Goal: Task Accomplishment & Management: Complete application form

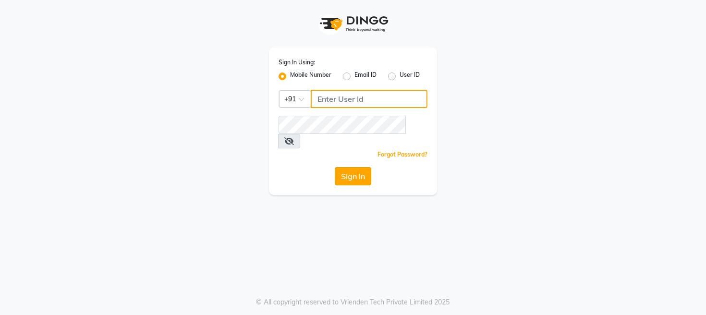
type input "9324584082"
click at [364, 167] on button "Sign In" at bounding box center [353, 176] width 36 height 18
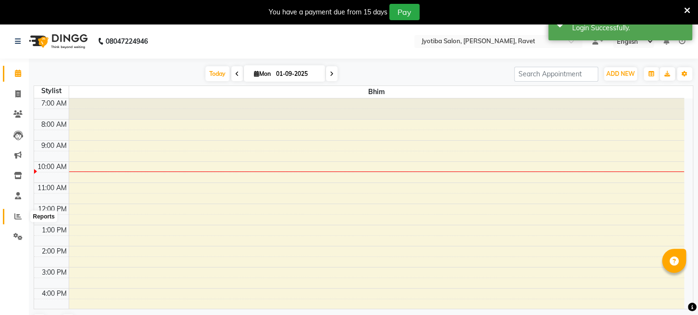
click at [21, 214] on icon at bounding box center [17, 216] width 7 height 7
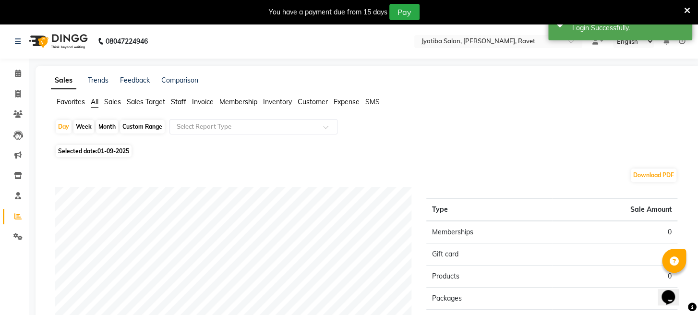
click at [99, 122] on div "Month" at bounding box center [107, 126] width 22 height 13
select select "9"
select select "2025"
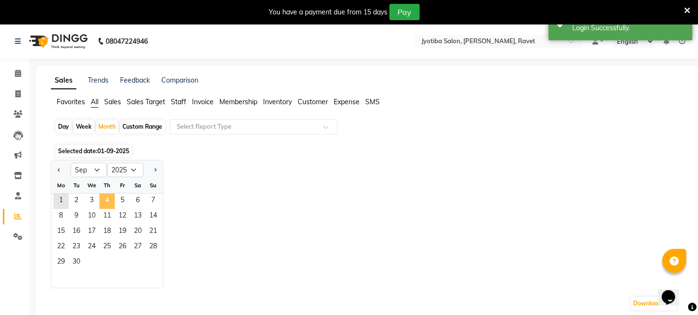
click at [109, 203] on span "4" at bounding box center [106, 201] width 15 height 15
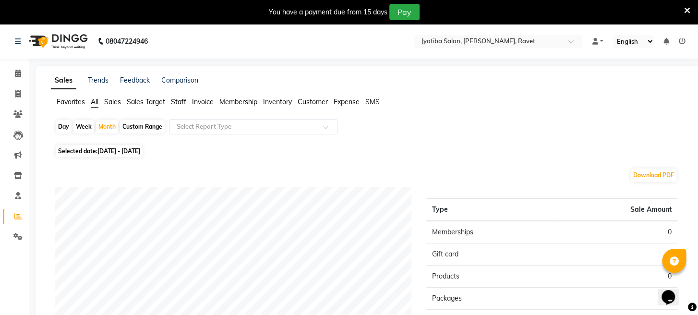
click at [59, 127] on div "Day" at bounding box center [64, 126] width 16 height 13
select select "9"
select select "2025"
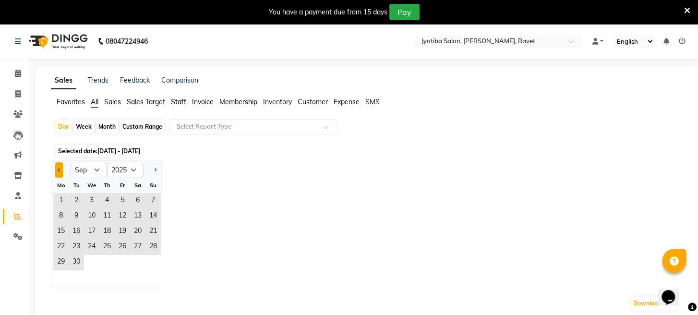
click at [60, 170] on span "Previous month" at bounding box center [59, 169] width 3 height 3
select select "8"
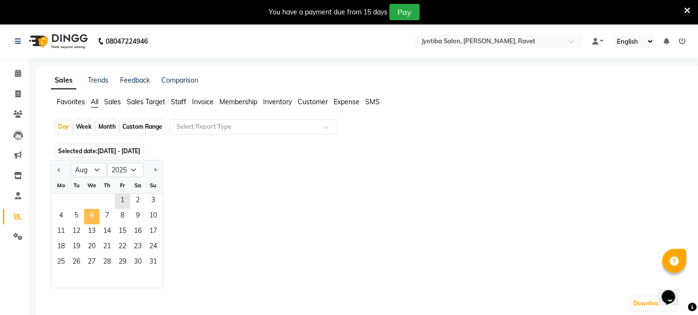
click at [95, 222] on span "6" at bounding box center [91, 216] width 15 height 15
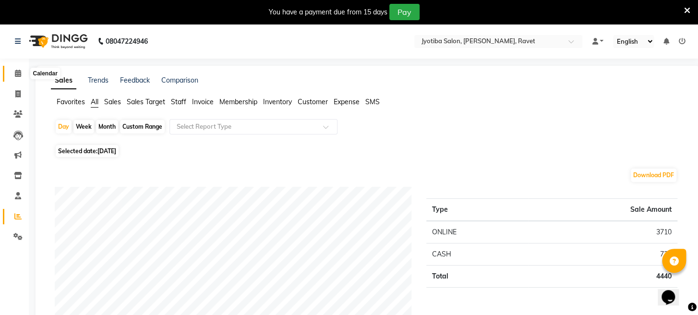
click at [17, 72] on icon at bounding box center [18, 73] width 6 height 7
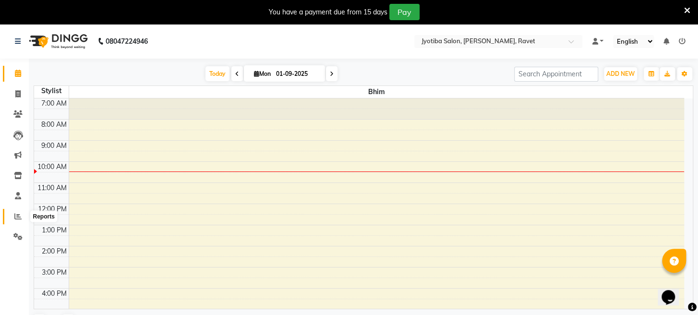
click at [20, 213] on icon at bounding box center [17, 216] width 7 height 7
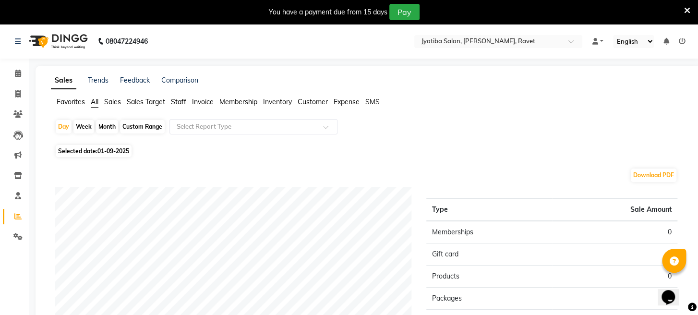
click at [105, 127] on div "Month" at bounding box center [107, 126] width 22 height 13
select select "9"
select select "2025"
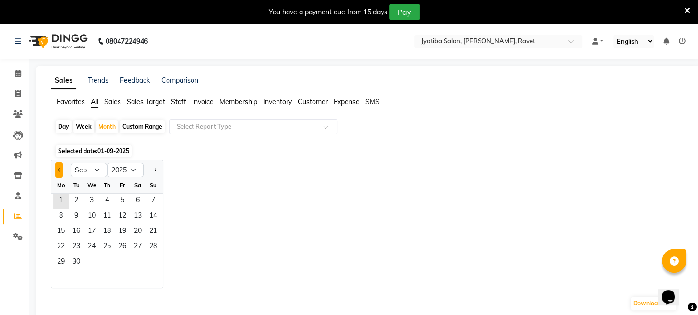
click at [57, 171] on button "Previous month" at bounding box center [59, 169] width 8 height 15
select select "8"
click at [85, 209] on span "6" at bounding box center [91, 216] width 15 height 15
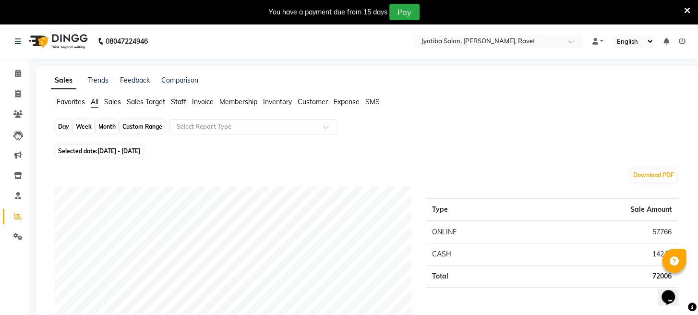
click at [107, 128] on div "Month" at bounding box center [107, 126] width 22 height 13
select select "8"
select select "2025"
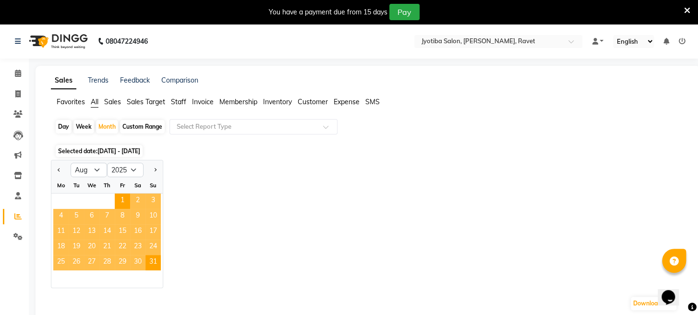
click at [121, 224] on span "15" at bounding box center [122, 231] width 15 height 15
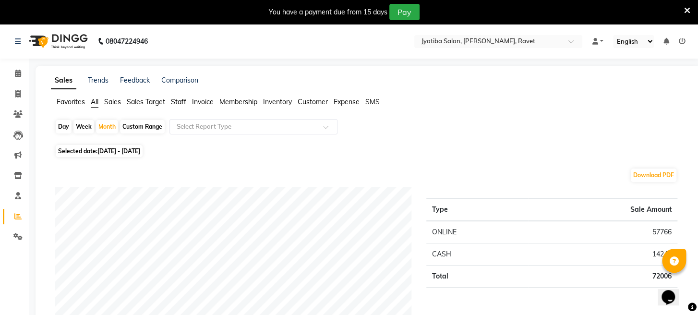
click at [64, 121] on div "Day" at bounding box center [64, 126] width 16 height 13
select select "8"
select select "2025"
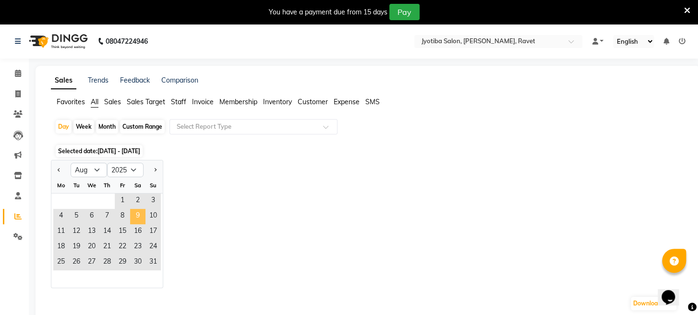
click at [134, 218] on span "9" at bounding box center [137, 216] width 15 height 15
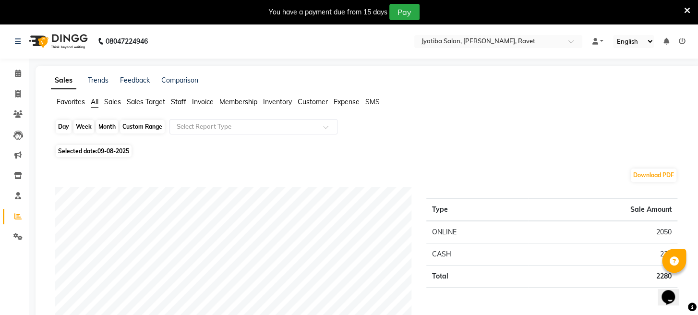
click at [66, 127] on div "Day" at bounding box center [64, 126] width 16 height 13
select select "8"
select select "2025"
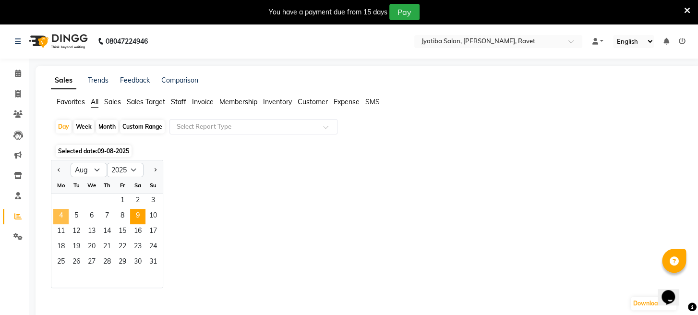
click at [62, 220] on span "4" at bounding box center [60, 216] width 15 height 15
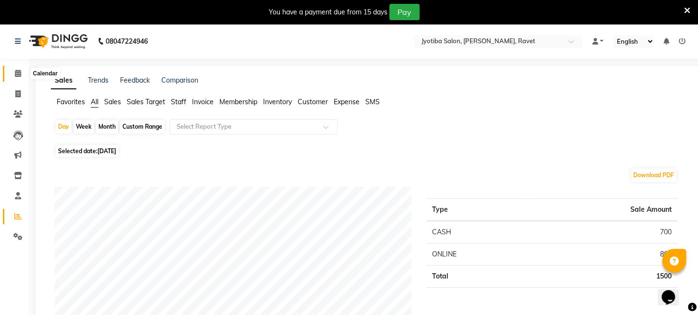
click at [17, 73] on icon at bounding box center [18, 73] width 6 height 7
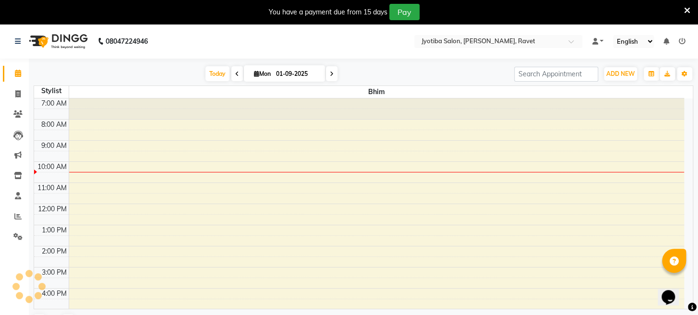
scroll to position [64, 0]
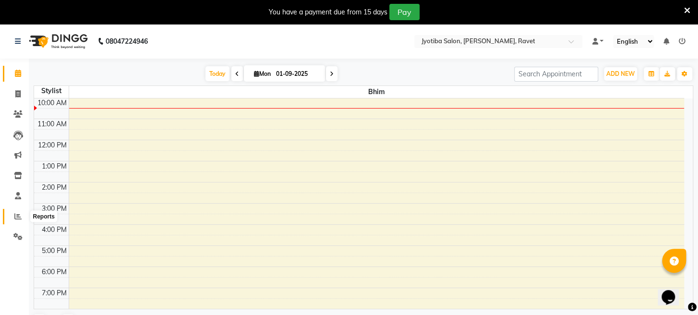
click at [17, 218] on icon at bounding box center [17, 216] width 7 height 7
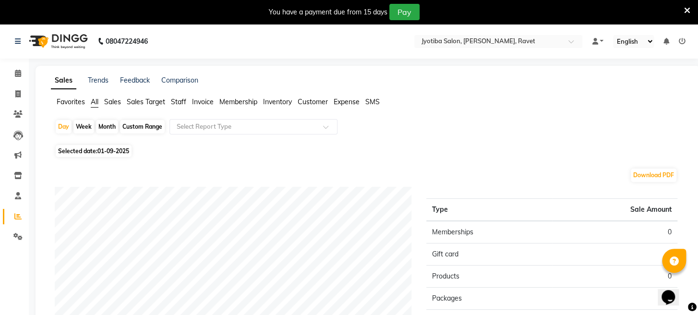
click at [101, 126] on div "Month" at bounding box center [107, 126] width 22 height 13
select select "9"
select select "2025"
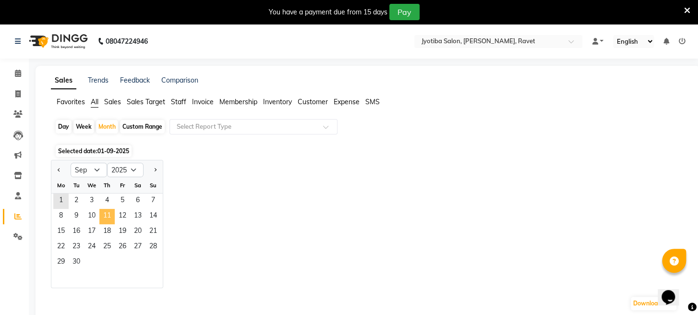
click at [104, 213] on span "11" at bounding box center [106, 216] width 15 height 15
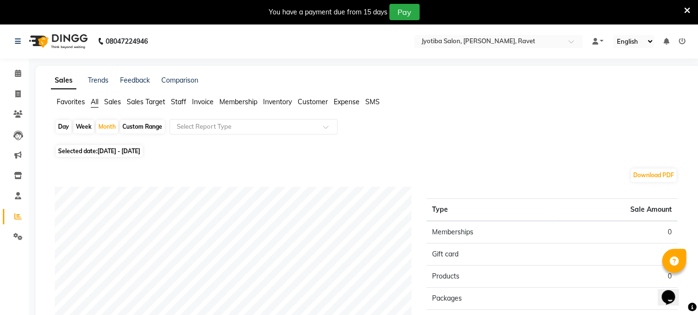
click at [62, 125] on div "Day" at bounding box center [64, 126] width 16 height 13
select select "9"
select select "2025"
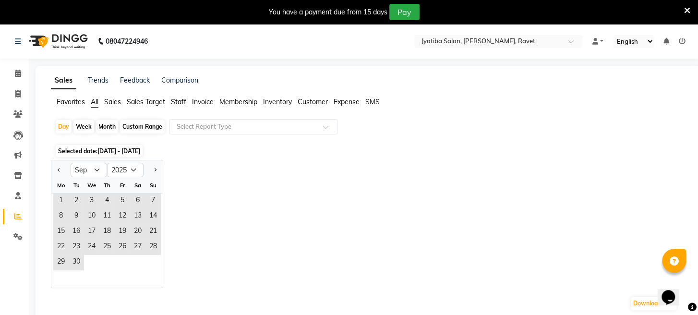
click at [101, 127] on div "Month" at bounding box center [107, 126] width 22 height 13
select select "9"
select select "2025"
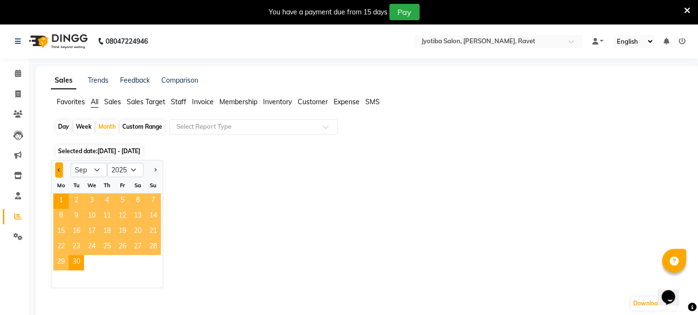
click at [58, 170] on span "Previous month" at bounding box center [59, 169] width 3 height 3
select select "8"
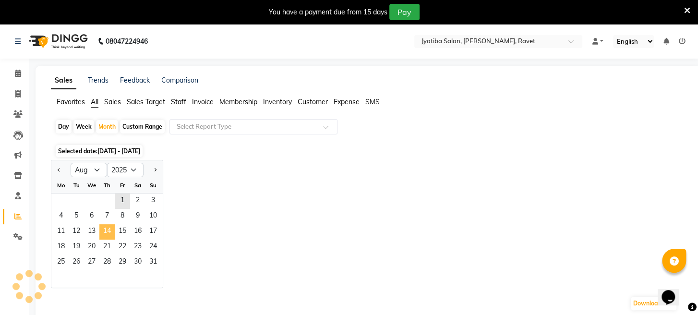
click at [104, 237] on span "14" at bounding box center [106, 231] width 15 height 15
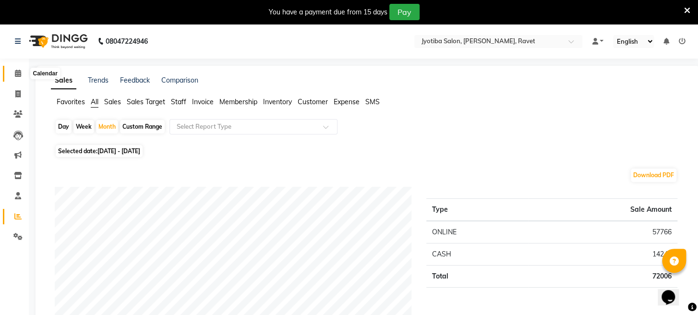
click at [17, 75] on icon at bounding box center [18, 73] width 6 height 7
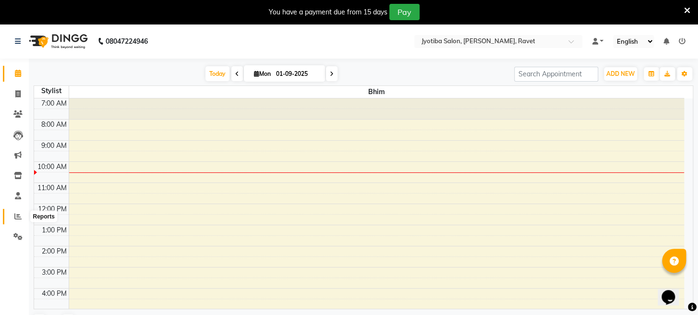
click at [17, 213] on icon at bounding box center [17, 216] width 7 height 7
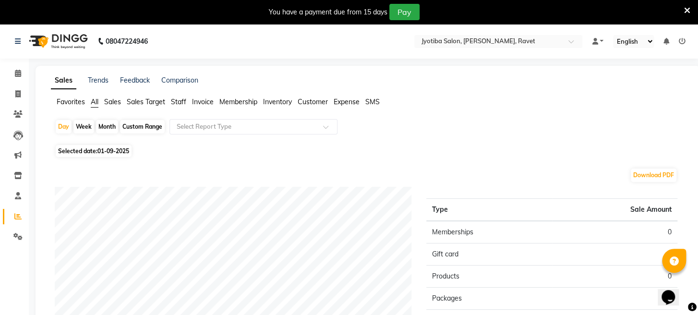
click at [108, 127] on div "Month" at bounding box center [107, 126] width 22 height 13
select select "9"
select select "2025"
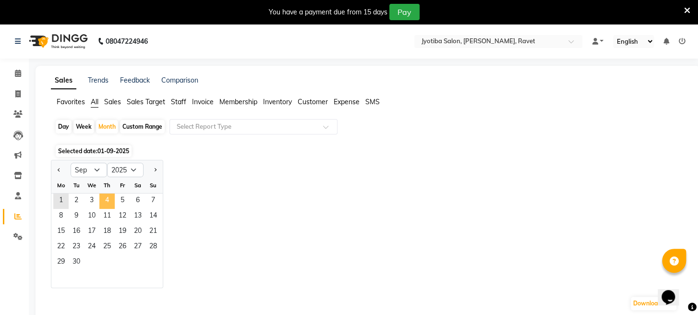
click at [108, 202] on span "4" at bounding box center [106, 201] width 15 height 15
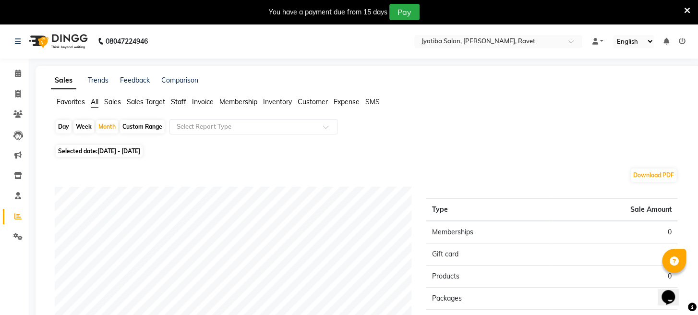
click at [64, 127] on div "Day" at bounding box center [64, 126] width 16 height 13
select select "9"
select select "2025"
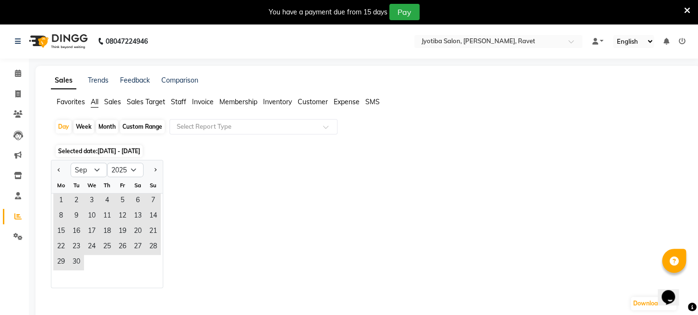
click at [102, 122] on div "Month" at bounding box center [107, 126] width 22 height 13
select select "9"
select select "2025"
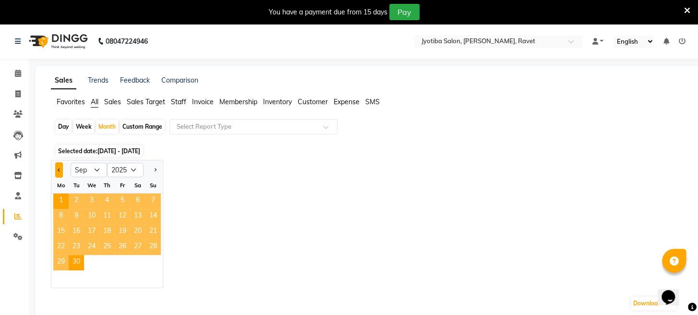
click at [60, 170] on span "Previous month" at bounding box center [59, 169] width 3 height 3
select select "8"
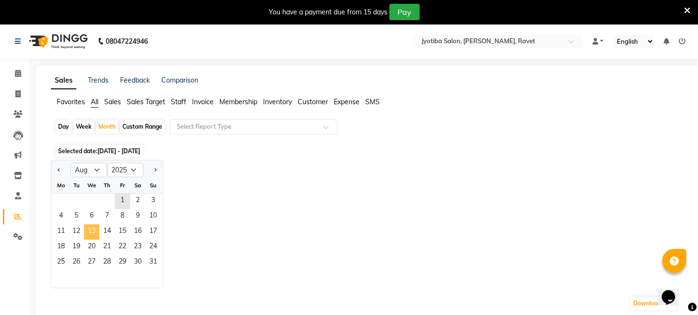
click at [98, 236] on span "13" at bounding box center [91, 231] width 15 height 15
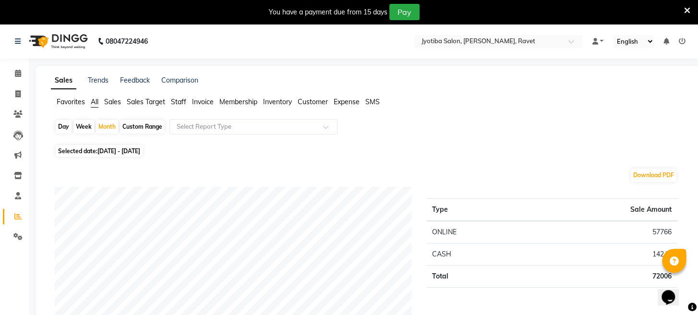
click at [59, 126] on div "Day" at bounding box center [64, 126] width 16 height 13
select select "8"
select select "2025"
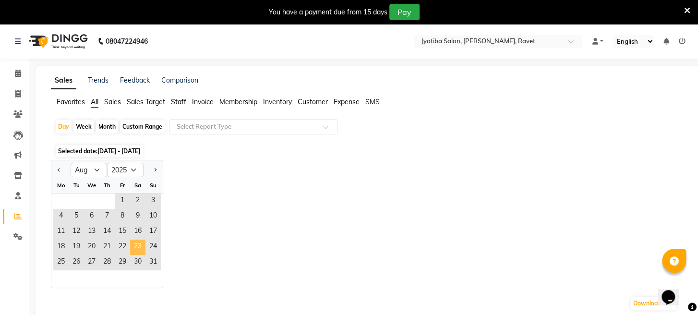
click at [134, 244] on span "23" at bounding box center [137, 247] width 15 height 15
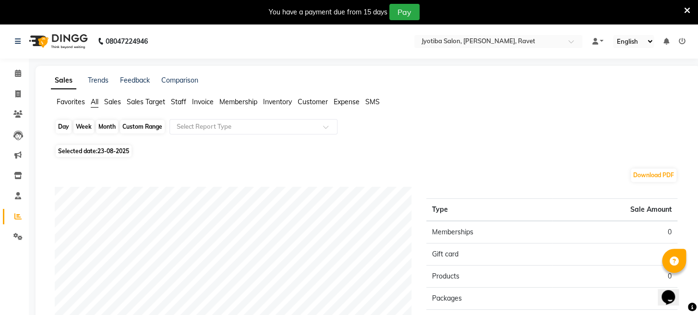
click at [62, 127] on div "Day" at bounding box center [64, 126] width 16 height 13
select select "8"
select select "2025"
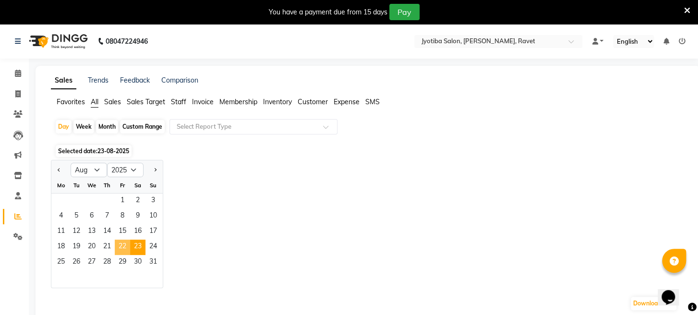
click at [115, 247] on span "22" at bounding box center [122, 247] width 15 height 15
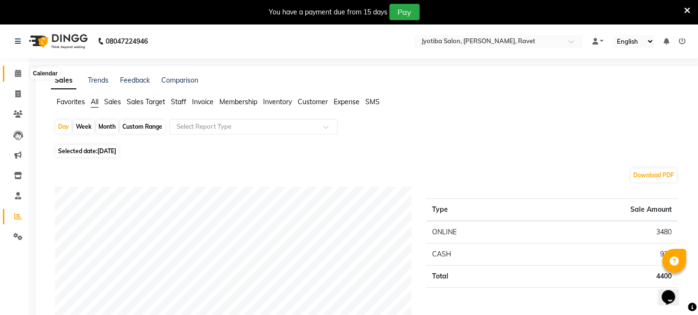
click at [16, 75] on icon at bounding box center [18, 73] width 6 height 7
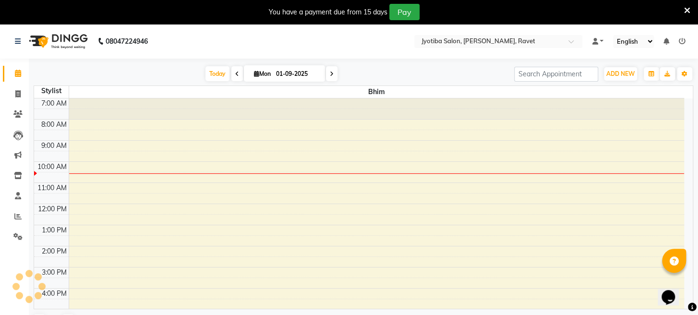
scroll to position [64, 0]
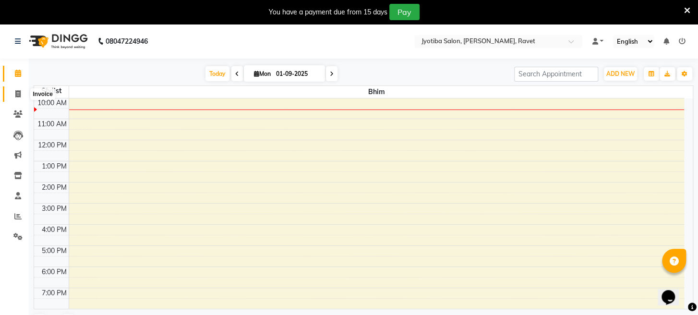
click at [19, 96] on icon at bounding box center [17, 93] width 5 height 7
select select "779"
select select "service"
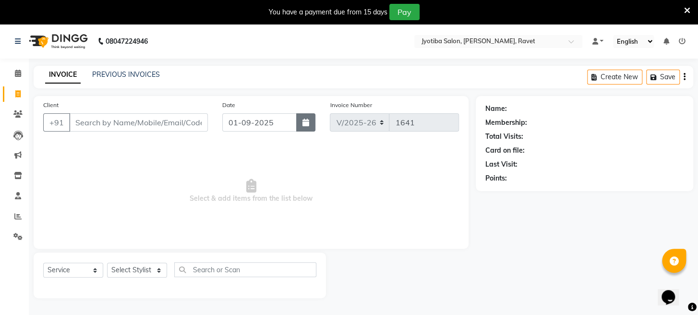
click at [303, 122] on icon "button" at bounding box center [306, 123] width 7 height 8
select select "9"
select select "2025"
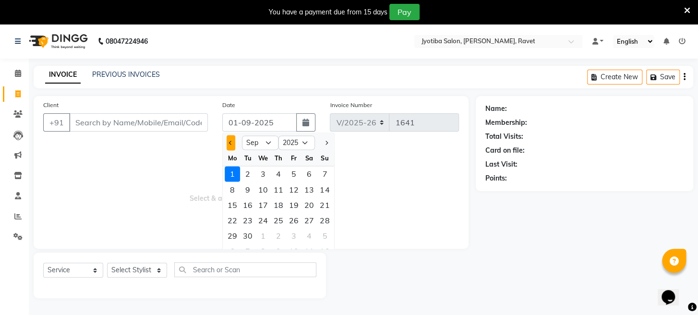
click at [231, 143] on span "Previous month" at bounding box center [231, 143] width 4 height 4
select select "8"
click at [307, 219] on div "23" at bounding box center [309, 219] width 15 height 15
type input "23-08-2025"
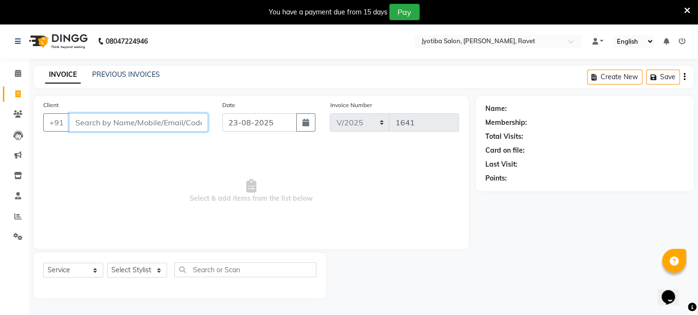
click at [137, 126] on input "Client" at bounding box center [138, 122] width 139 height 18
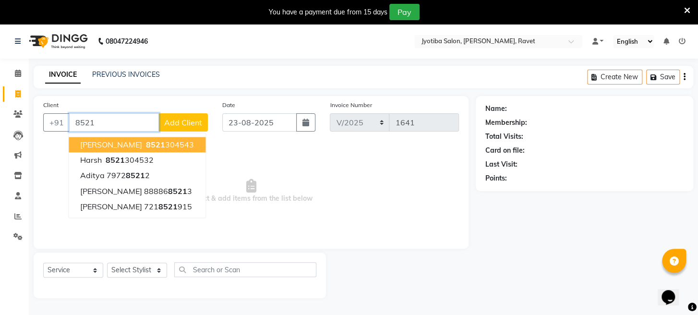
click at [146, 145] on span "8521" at bounding box center [155, 145] width 19 height 10
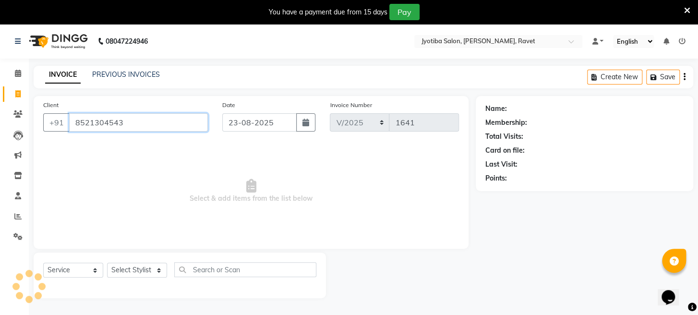
type input "8521304543"
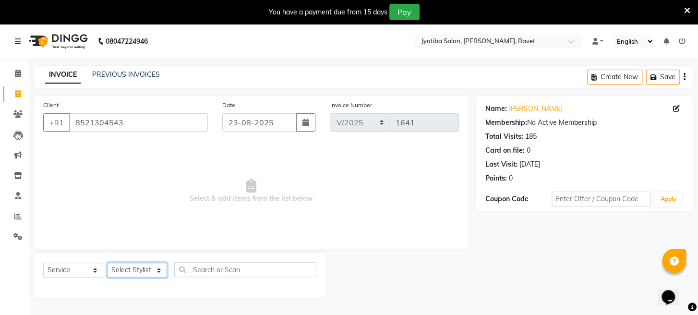
click at [149, 270] on select "Select Stylist [PERSON_NAME] Mahadev Prem [PERSON_NAME]" at bounding box center [137, 270] width 60 height 15
select select "12803"
click at [107, 263] on select "Select Stylist [PERSON_NAME] Mahadev Prem [PERSON_NAME]" at bounding box center [137, 270] width 60 height 15
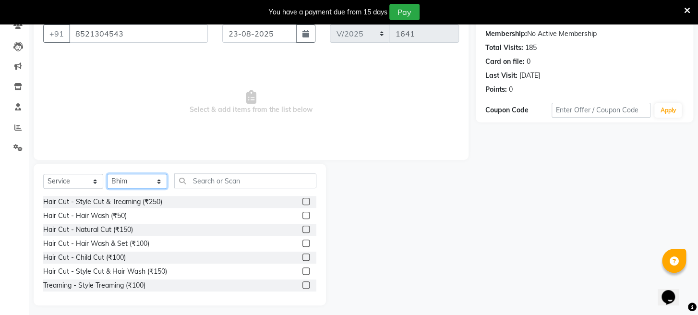
scroll to position [93, 0]
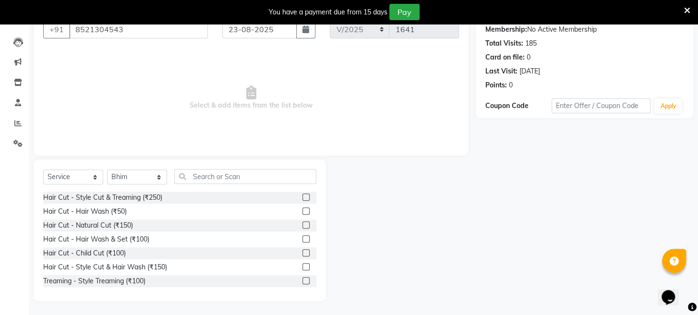
click at [303, 198] on label at bounding box center [306, 197] width 7 height 7
click at [303, 198] on input "checkbox" at bounding box center [306, 197] width 6 height 6
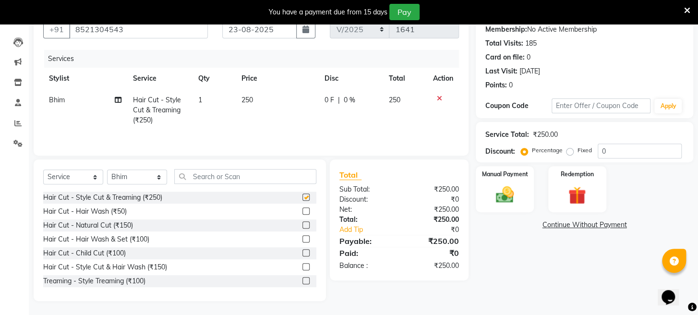
checkbox input "false"
click at [269, 181] on input "text" at bounding box center [245, 176] width 142 height 15
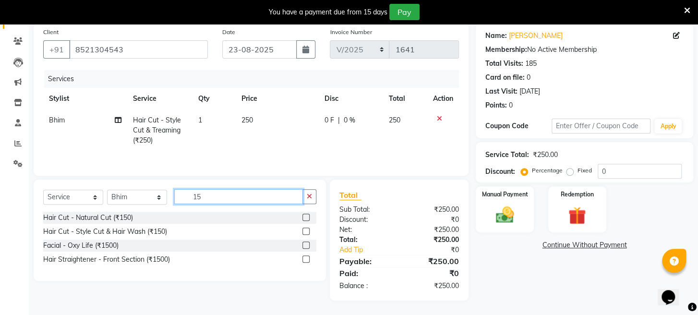
scroll to position [74, 0]
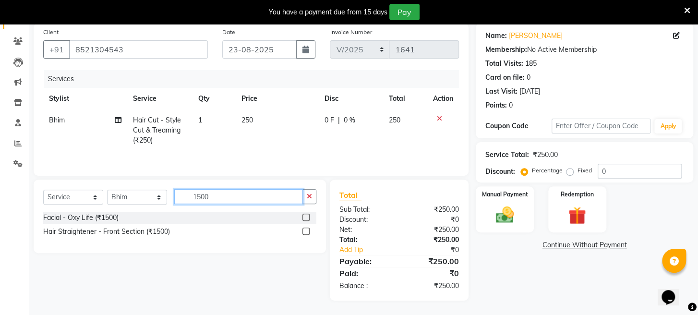
type input "1500"
click at [307, 218] on label at bounding box center [306, 217] width 7 height 7
click at [307, 218] on input "checkbox" at bounding box center [306, 218] width 6 height 6
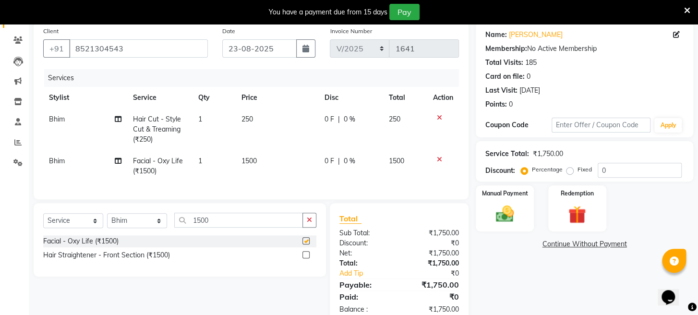
checkbox input "false"
click at [309, 223] on icon "button" at bounding box center [309, 220] width 5 height 7
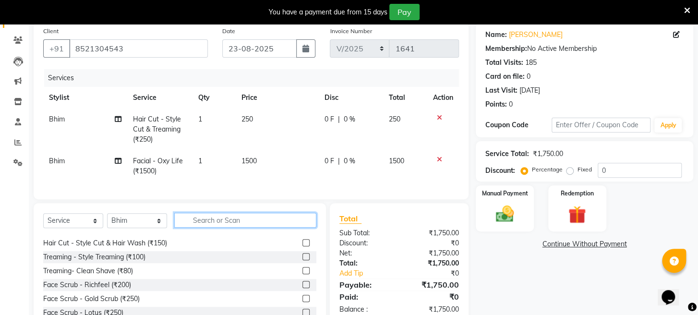
scroll to position [89, 0]
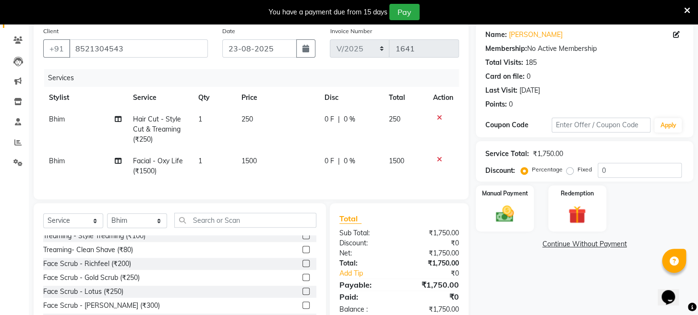
click at [303, 253] on label at bounding box center [306, 249] width 7 height 7
click at [303, 253] on input "checkbox" at bounding box center [306, 250] width 6 height 6
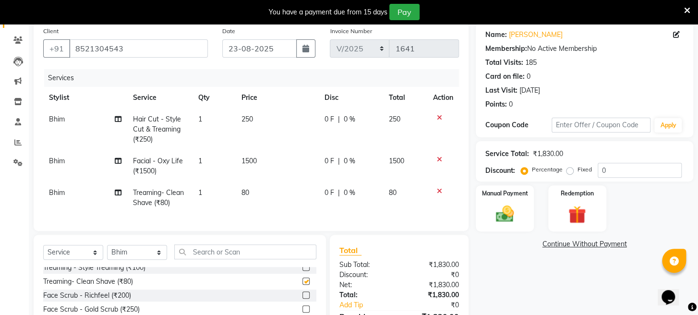
checkbox input "false"
click at [437, 116] on icon at bounding box center [439, 117] width 5 height 7
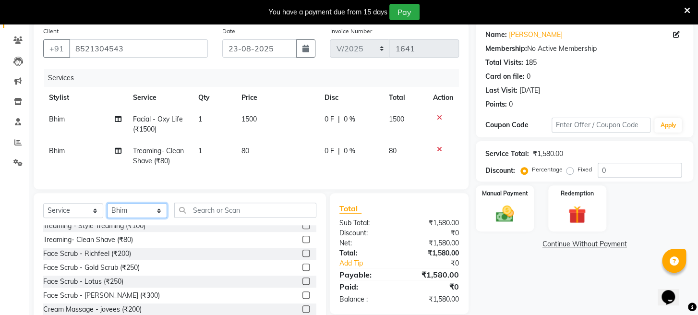
click at [146, 218] on select "Select Stylist [PERSON_NAME] Mahadev Prem [PERSON_NAME]" at bounding box center [137, 210] width 60 height 15
select select "63247"
click at [107, 211] on select "Select Stylist [PERSON_NAME] Mahadev Prem [PERSON_NAME]" at bounding box center [137, 210] width 60 height 15
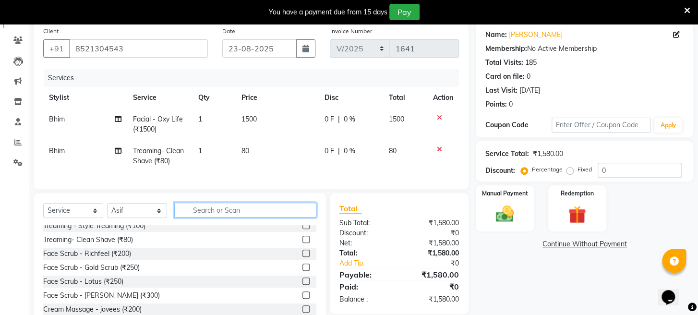
click at [209, 215] on input "text" at bounding box center [245, 210] width 142 height 15
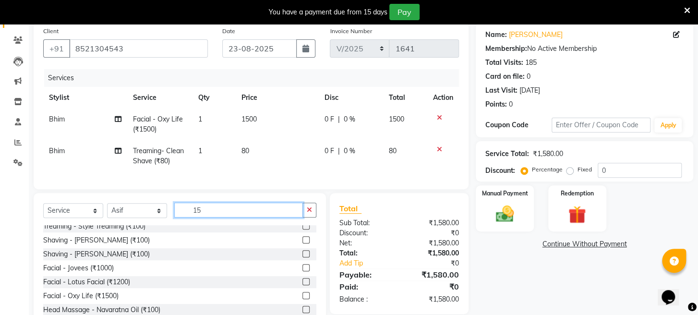
scroll to position [0, 0]
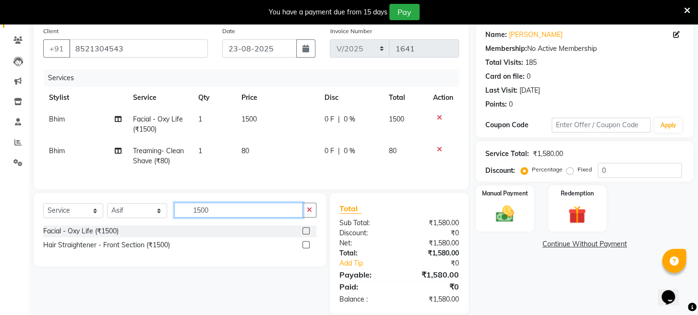
type input "1500"
click at [303, 234] on label at bounding box center [306, 230] width 7 height 7
click at [303, 234] on input "checkbox" at bounding box center [306, 231] width 6 height 6
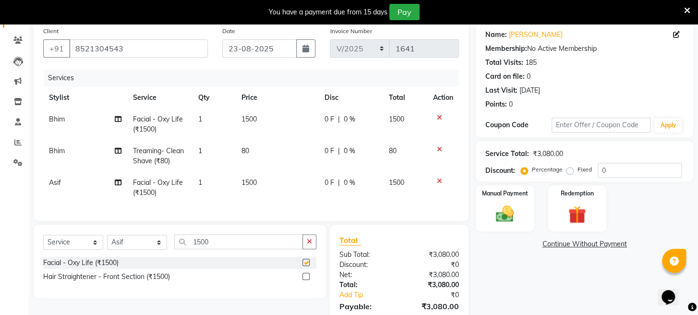
checkbox input "false"
click at [255, 183] on span "1500" at bounding box center [249, 182] width 15 height 9
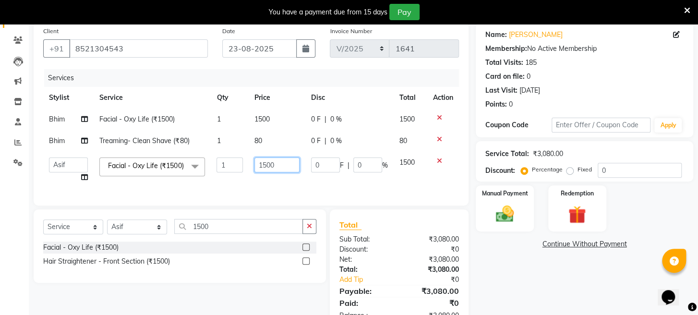
click at [265, 163] on input "1500" at bounding box center [277, 165] width 45 height 15
type input "1400"
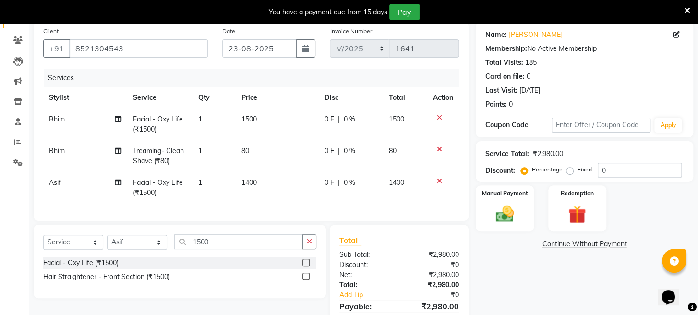
scroll to position [127, 0]
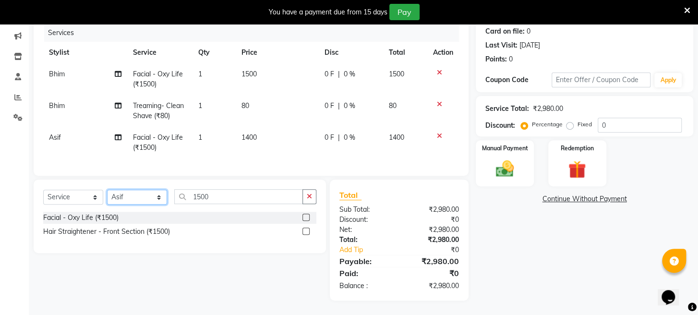
click at [143, 192] on select "Select Stylist [PERSON_NAME] Mahadev Prem [PERSON_NAME]" at bounding box center [137, 197] width 60 height 15
select select "16429"
click at [107, 190] on select "Select Stylist [PERSON_NAME] Mahadev Prem [PERSON_NAME]" at bounding box center [137, 197] width 60 height 15
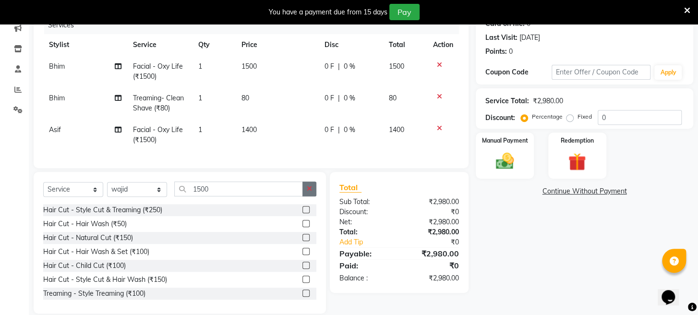
click at [306, 196] on button "button" at bounding box center [310, 189] width 14 height 15
click at [262, 196] on input "text" at bounding box center [245, 189] width 142 height 15
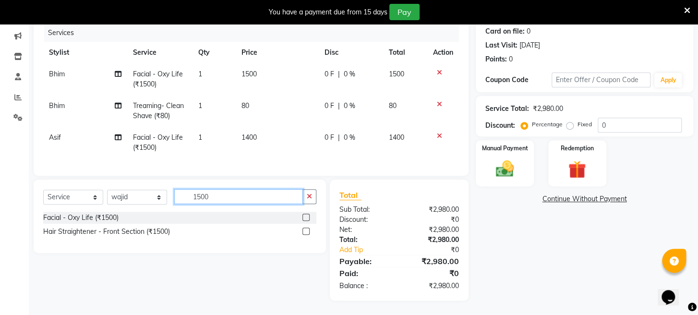
type input "1500"
click at [304, 217] on label at bounding box center [306, 217] width 7 height 7
click at [304, 217] on input "checkbox" at bounding box center [306, 218] width 6 height 6
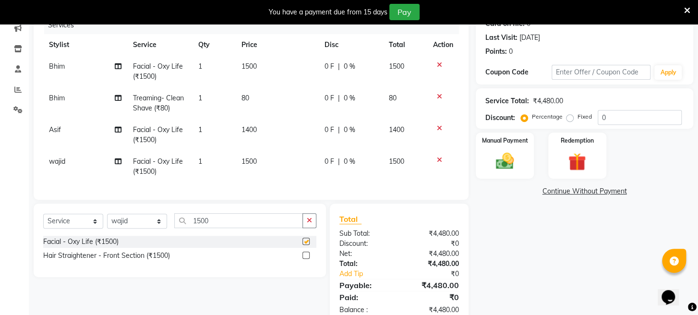
checkbox input "false"
click at [262, 160] on td "1500" at bounding box center [277, 167] width 83 height 32
select select "16429"
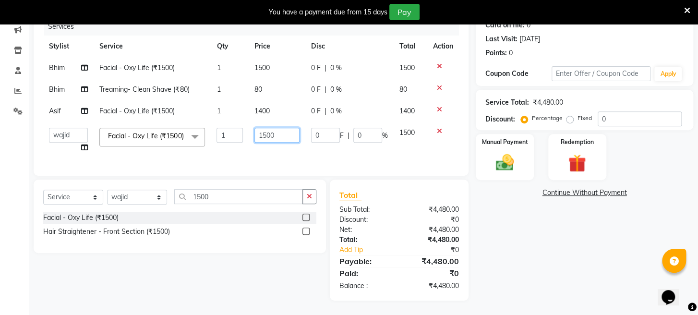
click at [280, 136] on input "1500" at bounding box center [277, 135] width 45 height 15
click at [266, 133] on input "1500" at bounding box center [277, 135] width 45 height 15
type input "1400"
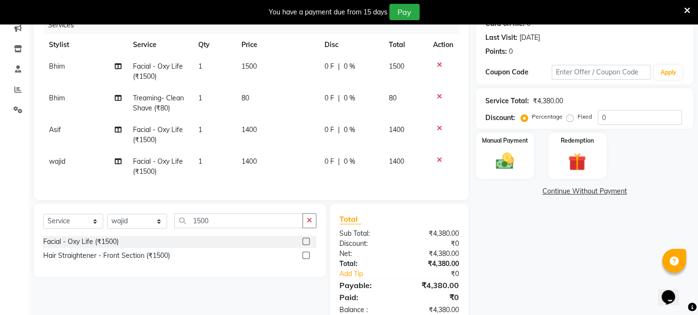
scroll to position [37, 0]
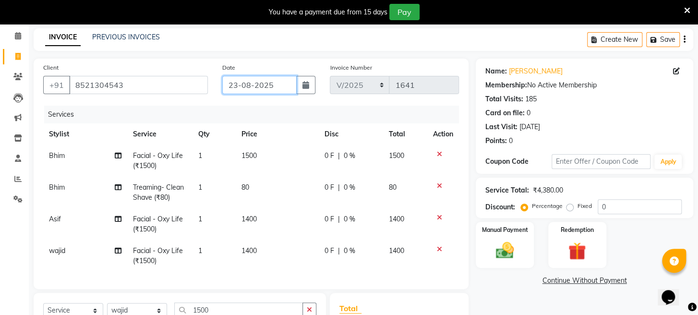
click at [291, 82] on input "23-08-2025" at bounding box center [259, 85] width 74 height 18
select select "8"
select select "2025"
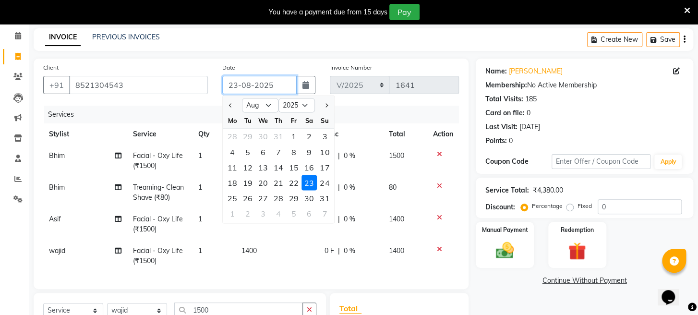
click at [291, 82] on input "23-08-2025" at bounding box center [259, 85] width 74 height 18
click at [205, 101] on div "Client [PHONE_NUMBER] Date [DATE] Jan Feb Mar Apr May Jun [DATE] Aug Sep Oct No…" at bounding box center [251, 174] width 435 height 231
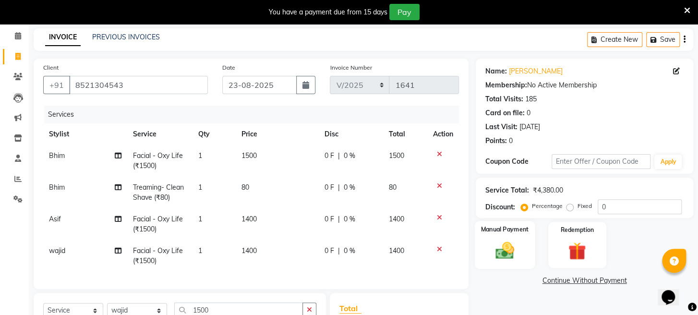
click at [502, 260] on img at bounding box center [505, 251] width 30 height 22
click at [587, 287] on span "ONLINE" at bounding box center [582, 281] width 25 height 11
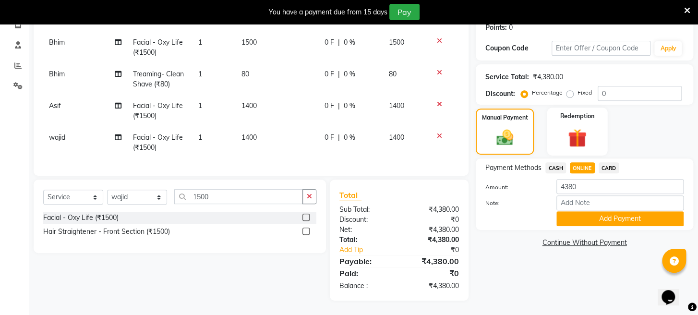
scroll to position [158, 0]
click at [584, 193] on input "4380" at bounding box center [620, 186] width 127 height 15
type input "4"
type input "4190"
click at [584, 220] on button "Add Payment" at bounding box center [620, 218] width 127 height 15
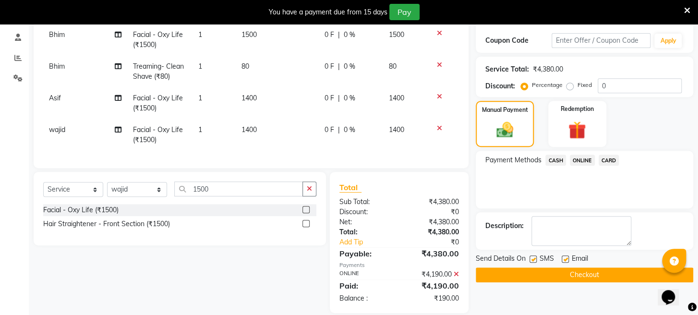
click at [556, 166] on span "CASH" at bounding box center [556, 160] width 21 height 11
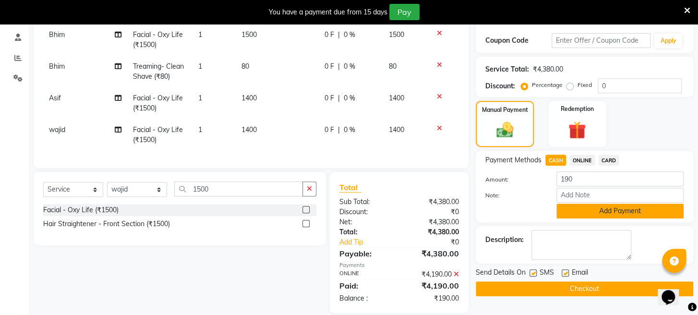
click at [570, 214] on button "Add Payment" at bounding box center [620, 211] width 127 height 15
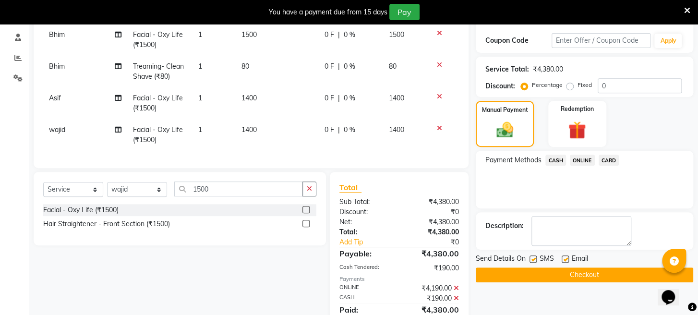
click at [552, 282] on button "Checkout" at bounding box center [585, 274] width 218 height 15
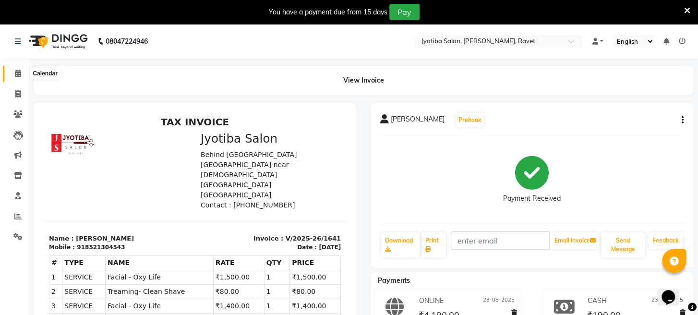
click at [16, 71] on icon at bounding box center [18, 73] width 6 height 7
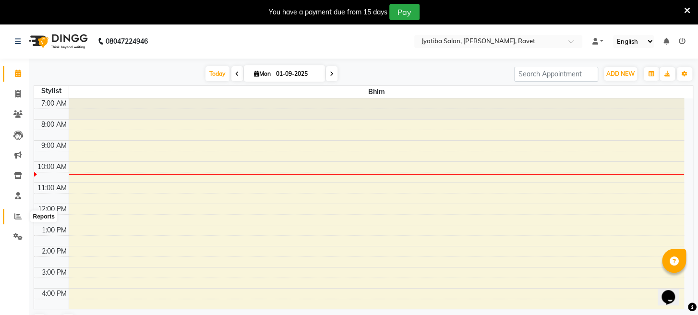
click at [18, 213] on icon at bounding box center [17, 216] width 7 height 7
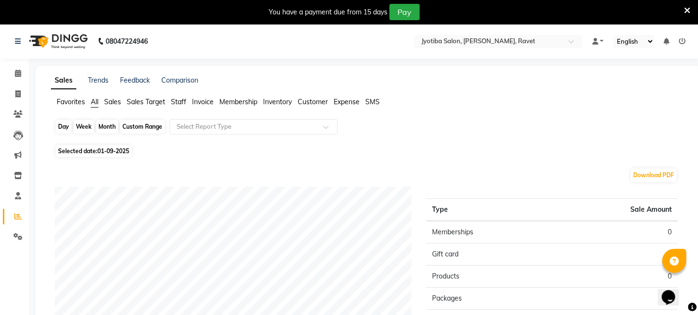
click at [68, 127] on div "Day" at bounding box center [64, 126] width 16 height 13
select select "9"
select select "2025"
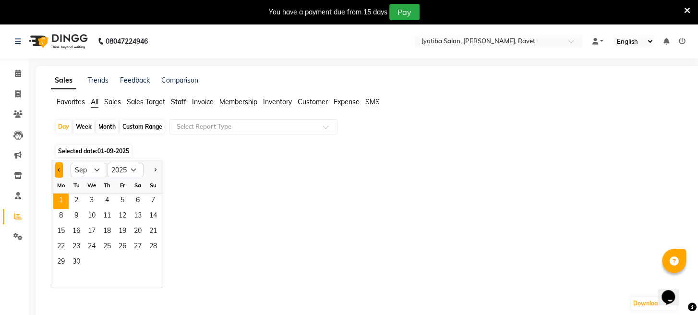
click at [62, 174] on button "Previous month" at bounding box center [59, 169] width 8 height 15
select select "8"
click at [135, 246] on span "23" at bounding box center [137, 247] width 15 height 15
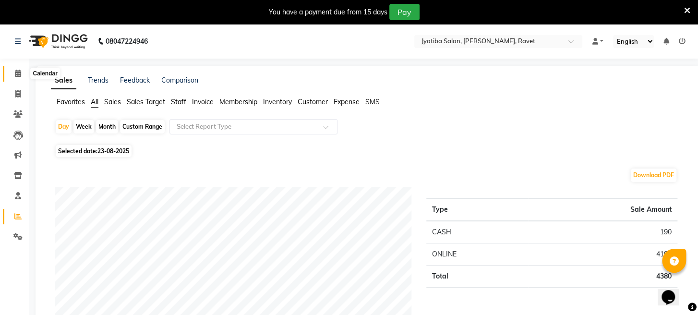
click at [15, 72] on icon at bounding box center [18, 73] width 6 height 7
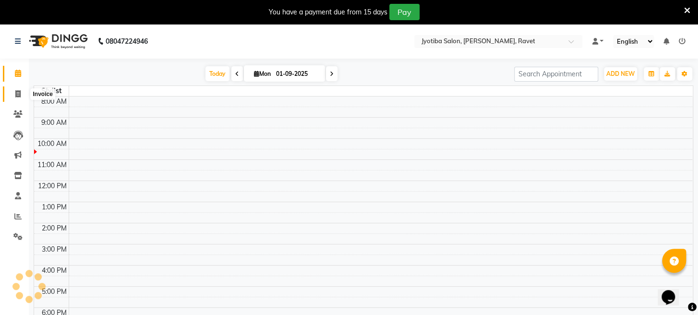
click at [18, 93] on icon at bounding box center [17, 93] width 5 height 7
select select "service"
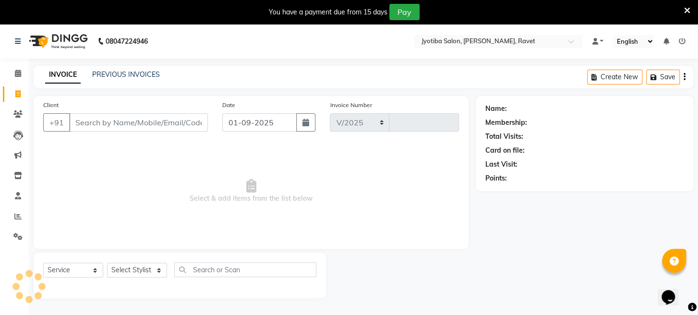
select select "779"
type input "1642"
click at [242, 123] on input "01-09-2025" at bounding box center [259, 122] width 74 height 18
select select "9"
select select "2025"
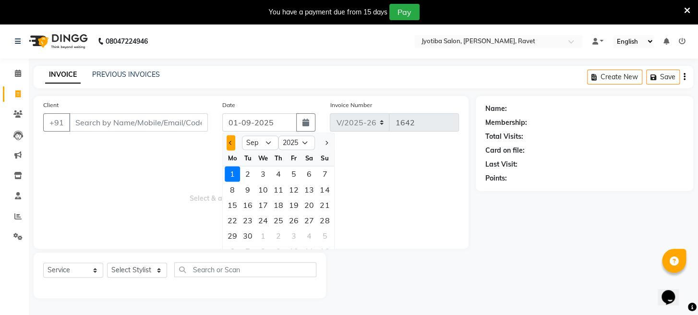
click at [229, 142] on button "Previous month" at bounding box center [231, 142] width 8 height 15
select select "8"
click at [326, 218] on div "24" at bounding box center [324, 219] width 15 height 15
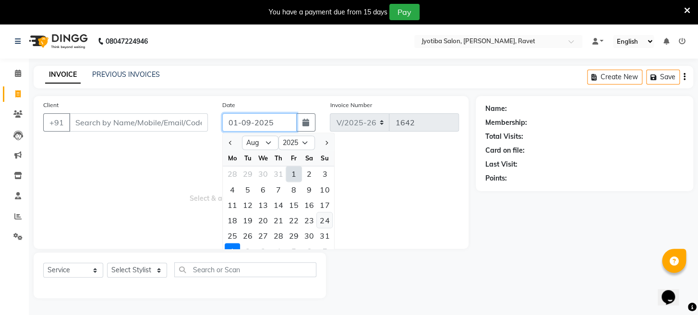
type input "24-08-2025"
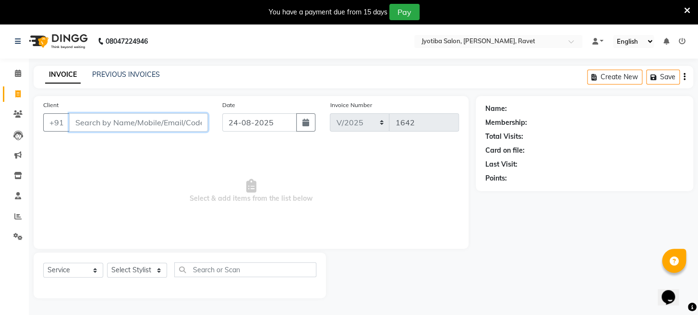
click at [134, 122] on input "Client" at bounding box center [138, 122] width 139 height 18
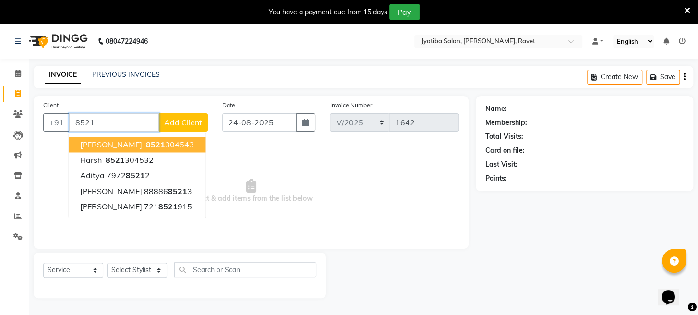
click at [146, 144] on span "8521" at bounding box center [155, 145] width 19 height 10
type input "8521304543"
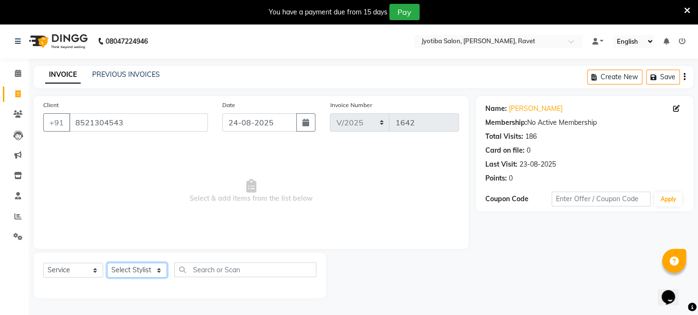
click at [134, 270] on select "Select Stylist [PERSON_NAME] Mahadev Prem [PERSON_NAME]" at bounding box center [137, 270] width 60 height 15
select select "12803"
click at [107, 263] on select "Select Stylist [PERSON_NAME] Mahadev Prem [PERSON_NAME]" at bounding box center [137, 270] width 60 height 15
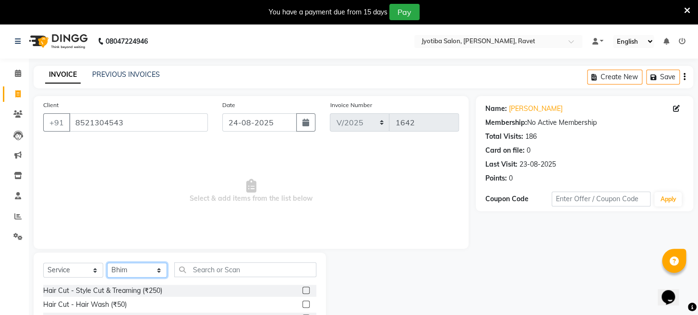
scroll to position [93, 0]
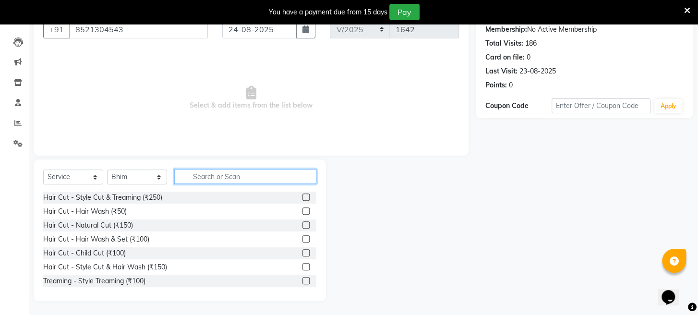
click at [240, 174] on input "text" at bounding box center [245, 176] width 142 height 15
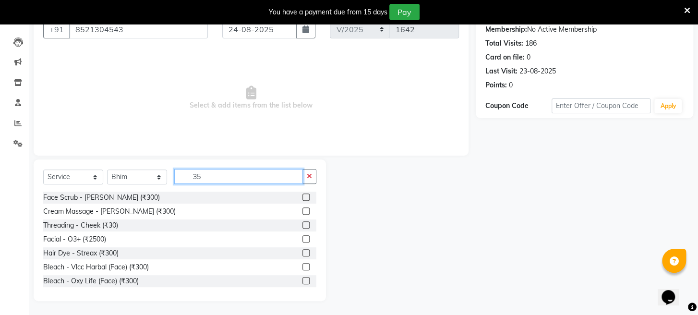
scroll to position [24, 0]
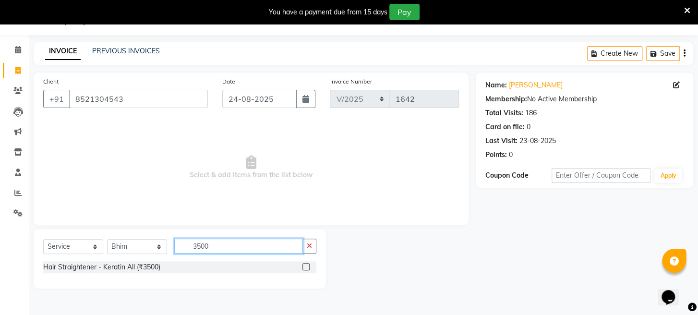
type input "3500"
click at [307, 267] on label at bounding box center [306, 266] width 7 height 7
click at [307, 267] on input "checkbox" at bounding box center [306, 267] width 6 height 6
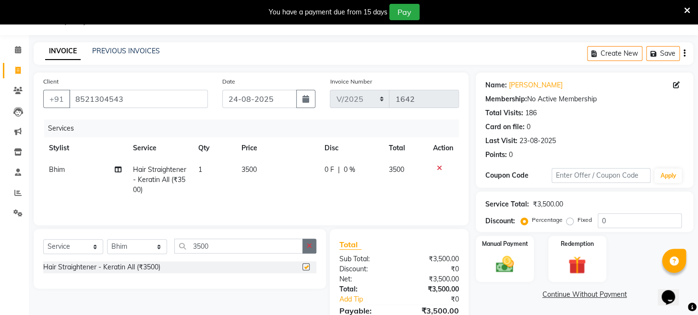
checkbox input "false"
click at [306, 243] on button "button" at bounding box center [310, 246] width 14 height 15
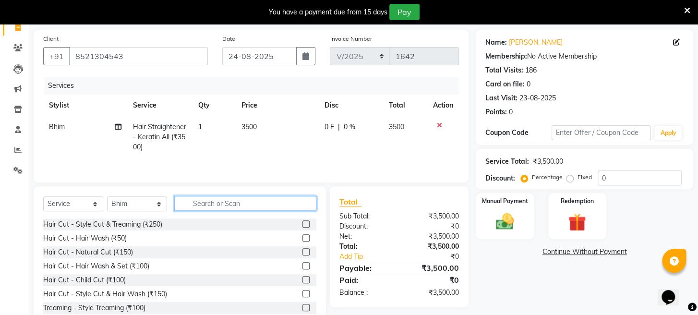
scroll to position [94, 0]
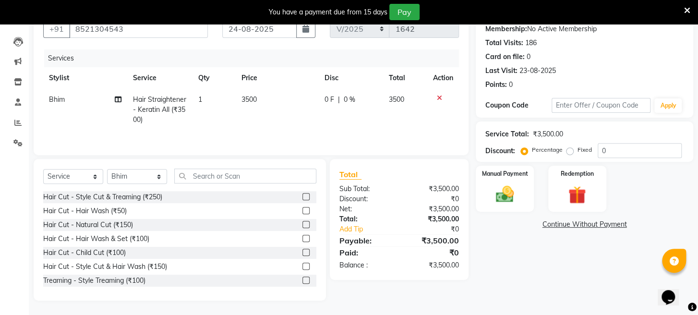
click at [303, 223] on label at bounding box center [306, 224] width 7 height 7
click at [303, 223] on input "checkbox" at bounding box center [306, 225] width 6 height 6
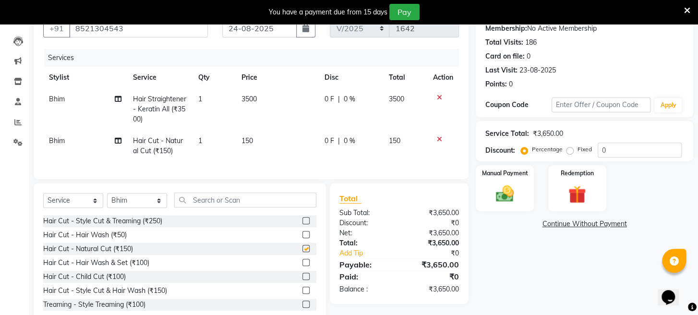
checkbox input "false"
click at [147, 208] on select "Select Stylist [PERSON_NAME] Mahadev Prem [PERSON_NAME]" at bounding box center [137, 200] width 60 height 15
select select "63247"
click at [107, 201] on select "Select Stylist [PERSON_NAME] Mahadev Prem [PERSON_NAME]" at bounding box center [137, 200] width 60 height 15
click at [254, 207] on input "text" at bounding box center [245, 200] width 142 height 15
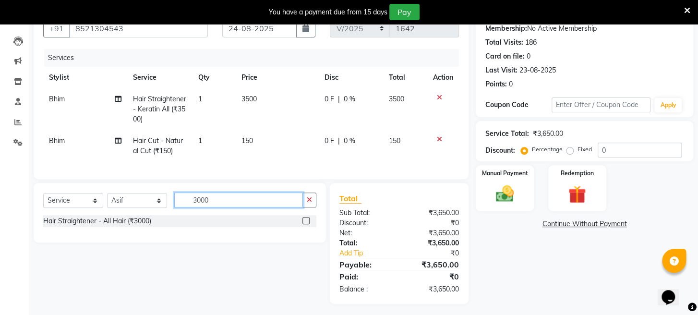
type input "3000"
click at [306, 224] on label at bounding box center [306, 220] width 7 height 7
click at [306, 224] on input "checkbox" at bounding box center [306, 221] width 6 height 6
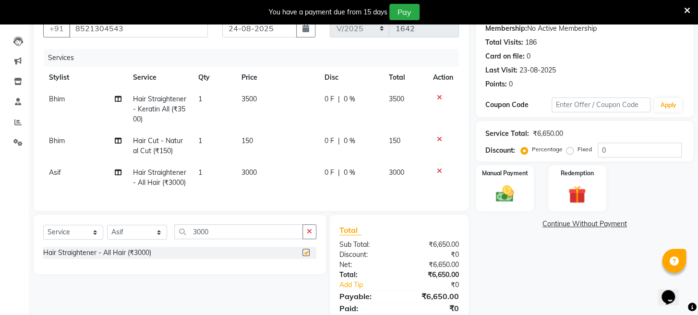
checkbox input "false"
click at [309, 235] on icon "button" at bounding box center [309, 231] width 5 height 7
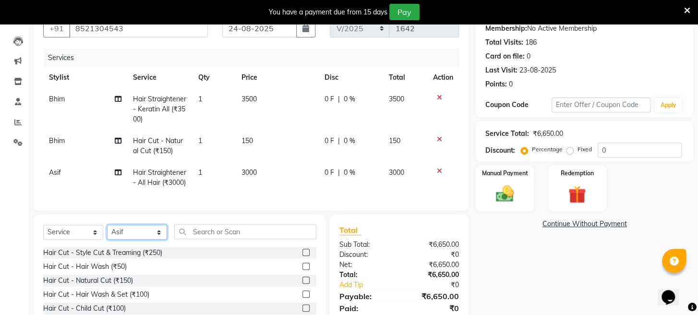
click at [139, 240] on select "Select Stylist [PERSON_NAME] Mahadev Prem [PERSON_NAME]" at bounding box center [137, 232] width 60 height 15
select select "16429"
click at [107, 240] on select "Select Stylist [PERSON_NAME] Mahadev Prem [PERSON_NAME]" at bounding box center [137, 232] width 60 height 15
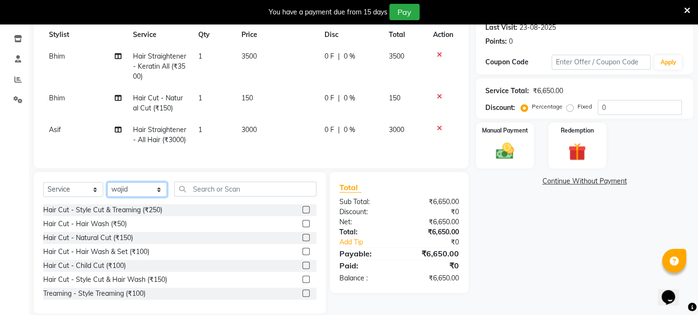
scroll to position [167, 0]
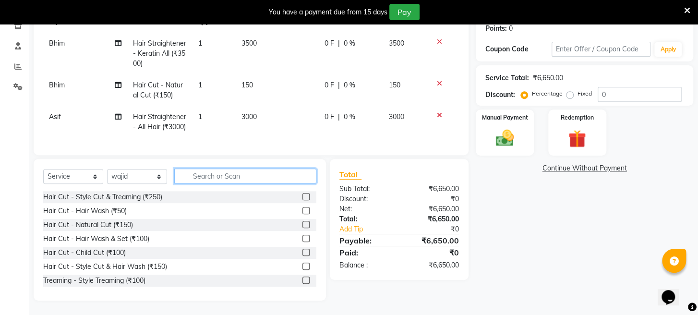
click at [272, 174] on input "text" at bounding box center [245, 176] width 142 height 15
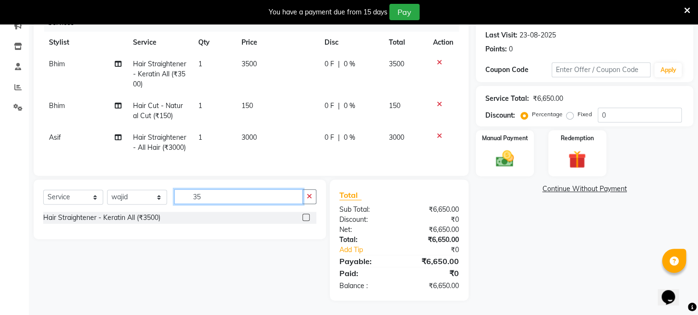
scroll to position [147, 0]
type input "3500"
click at [306, 216] on label at bounding box center [306, 217] width 7 height 7
click at [306, 216] on input "checkbox" at bounding box center [306, 218] width 6 height 6
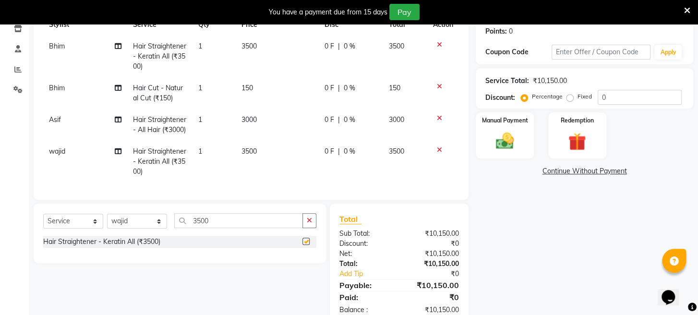
checkbox input "false"
click at [307, 224] on icon "button" at bounding box center [309, 220] width 5 height 7
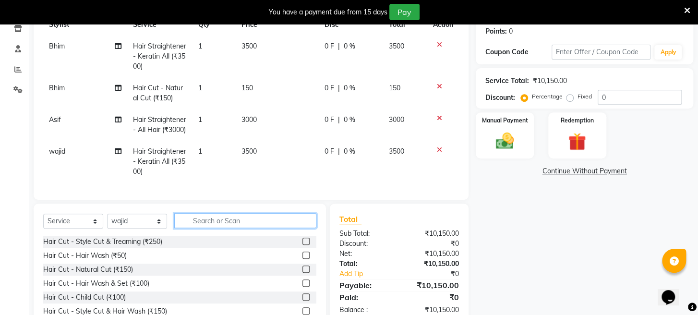
scroll to position [209, 0]
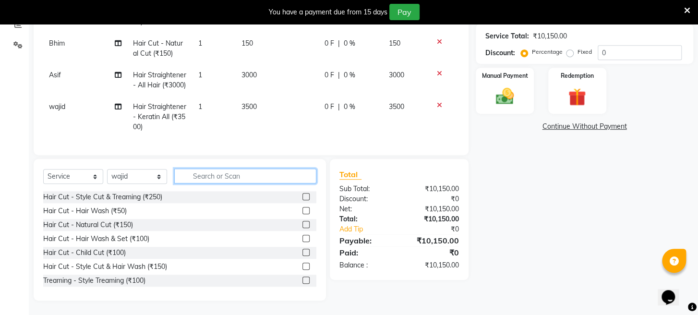
click at [274, 176] on input "text" at bounding box center [245, 176] width 142 height 15
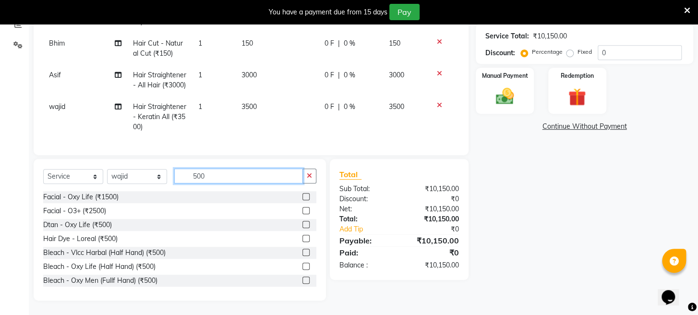
type input "500"
click at [303, 224] on label at bounding box center [306, 224] width 7 height 7
click at [303, 224] on input "checkbox" at bounding box center [306, 225] width 6 height 6
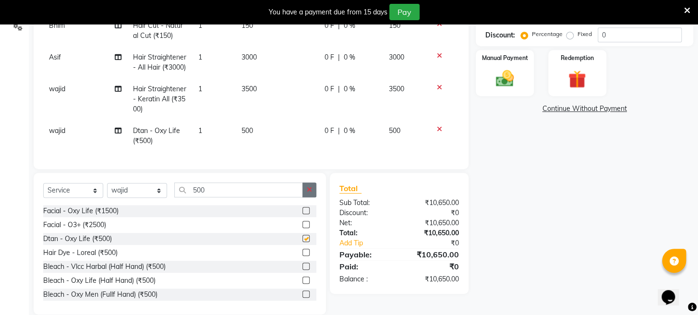
checkbox input "false"
click at [308, 193] on icon "button" at bounding box center [309, 189] width 5 height 7
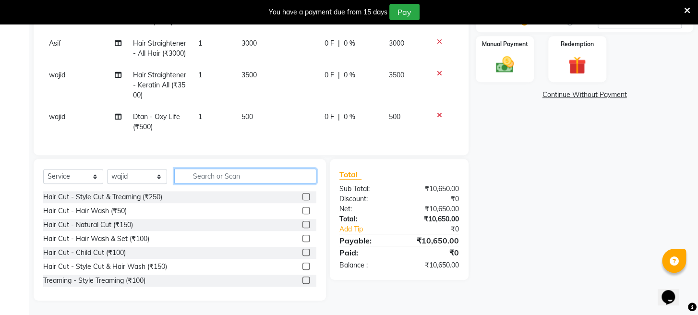
scroll to position [237, 0]
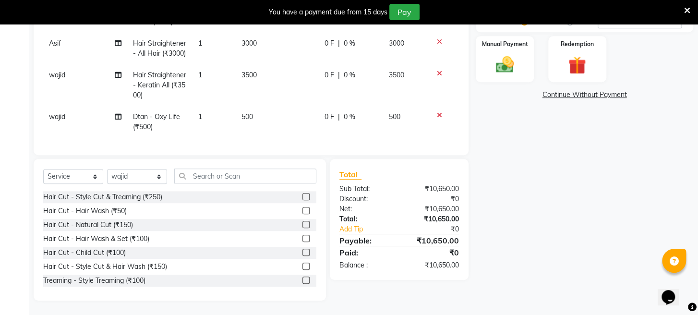
click at [303, 222] on label at bounding box center [306, 224] width 7 height 7
click at [303, 222] on input "checkbox" at bounding box center [306, 225] width 6 height 6
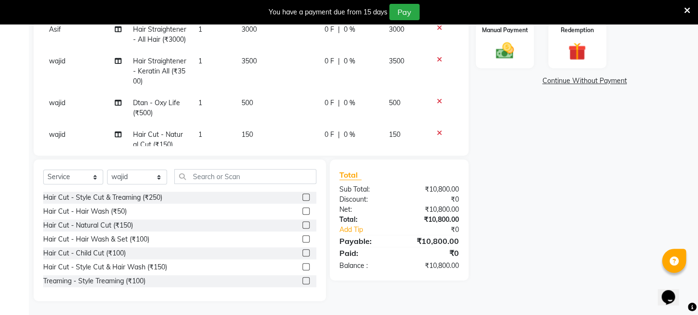
click at [303, 222] on label at bounding box center [306, 224] width 7 height 7
click at [303, 222] on input "checkbox" at bounding box center [306, 225] width 6 height 6
checkbox input "false"
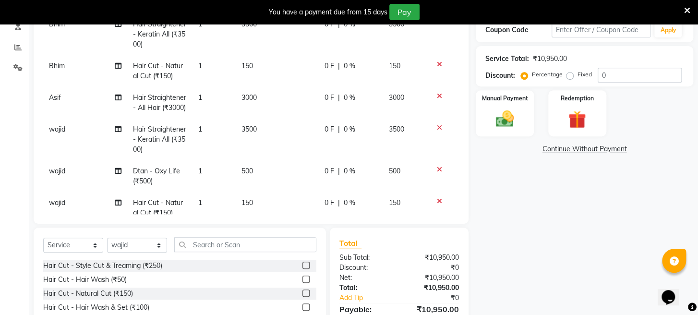
scroll to position [148, 0]
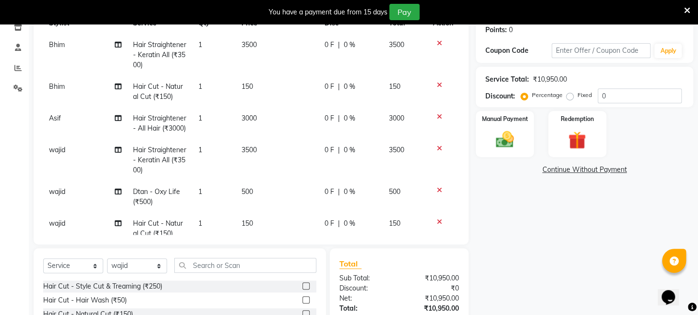
click at [437, 194] on icon at bounding box center [439, 190] width 5 height 7
click at [437, 152] on icon at bounding box center [439, 148] width 5 height 7
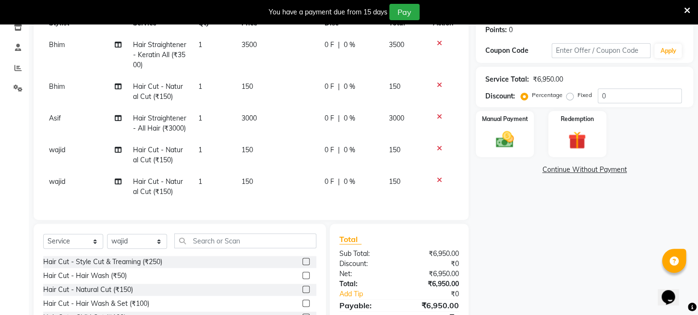
click at [441, 152] on div at bounding box center [443, 148] width 20 height 7
click at [438, 152] on icon at bounding box center [439, 148] width 5 height 7
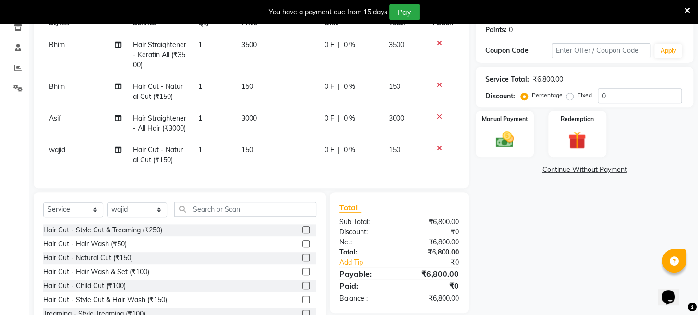
click at [438, 152] on icon at bounding box center [439, 148] width 5 height 7
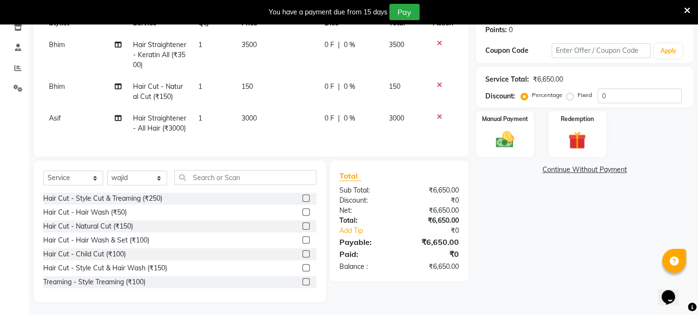
click at [440, 114] on icon at bounding box center [439, 116] width 5 height 7
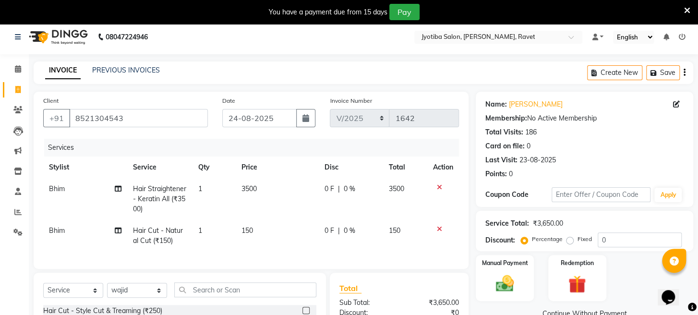
scroll to position [0, 0]
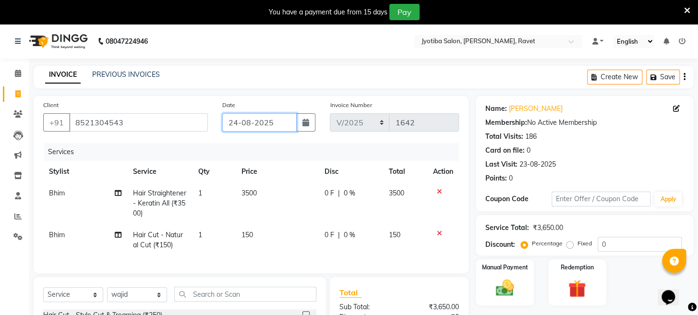
click at [279, 124] on input "24-08-2025" at bounding box center [259, 122] width 74 height 18
select select "8"
select select "2025"
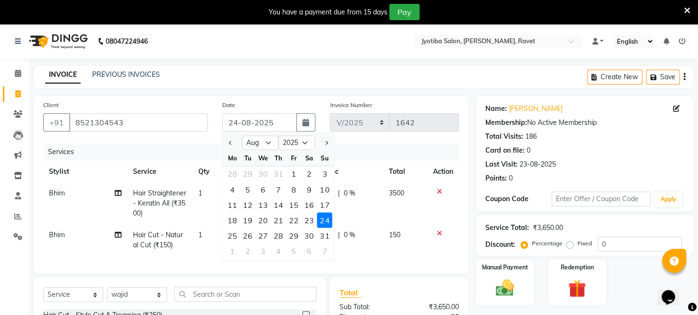
click at [195, 141] on div "Client [PHONE_NUMBER] Date [DATE] Jan Feb Mar Apr May Jun [DATE] Aug Sep Oct No…" at bounding box center [251, 184] width 435 height 177
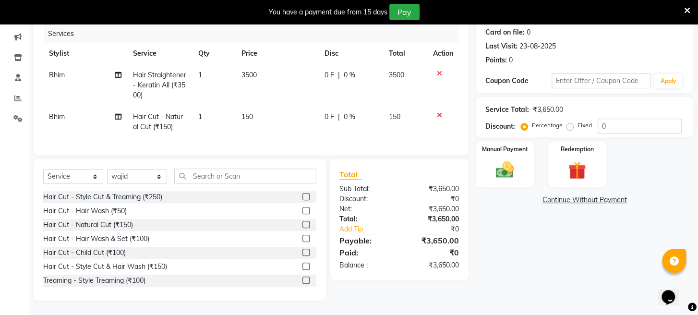
scroll to position [126, 0]
click at [495, 170] on img at bounding box center [505, 170] width 30 height 22
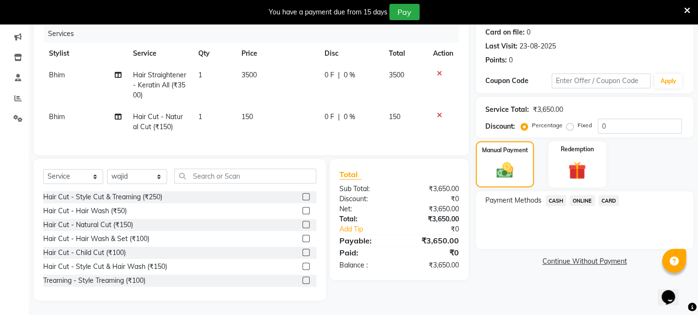
click at [583, 202] on span "ONLINE" at bounding box center [582, 200] width 25 height 11
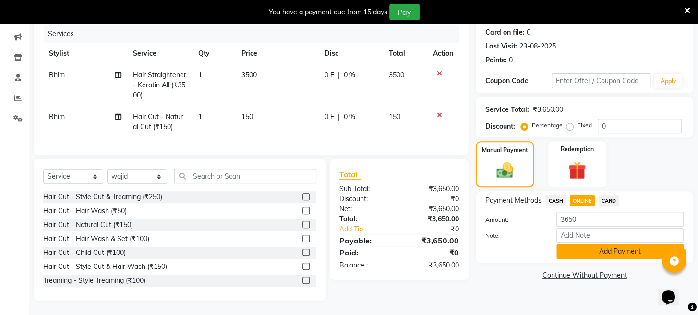
click at [589, 256] on button "Add Payment" at bounding box center [620, 251] width 127 height 15
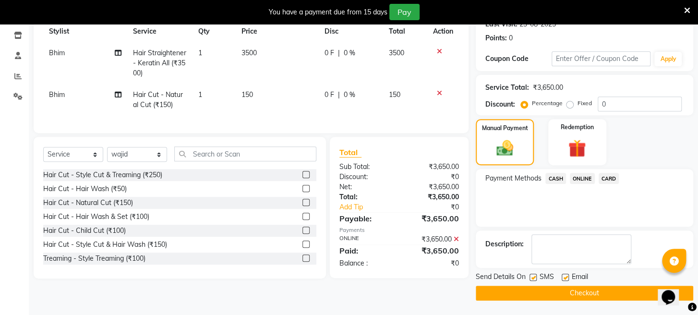
scroll to position [151, 0]
click at [587, 295] on button "Checkout" at bounding box center [585, 293] width 218 height 15
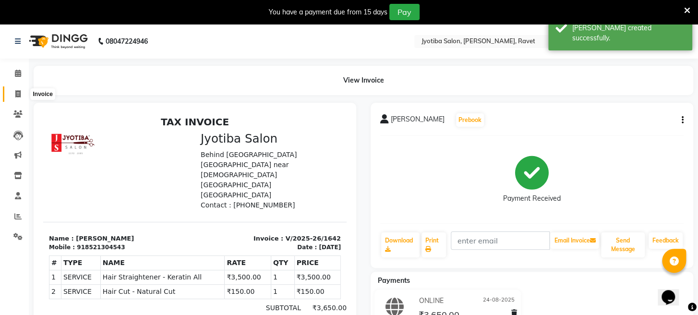
click at [15, 90] on icon at bounding box center [17, 93] width 5 height 7
select select "service"
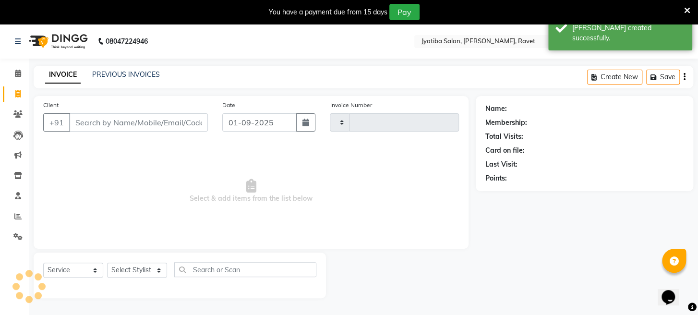
scroll to position [24, 0]
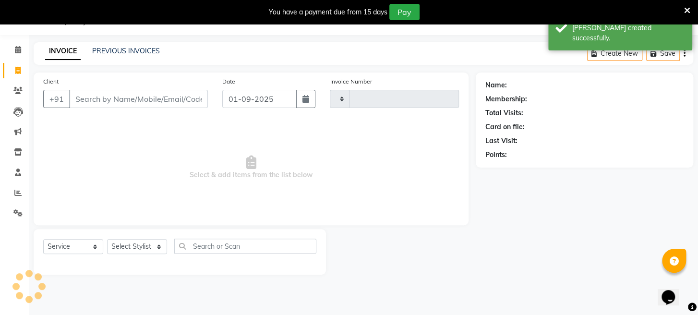
type input "1643"
select select "779"
click at [249, 98] on input "01-09-2025" at bounding box center [259, 99] width 74 height 18
select select "9"
select select "2025"
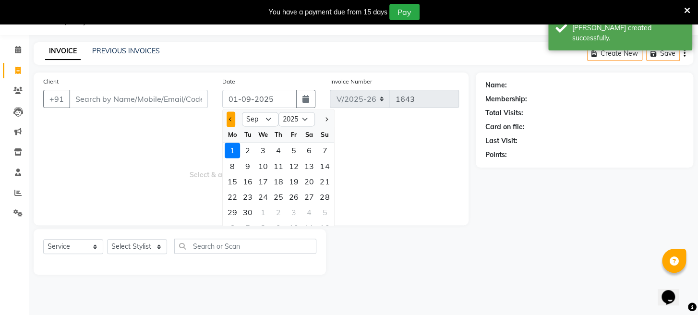
click at [230, 118] on span "Previous month" at bounding box center [231, 119] width 4 height 4
select select "8"
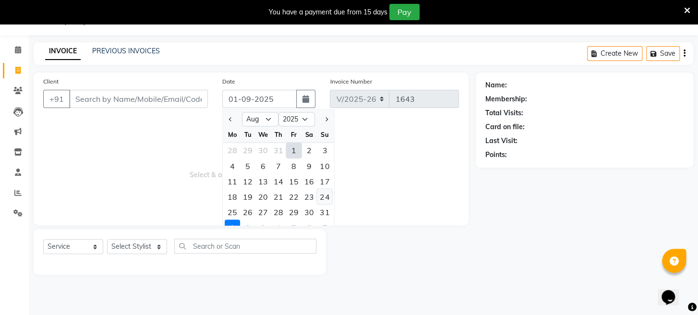
click at [323, 198] on div "24" at bounding box center [324, 196] width 15 height 15
type input "24-08-2025"
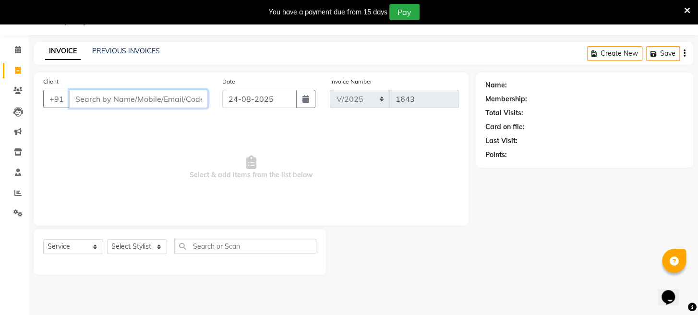
click at [149, 99] on input "Client" at bounding box center [138, 99] width 139 height 18
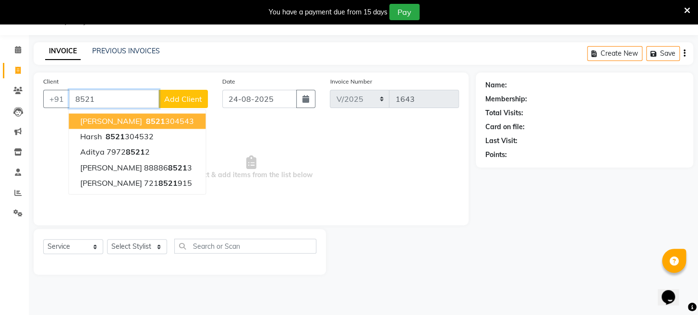
click at [153, 119] on ngb-highlight "8521 304543" at bounding box center [169, 121] width 50 height 10
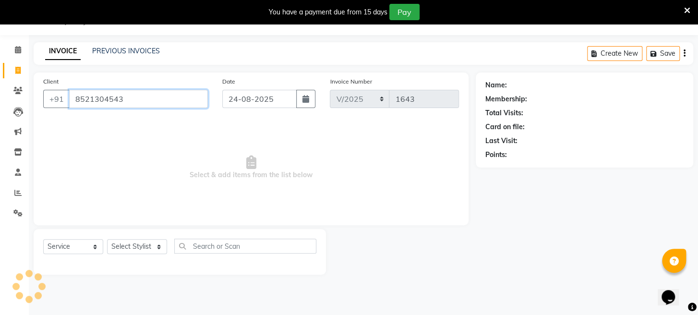
type input "8521304543"
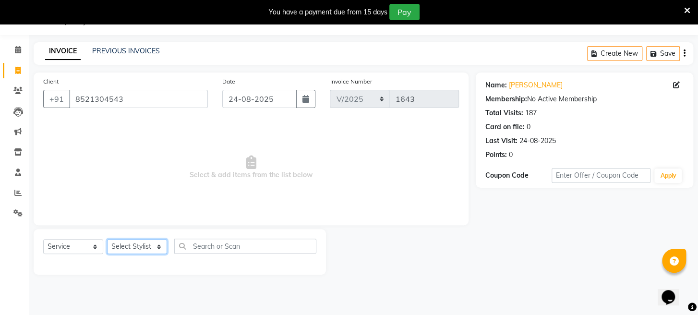
click at [137, 246] on select "Select Stylist [PERSON_NAME] Mahadev Prem [PERSON_NAME]" at bounding box center [137, 246] width 60 height 15
select select "63247"
click at [107, 239] on select "Select Stylist [PERSON_NAME] Mahadev Prem [PERSON_NAME]" at bounding box center [137, 246] width 60 height 15
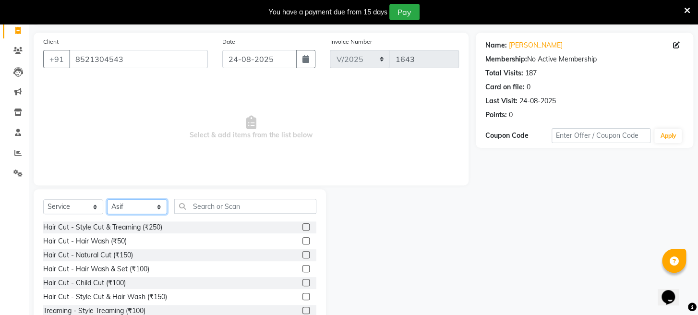
scroll to position [93, 0]
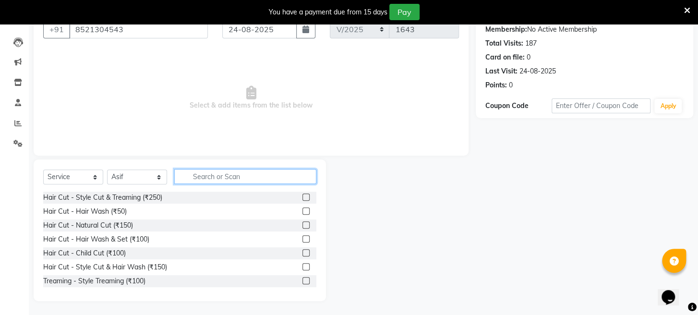
click at [274, 179] on input "text" at bounding box center [245, 176] width 142 height 15
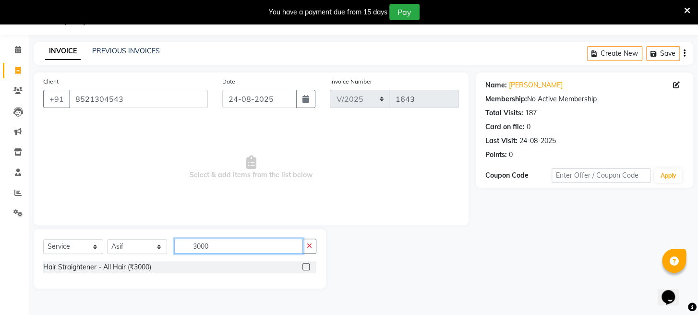
type input "3000"
click at [307, 267] on label at bounding box center [306, 266] width 7 height 7
click at [307, 267] on input "checkbox" at bounding box center [306, 267] width 6 height 6
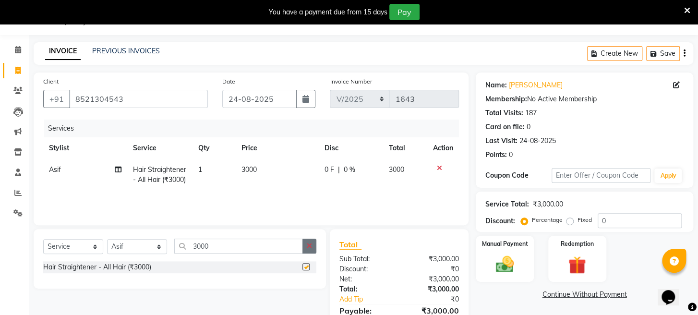
checkbox input "false"
click at [308, 248] on icon "button" at bounding box center [309, 246] width 5 height 7
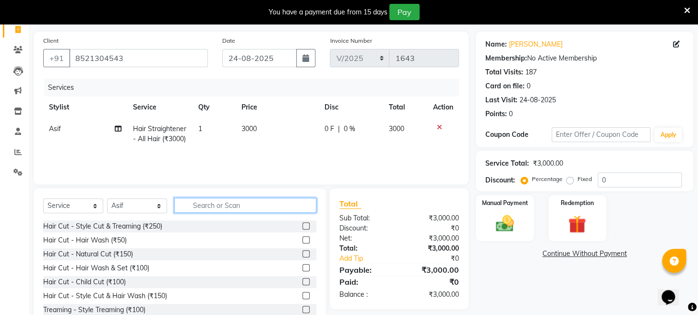
scroll to position [94, 0]
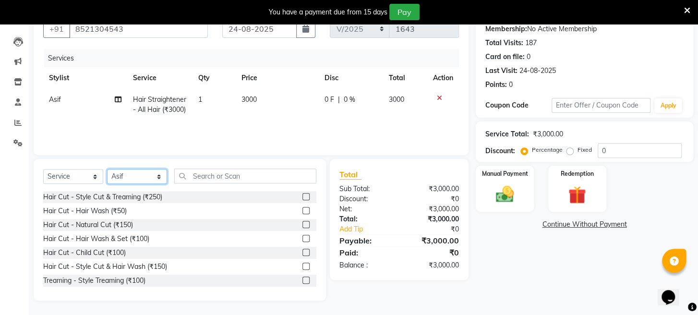
click at [151, 175] on select "Select Stylist [PERSON_NAME] Mahadev Prem [PERSON_NAME]" at bounding box center [137, 176] width 60 height 15
select select "12842"
click at [107, 169] on select "Select Stylist [PERSON_NAME] Mahadev Prem [PERSON_NAME]" at bounding box center [137, 176] width 60 height 15
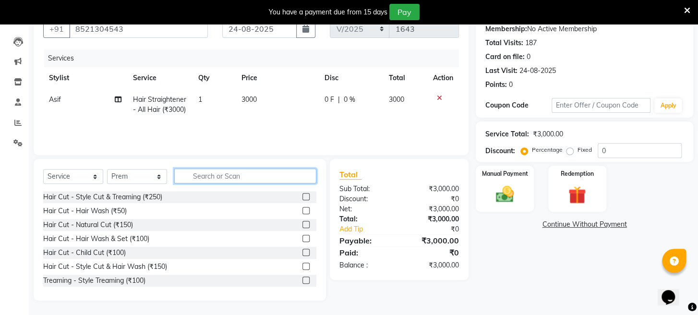
click at [275, 176] on input "text" at bounding box center [245, 176] width 142 height 15
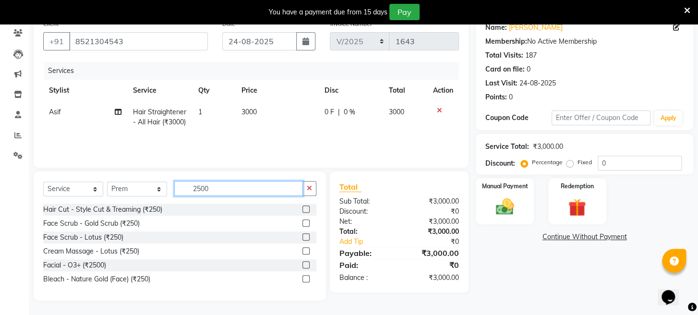
scroll to position [74, 0]
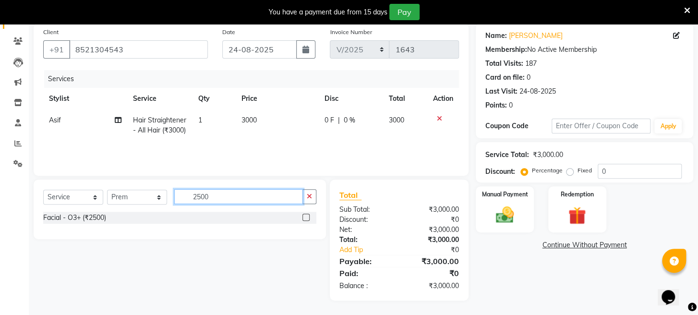
type input "2500"
click at [308, 218] on label at bounding box center [306, 217] width 7 height 7
click at [308, 218] on input "checkbox" at bounding box center [306, 218] width 6 height 6
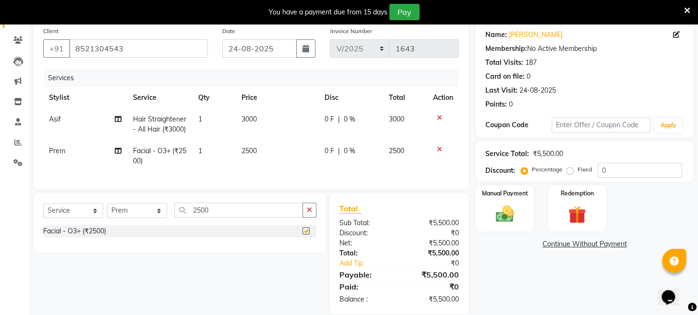
checkbox input "false"
click at [264, 159] on td "2500" at bounding box center [277, 156] width 83 height 32
select select "12842"
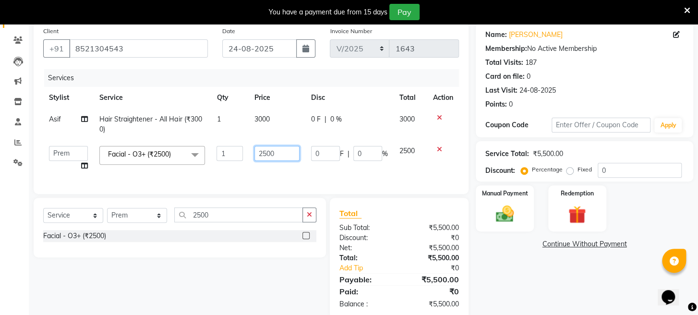
click at [266, 154] on input "2500" at bounding box center [277, 153] width 45 height 15
type input "2600"
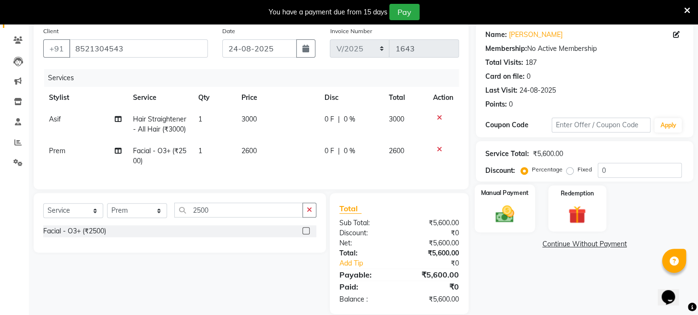
click at [504, 225] on img at bounding box center [505, 215] width 30 height 22
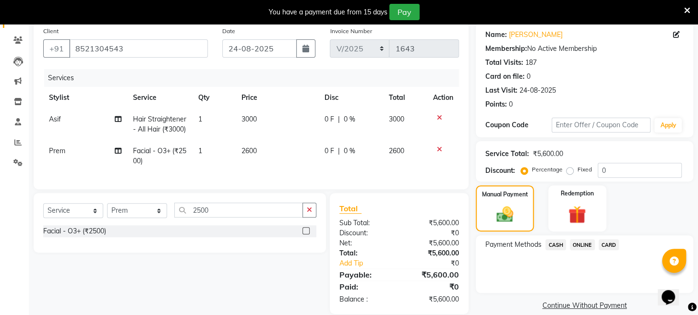
click at [579, 250] on span "ONLINE" at bounding box center [582, 244] width 25 height 11
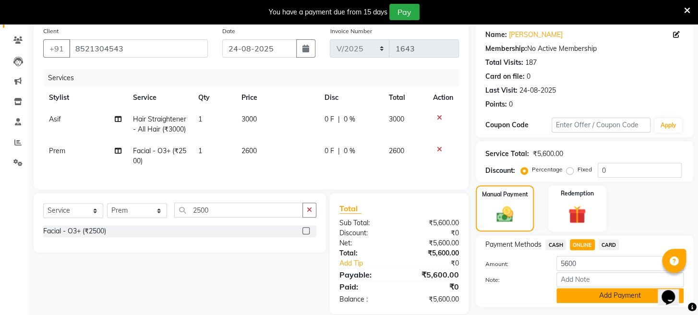
click at [582, 303] on button "Add Payment" at bounding box center [620, 295] width 127 height 15
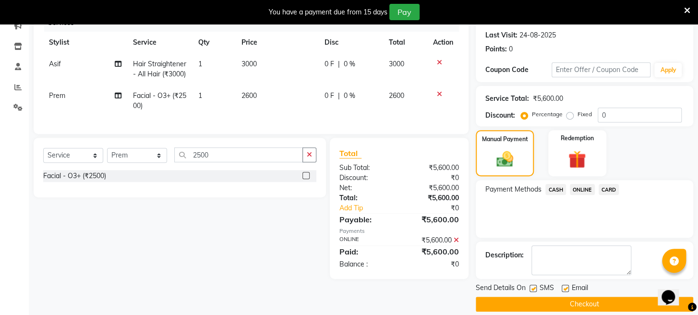
scroll to position [151, 0]
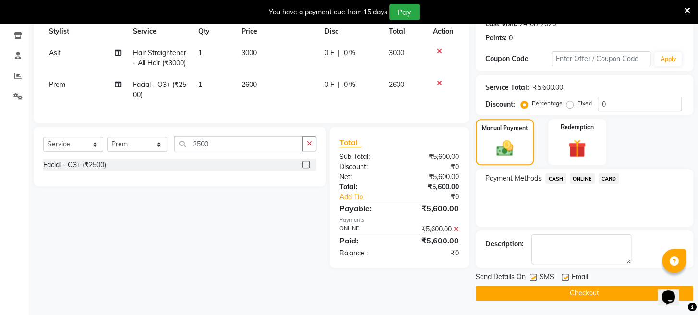
click at [582, 298] on button "Checkout" at bounding box center [585, 293] width 218 height 15
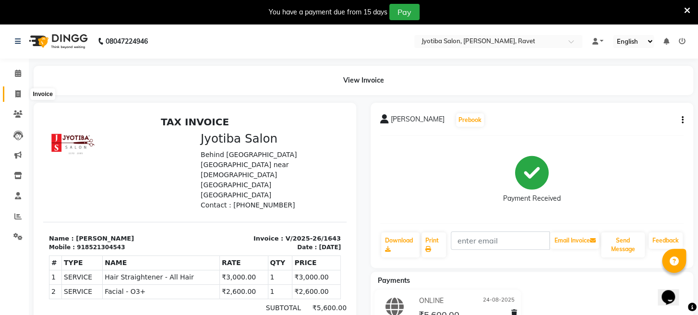
click at [19, 94] on icon at bounding box center [17, 93] width 5 height 7
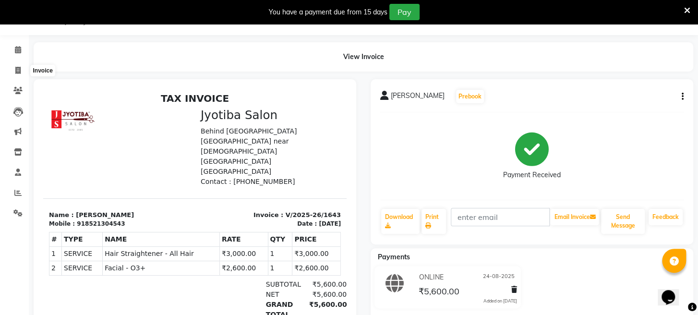
select select "779"
select select "service"
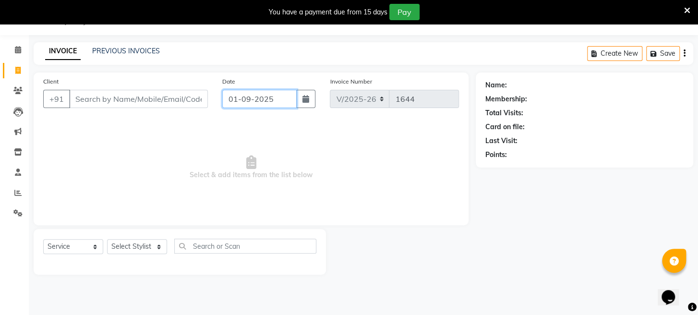
click at [281, 91] on input "01-09-2025" at bounding box center [259, 99] width 74 height 18
select select "9"
select select "2025"
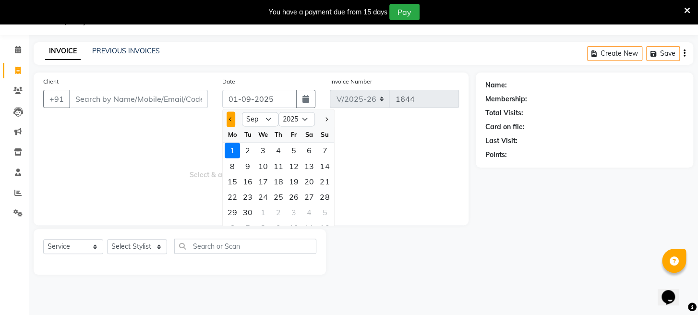
click at [227, 118] on button "Previous month" at bounding box center [231, 118] width 8 height 15
select select "8"
click at [320, 202] on div "24" at bounding box center [324, 196] width 15 height 15
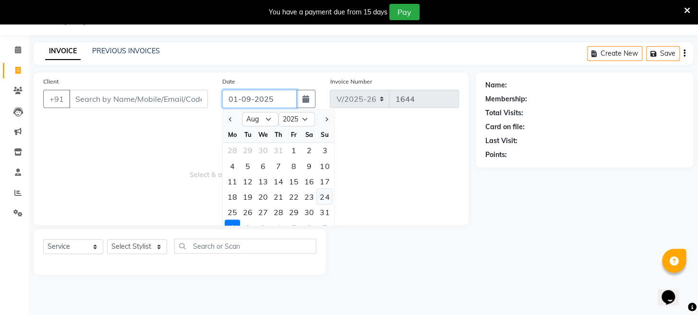
type input "24-08-2025"
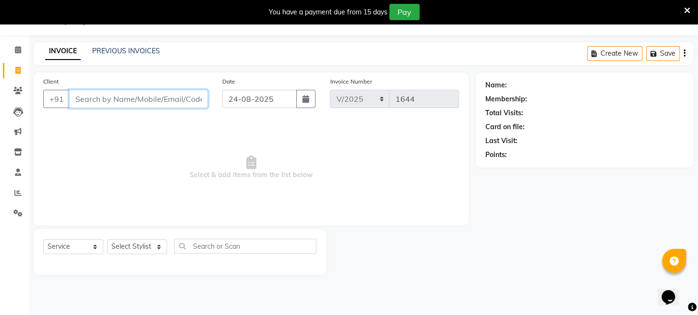
click at [134, 98] on input "Client" at bounding box center [138, 99] width 139 height 18
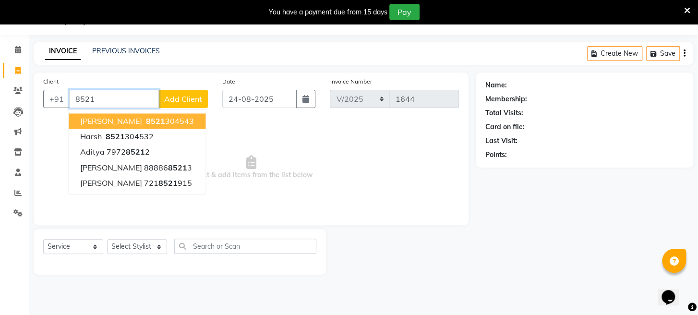
click at [101, 119] on span "[PERSON_NAME]" at bounding box center [111, 121] width 62 height 10
type input "8521304543"
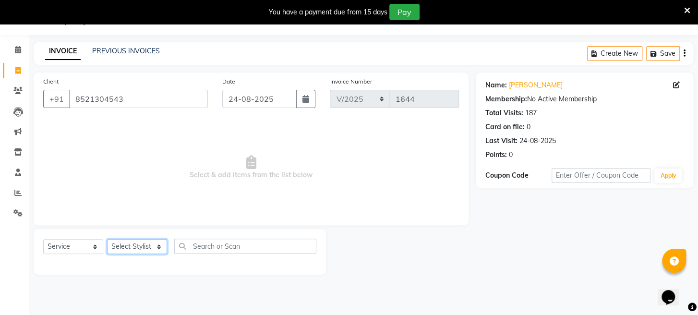
click at [133, 246] on select "Select Stylist [PERSON_NAME] Mahadev Prem [PERSON_NAME]" at bounding box center [137, 246] width 60 height 15
select select "16429"
click at [107, 239] on select "Select Stylist [PERSON_NAME] Mahadev Prem [PERSON_NAME]" at bounding box center [137, 246] width 60 height 15
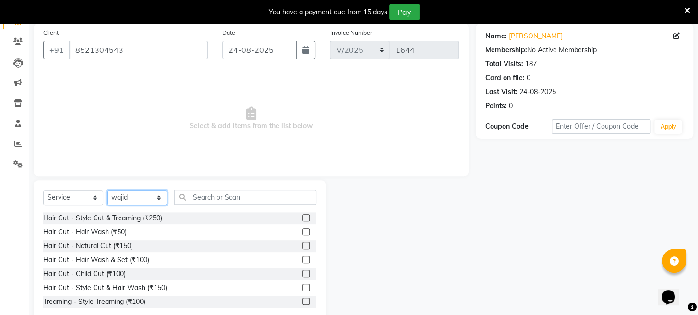
scroll to position [93, 0]
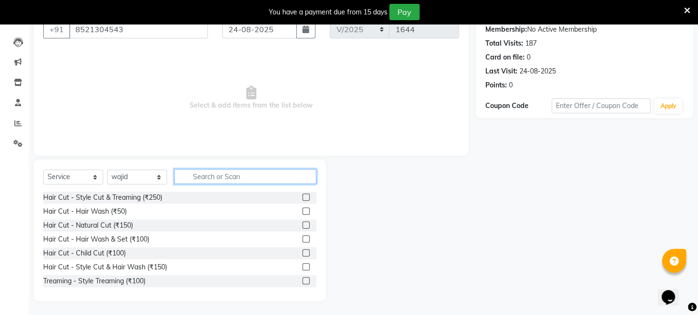
click at [238, 175] on input "text" at bounding box center [245, 176] width 142 height 15
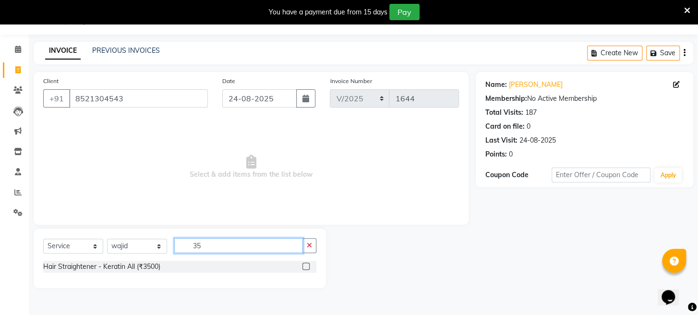
scroll to position [24, 0]
type input "3500"
click at [310, 267] on div at bounding box center [310, 267] width 14 height 12
click at [303, 267] on label at bounding box center [306, 266] width 7 height 7
click at [303, 267] on input "checkbox" at bounding box center [306, 267] width 6 height 6
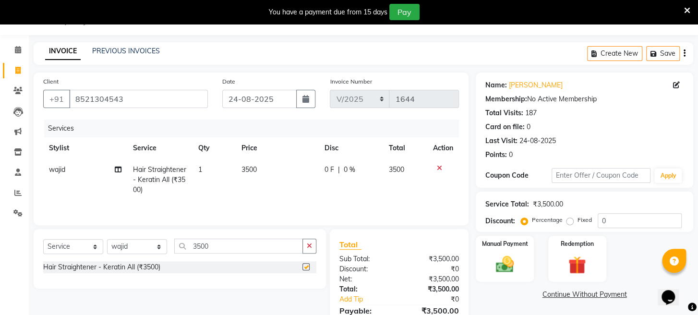
checkbox input "false"
click at [312, 246] on button "button" at bounding box center [310, 246] width 14 height 15
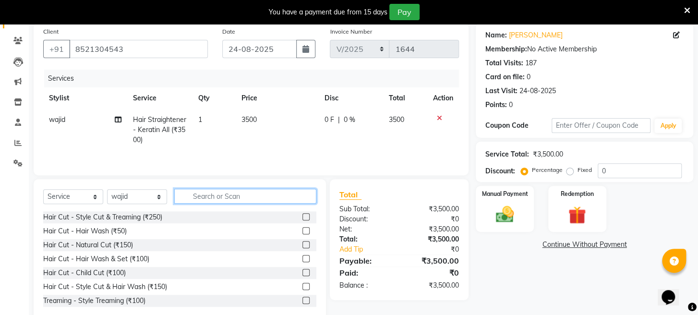
scroll to position [94, 0]
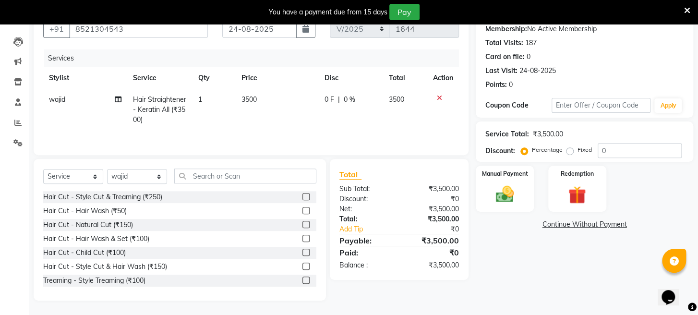
click at [303, 225] on label at bounding box center [306, 224] width 7 height 7
click at [303, 225] on input "checkbox" at bounding box center [306, 225] width 6 height 6
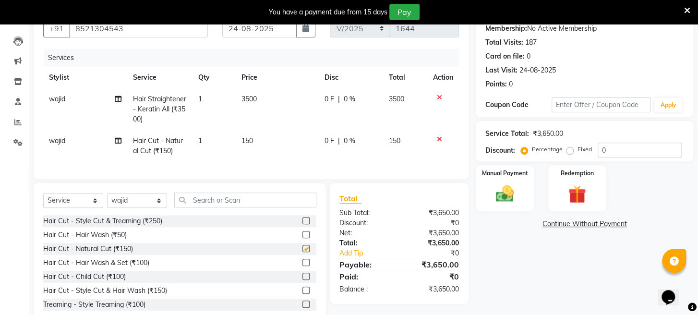
checkbox input "false"
click at [254, 133] on td "150" at bounding box center [277, 146] width 83 height 32
select select "16429"
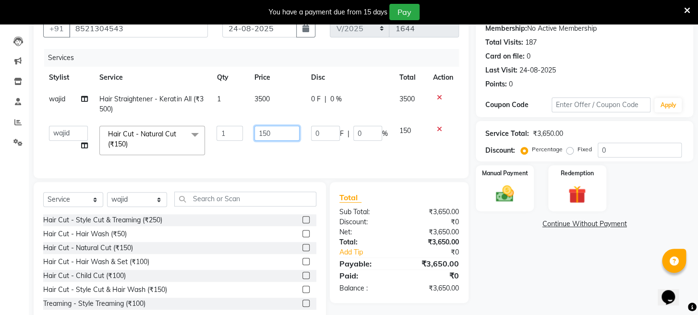
click at [274, 134] on input "150" at bounding box center [277, 133] width 45 height 15
type input "130"
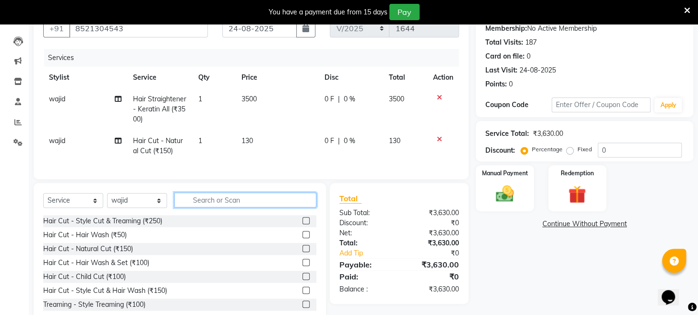
click at [276, 201] on input "text" at bounding box center [245, 200] width 142 height 15
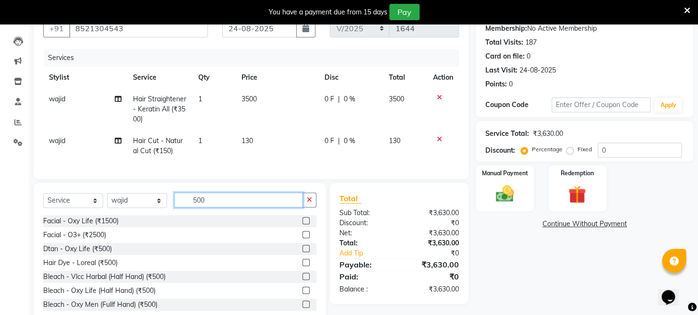
type input "500"
click at [303, 252] on label at bounding box center [306, 248] width 7 height 7
click at [303, 252] on input "checkbox" at bounding box center [306, 249] width 6 height 6
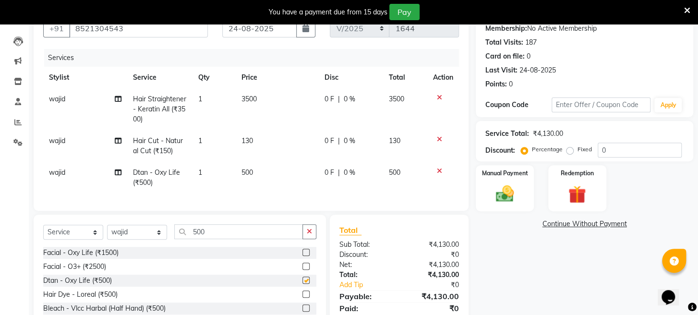
checkbox input "false"
click at [510, 200] on img at bounding box center [505, 194] width 30 height 22
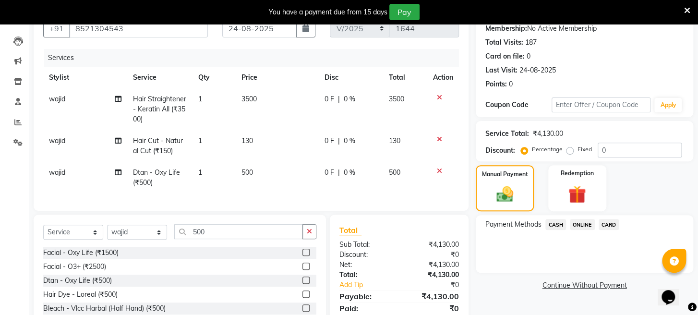
click at [583, 230] on span "ONLINE" at bounding box center [582, 224] width 25 height 11
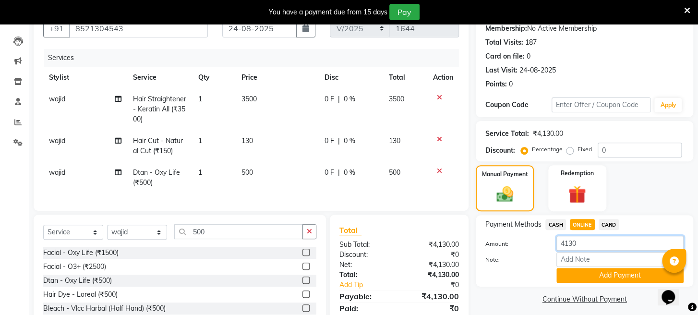
click at [593, 251] on input "4130" at bounding box center [620, 243] width 127 height 15
type input "4"
type input "2880"
click at [580, 283] on button "Add Payment" at bounding box center [620, 275] width 127 height 15
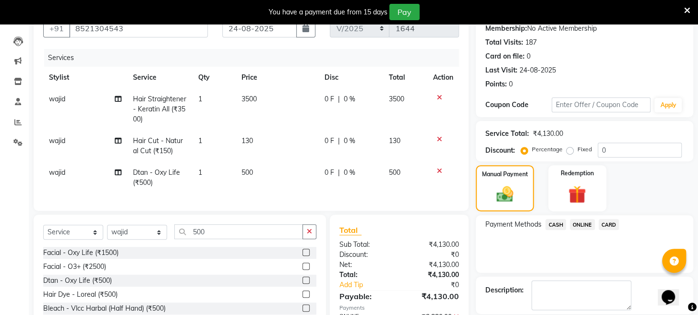
click at [558, 230] on span "CASH" at bounding box center [556, 224] width 21 height 11
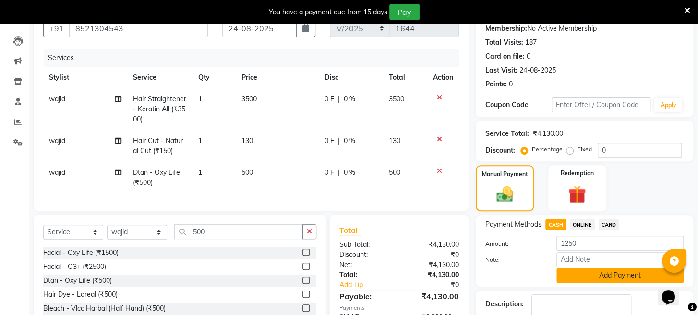
click at [585, 283] on button "Add Payment" at bounding box center [620, 275] width 127 height 15
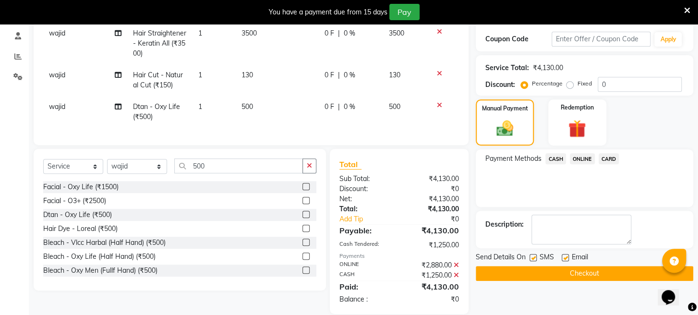
scroll to position [181, 0]
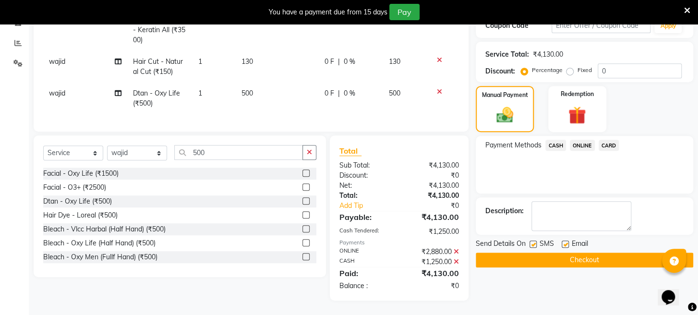
click at [582, 257] on button "Checkout" at bounding box center [585, 260] width 218 height 15
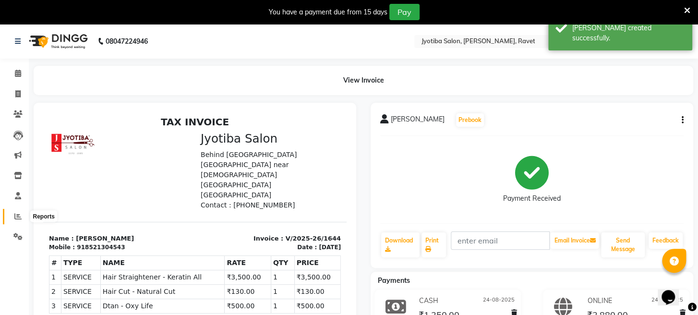
click at [17, 214] on icon at bounding box center [17, 216] width 7 height 7
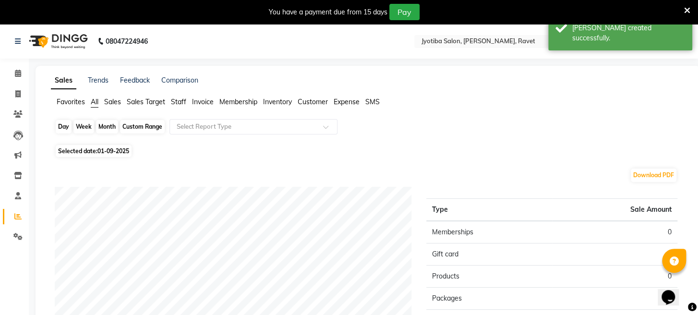
click at [67, 126] on div "Day" at bounding box center [64, 126] width 16 height 13
select select "9"
select select "2025"
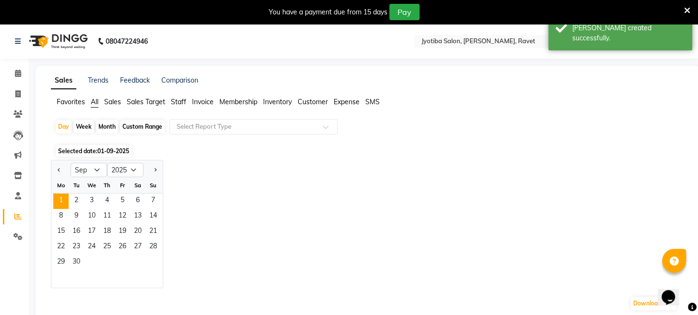
click at [53, 169] on div at bounding box center [60, 169] width 19 height 15
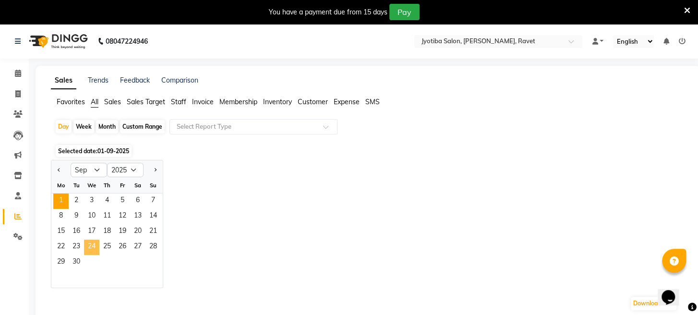
click at [90, 247] on span "24" at bounding box center [91, 247] width 15 height 15
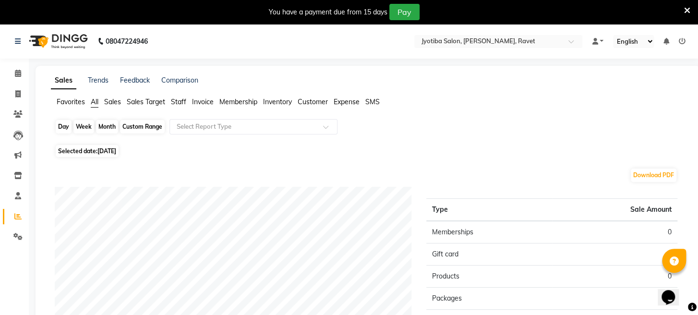
click at [59, 127] on div "Day" at bounding box center [64, 126] width 16 height 13
select select "9"
select select "2025"
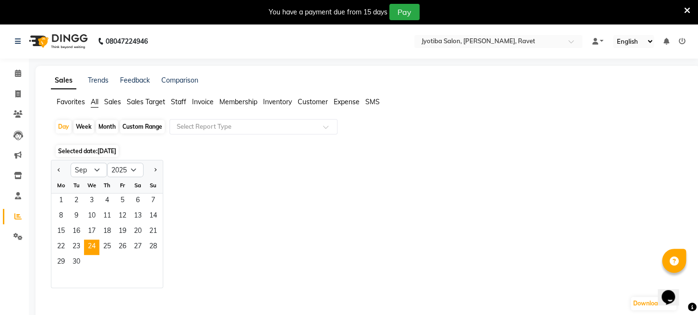
click at [54, 172] on div at bounding box center [60, 169] width 19 height 15
click at [58, 170] on span "Previous month" at bounding box center [59, 169] width 3 height 3
select select "8"
click at [158, 249] on span "24" at bounding box center [153, 247] width 15 height 15
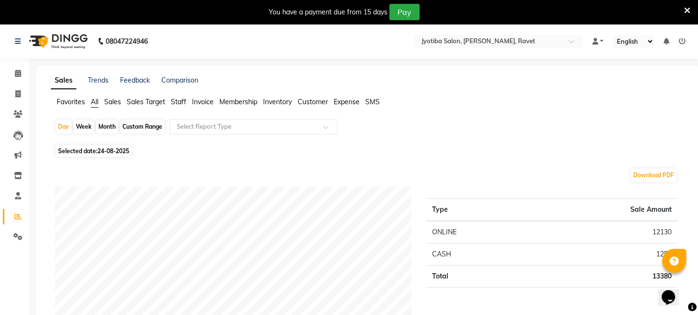
click at [110, 129] on div "Month" at bounding box center [107, 126] width 22 height 13
select select "8"
select select "2025"
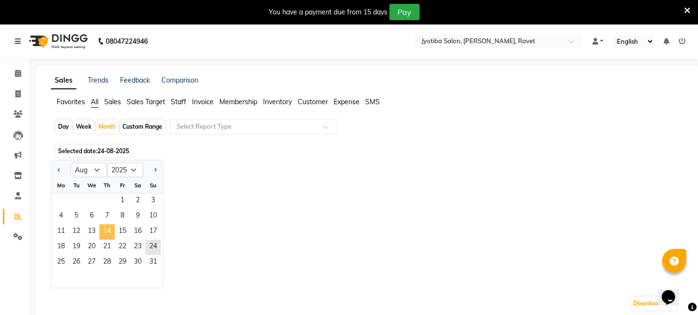
click at [105, 232] on span "14" at bounding box center [106, 231] width 15 height 15
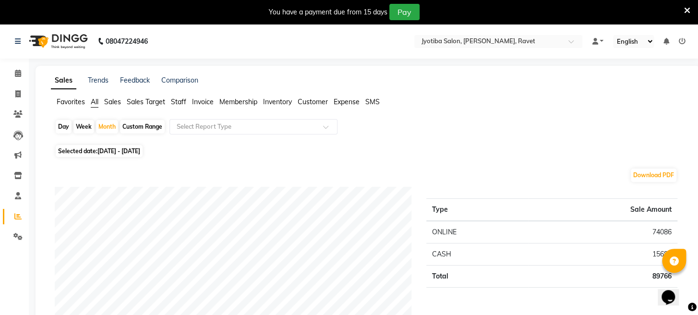
click at [19, 95] on icon at bounding box center [17, 93] width 5 height 7
select select "service"
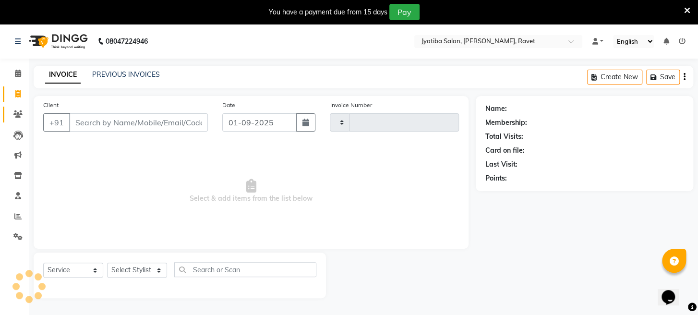
scroll to position [24, 0]
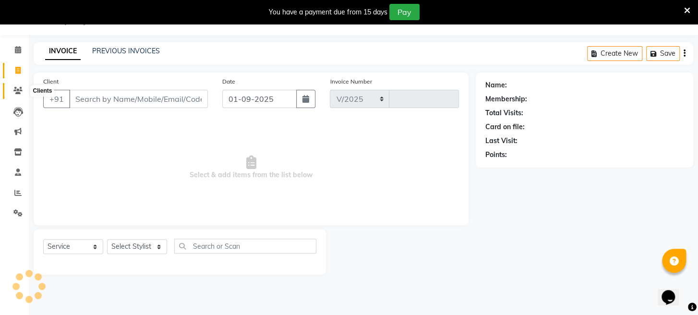
select select "779"
type input "1645"
click at [99, 100] on input "Client" at bounding box center [138, 99] width 139 height 18
click at [259, 102] on input "01-09-2025" at bounding box center [259, 99] width 74 height 18
select select "9"
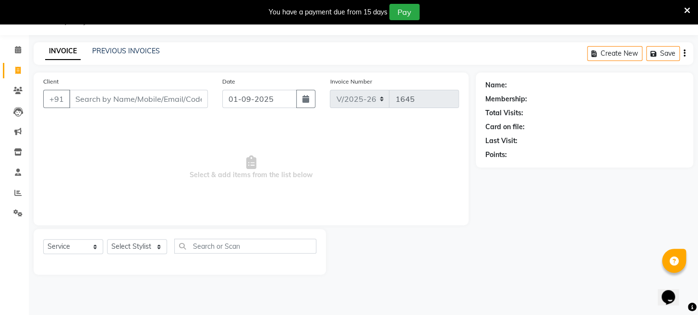
select select "2025"
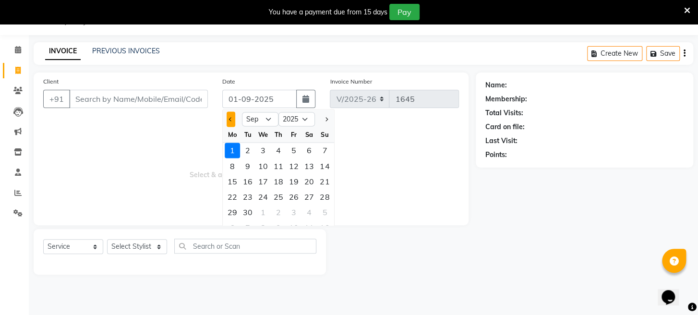
click at [231, 118] on span "Previous month" at bounding box center [231, 119] width 4 height 4
select select "8"
click at [235, 210] on div "25" at bounding box center [232, 211] width 15 height 15
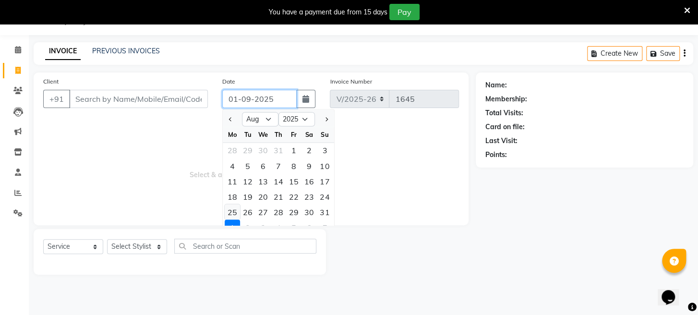
type input "25-08-2025"
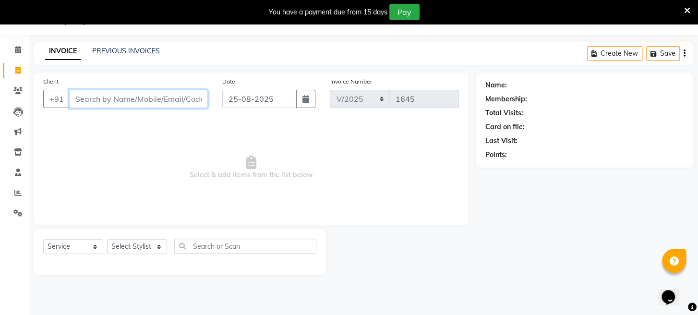
click at [131, 101] on input "Client" at bounding box center [138, 99] width 139 height 18
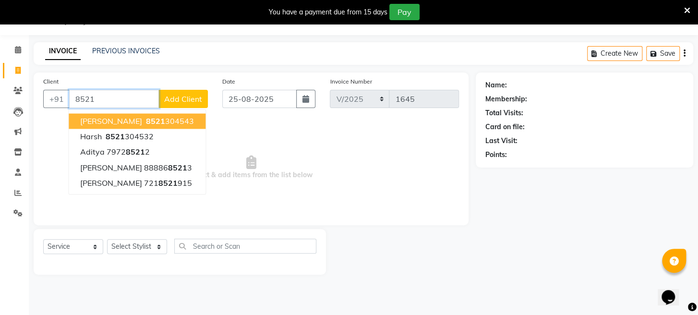
click at [126, 118] on span "[PERSON_NAME]" at bounding box center [111, 121] width 62 height 10
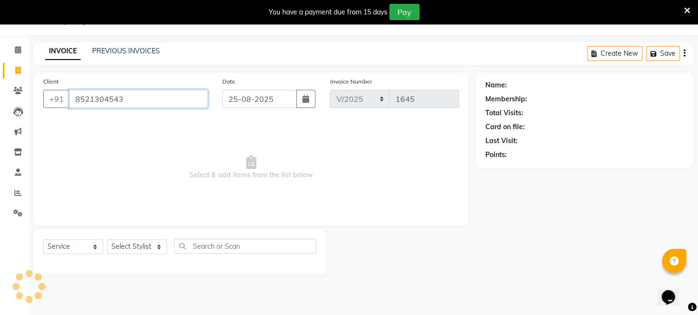
type input "8521304543"
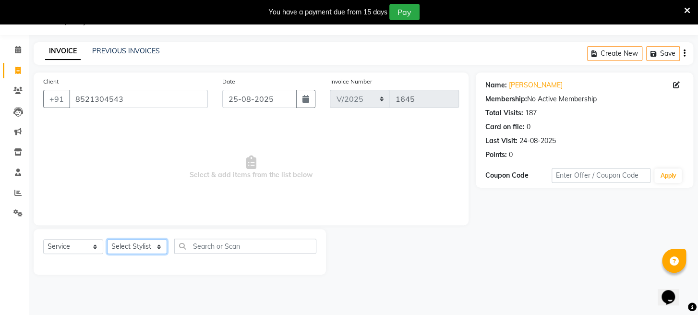
click at [136, 242] on select "Select Stylist [PERSON_NAME] Mahadev Prem [PERSON_NAME]" at bounding box center [137, 246] width 60 height 15
select select "12803"
click at [107, 239] on select "Select Stylist [PERSON_NAME] Mahadev Prem [PERSON_NAME]" at bounding box center [137, 246] width 60 height 15
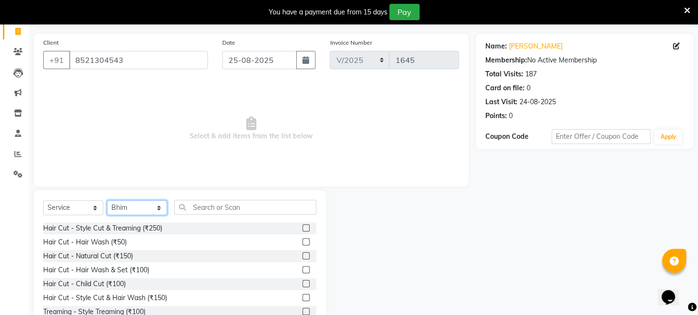
scroll to position [93, 0]
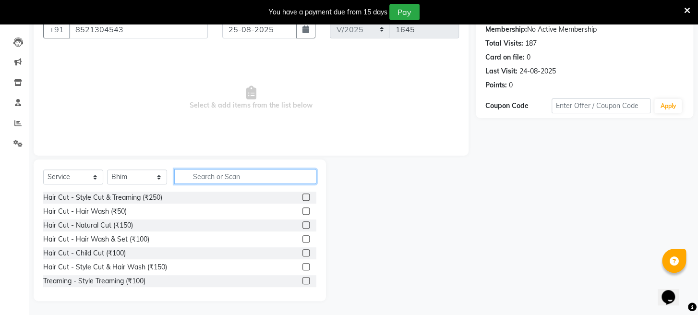
click at [280, 175] on input "text" at bounding box center [245, 176] width 142 height 15
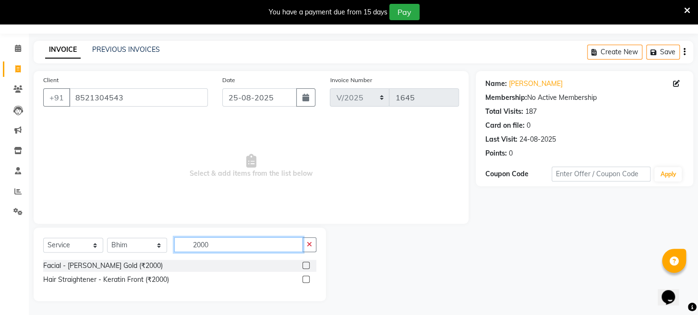
type input "2000"
click at [306, 263] on label at bounding box center [306, 265] width 7 height 7
click at [306, 263] on input "checkbox" at bounding box center [306, 266] width 6 height 6
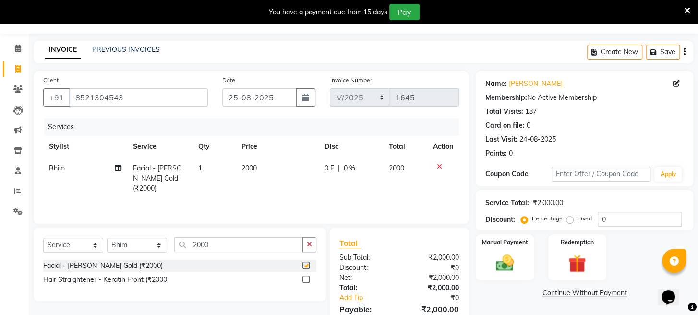
checkbox input "false"
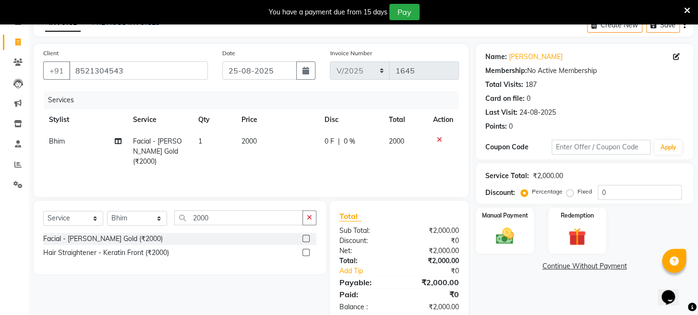
scroll to position [74, 0]
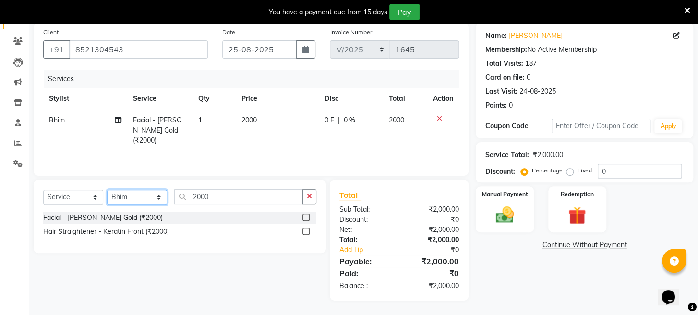
click at [138, 196] on select "Select Stylist [PERSON_NAME] Mahadev Prem [PERSON_NAME]" at bounding box center [137, 197] width 60 height 15
select select "63247"
click at [107, 190] on select "Select Stylist [PERSON_NAME] Mahadev Prem [PERSON_NAME]" at bounding box center [137, 197] width 60 height 15
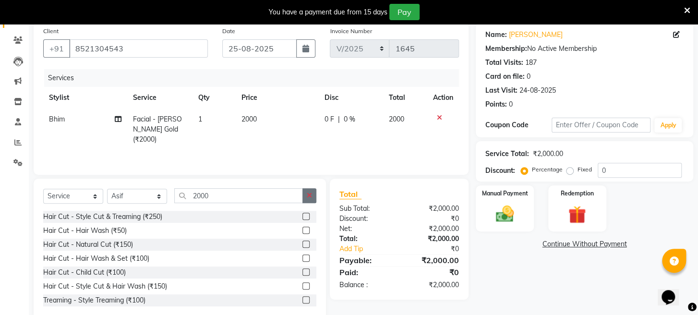
click at [307, 197] on icon "button" at bounding box center [309, 195] width 5 height 7
click at [219, 196] on input "text" at bounding box center [245, 195] width 142 height 15
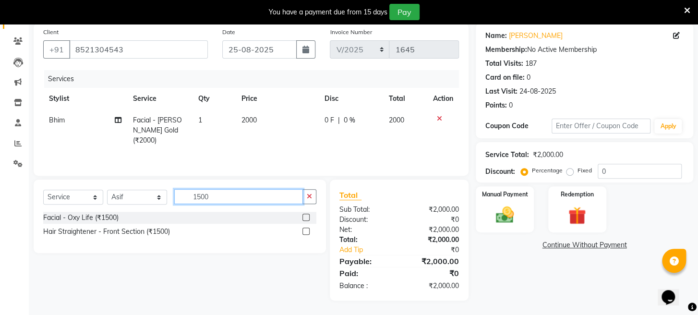
type input "1500"
click at [308, 215] on label at bounding box center [306, 217] width 7 height 7
click at [308, 215] on input "checkbox" at bounding box center [306, 218] width 6 height 6
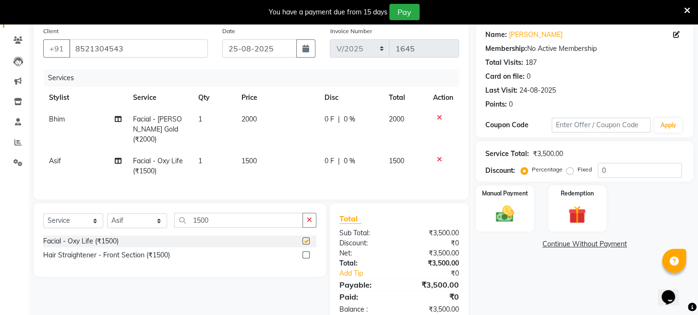
checkbox input "false"
click at [262, 163] on td "1500" at bounding box center [277, 166] width 83 height 32
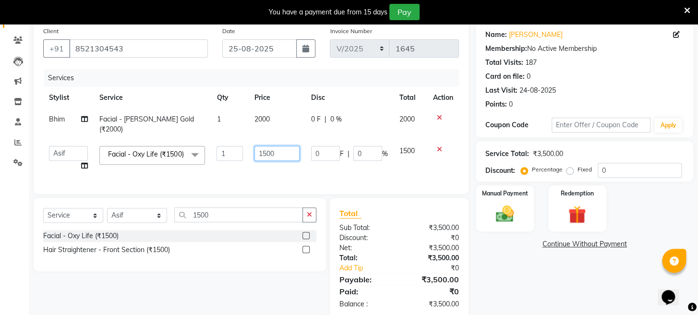
click at [266, 153] on input "1500" at bounding box center [277, 153] width 45 height 15
type input "1600"
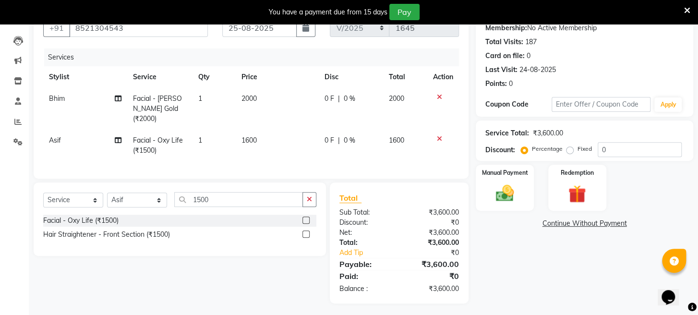
scroll to position [105, 0]
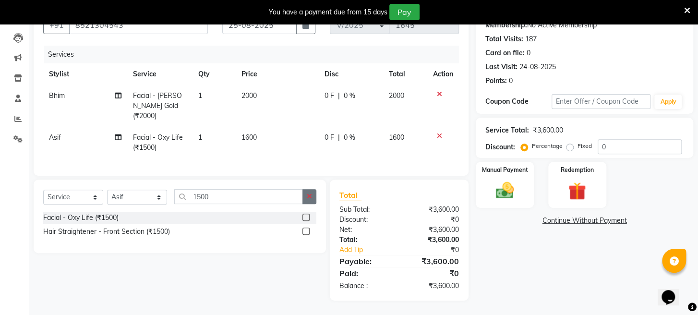
click at [304, 194] on button "button" at bounding box center [310, 196] width 14 height 15
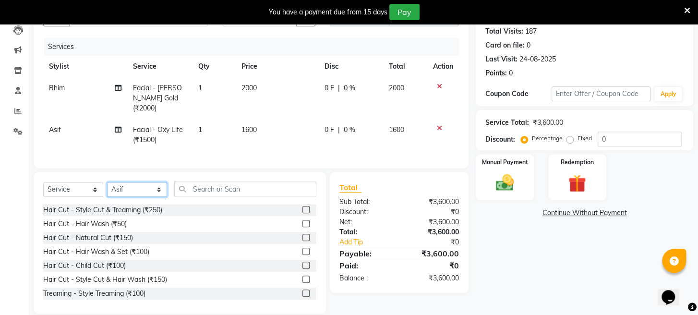
click at [140, 197] on select "Select Stylist [PERSON_NAME] Mahadev Prem [PERSON_NAME]" at bounding box center [137, 189] width 60 height 15
select select "12842"
click at [107, 190] on select "Select Stylist [PERSON_NAME] Mahadev Prem [PERSON_NAME]" at bounding box center [137, 189] width 60 height 15
click at [254, 196] on input "text" at bounding box center [245, 189] width 142 height 15
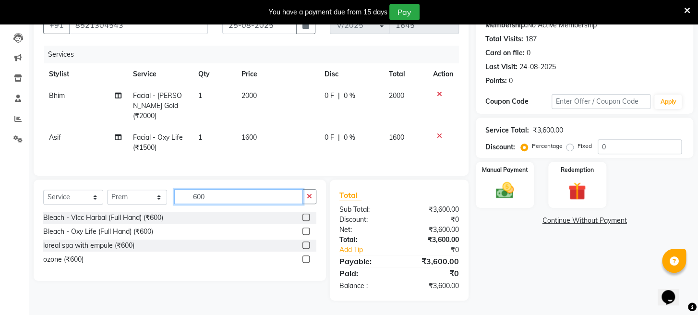
type input "600"
click at [307, 217] on label at bounding box center [306, 217] width 7 height 7
click at [307, 217] on input "checkbox" at bounding box center [306, 218] width 6 height 6
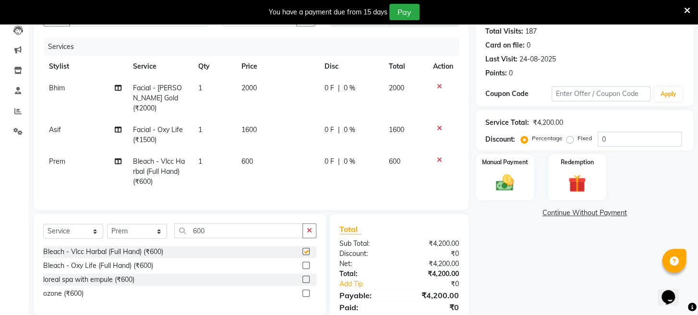
checkbox input "false"
click at [129, 239] on select "Select Stylist [PERSON_NAME] Mahadev Prem [PERSON_NAME]" at bounding box center [137, 231] width 60 height 15
select select "16429"
click at [107, 231] on select "Select Stylist [PERSON_NAME] Mahadev Prem [PERSON_NAME]" at bounding box center [137, 231] width 60 height 15
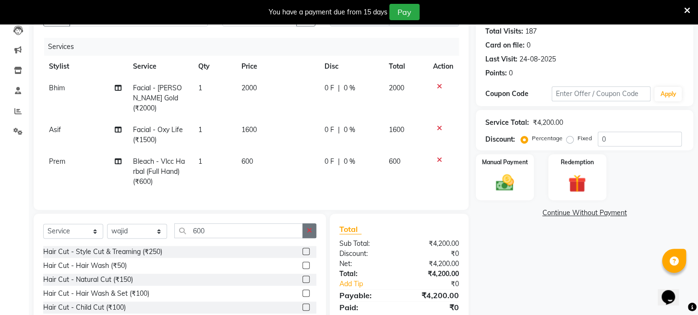
click at [312, 234] on icon "button" at bounding box center [309, 230] width 5 height 7
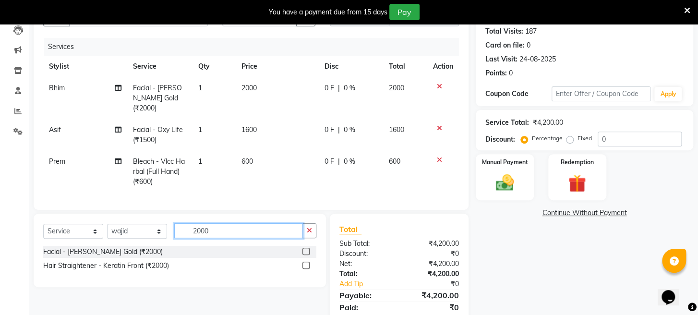
type input "2000"
click at [303, 255] on label at bounding box center [306, 251] width 7 height 7
click at [303, 255] on input "checkbox" at bounding box center [306, 252] width 6 height 6
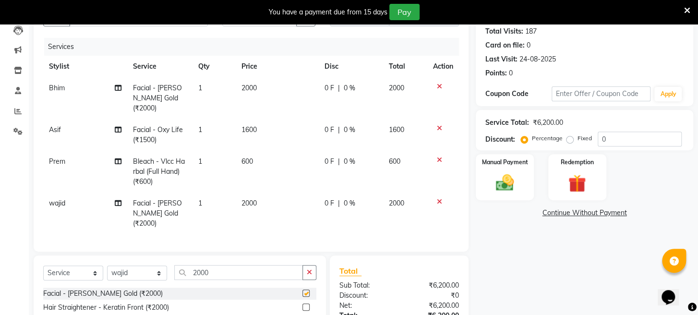
checkbox input "false"
click at [255, 200] on span "2000" at bounding box center [249, 203] width 15 height 9
select select "16429"
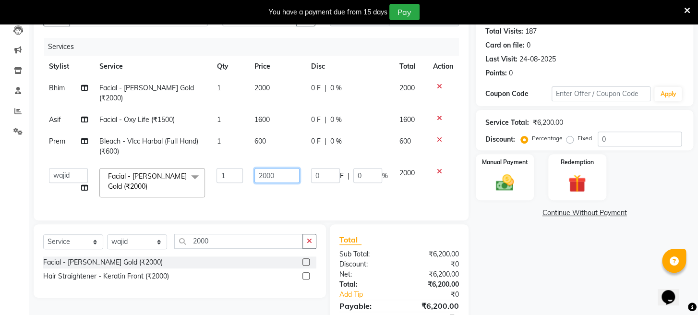
click at [265, 173] on input "2000" at bounding box center [277, 175] width 45 height 15
type input "2300"
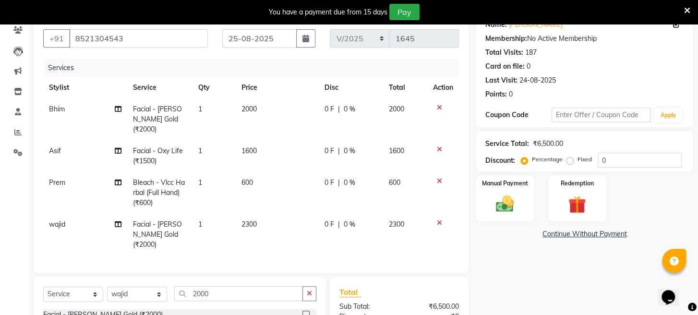
scroll to position [178, 0]
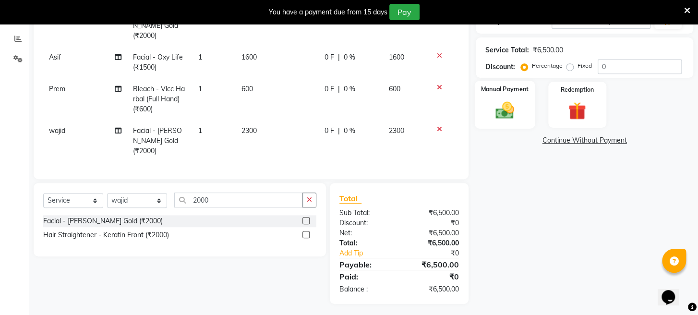
click at [490, 121] on img at bounding box center [505, 111] width 30 height 22
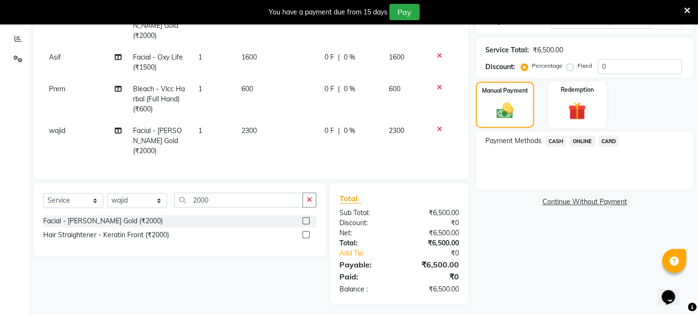
click at [579, 146] on span "ONLINE" at bounding box center [582, 140] width 25 height 11
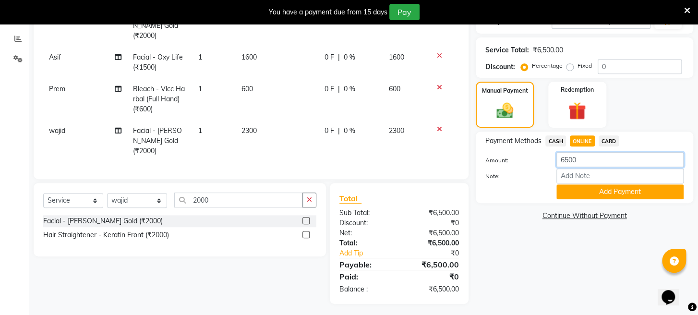
click at [589, 167] on input "6500" at bounding box center [620, 159] width 127 height 15
click at [572, 167] on input "6500" at bounding box center [620, 159] width 127 height 15
click at [563, 167] on input "6550" at bounding box center [620, 159] width 127 height 15
type input "5550"
click at [584, 196] on button "Add Payment" at bounding box center [620, 191] width 127 height 15
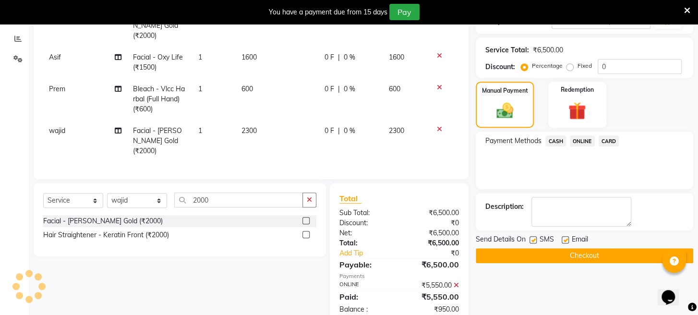
click at [560, 146] on span "CASH" at bounding box center [556, 140] width 21 height 11
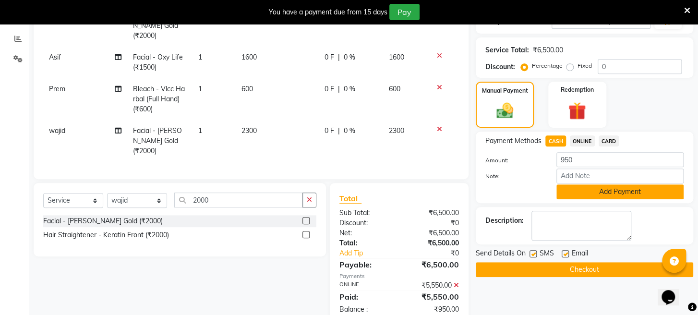
click at [573, 199] on button "Add Payment" at bounding box center [620, 191] width 127 height 15
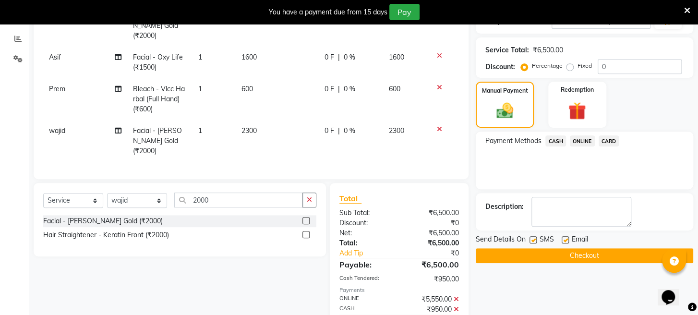
click at [566, 263] on button "Checkout" at bounding box center [585, 255] width 218 height 15
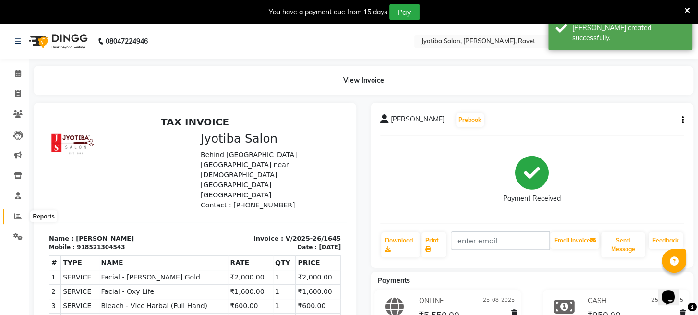
click at [18, 215] on icon at bounding box center [17, 216] width 7 height 7
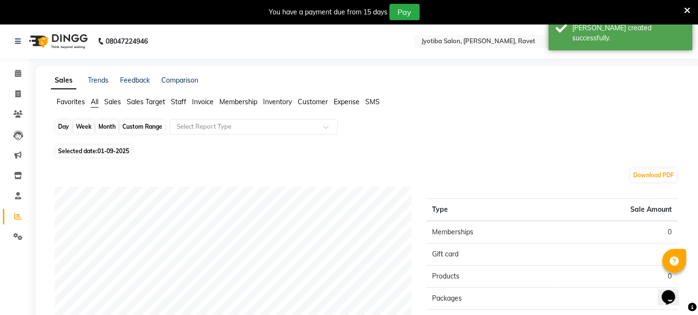
click at [64, 128] on div "Day" at bounding box center [64, 126] width 16 height 13
select select "9"
select select "2025"
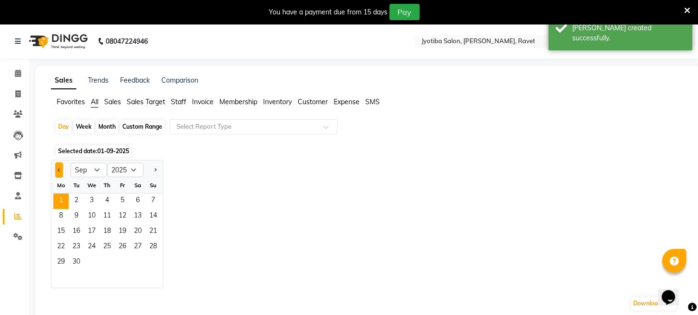
click at [61, 170] on span "Previous month" at bounding box center [59, 169] width 3 height 3
select select "8"
click at [60, 262] on span "25" at bounding box center [60, 262] width 15 height 15
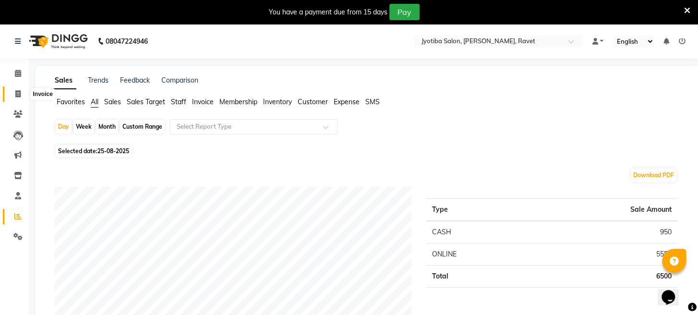
click at [17, 92] on icon at bounding box center [17, 93] width 5 height 7
select select "service"
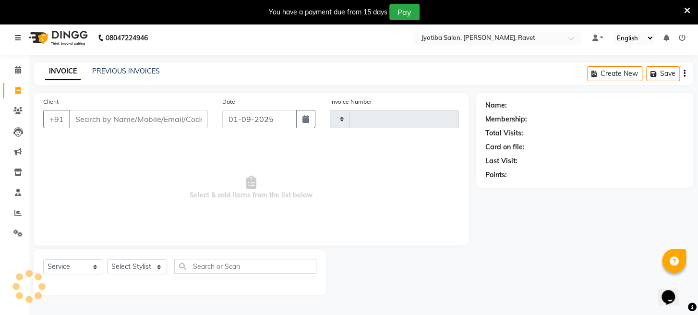
type input "1646"
select select "779"
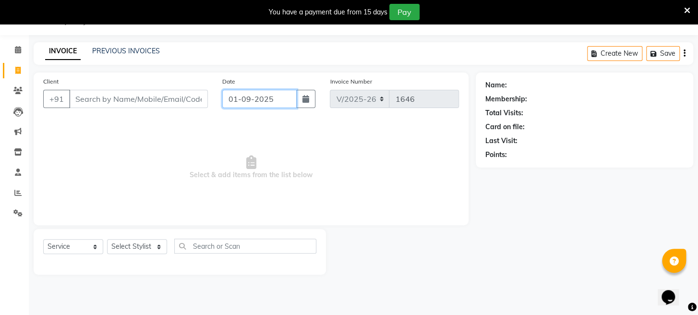
click at [261, 101] on input "01-09-2025" at bounding box center [259, 99] width 74 height 18
select select "9"
select select "2025"
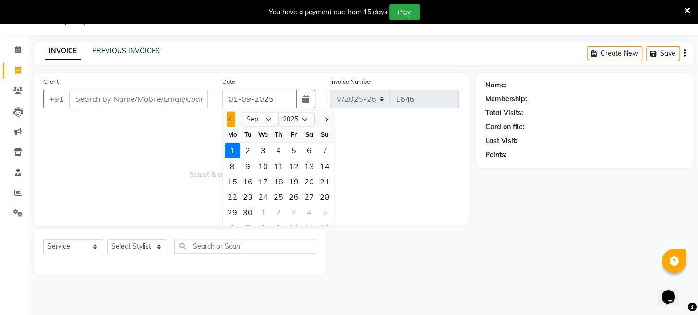
click at [232, 117] on button "Previous month" at bounding box center [231, 118] width 8 height 15
select select "8"
click at [248, 213] on div "26" at bounding box center [247, 211] width 15 height 15
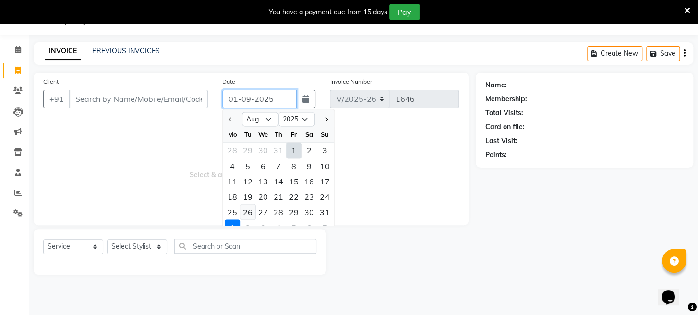
type input "26-08-2025"
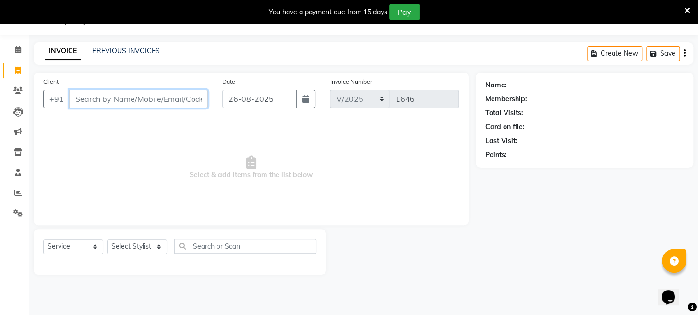
click at [152, 97] on input "Client" at bounding box center [138, 99] width 139 height 18
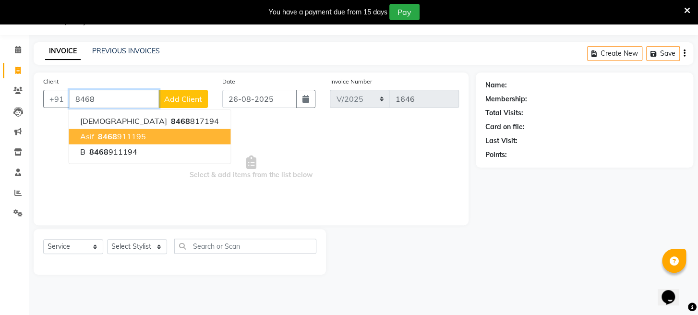
click at [141, 133] on ngb-highlight "8468 911195" at bounding box center [121, 137] width 50 height 10
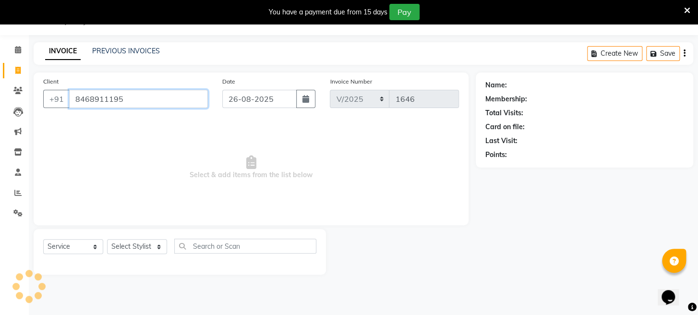
type input "8468911195"
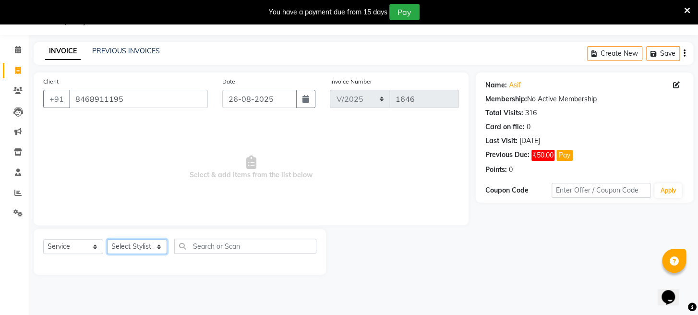
click at [140, 249] on select "Select Stylist [PERSON_NAME] Mahadev Prem [PERSON_NAME]" at bounding box center [137, 246] width 60 height 15
select select "12803"
click at [107, 239] on select "Select Stylist [PERSON_NAME] Mahadev Prem [PERSON_NAME]" at bounding box center [137, 246] width 60 height 15
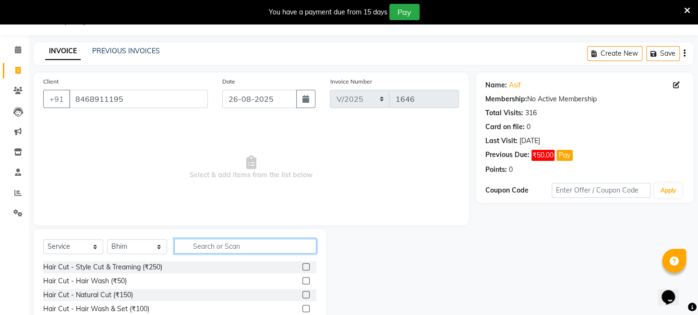
click at [267, 243] on input "text" at bounding box center [245, 246] width 142 height 15
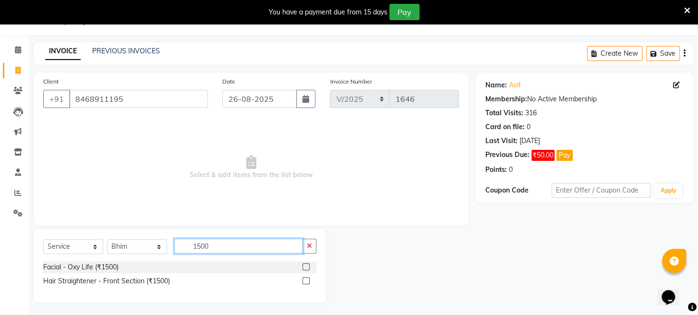
type input "1500"
click at [307, 263] on label at bounding box center [306, 266] width 7 height 7
click at [307, 264] on input "checkbox" at bounding box center [306, 267] width 6 height 6
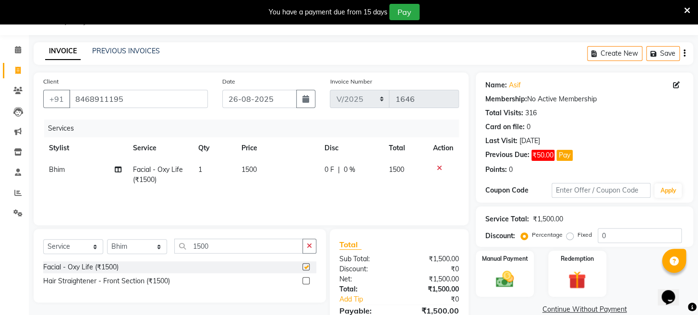
checkbox input "false"
click at [249, 167] on span "1500" at bounding box center [249, 169] width 15 height 9
select select "12803"
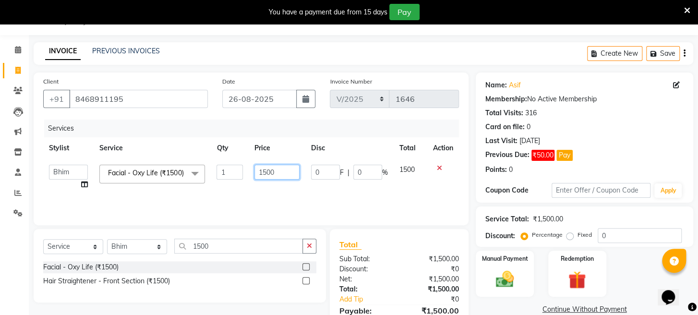
click at [266, 170] on input "1500" at bounding box center [277, 172] width 45 height 15
type input "1700"
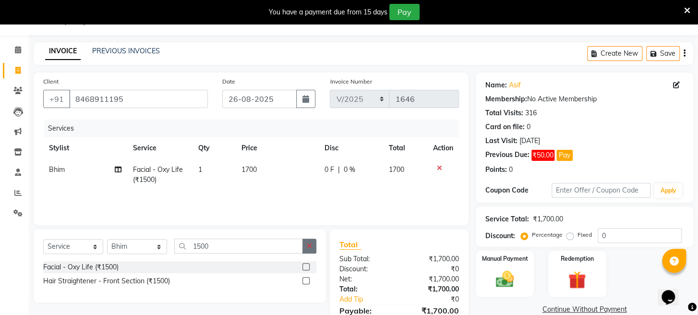
click at [305, 243] on button "button" at bounding box center [310, 246] width 14 height 15
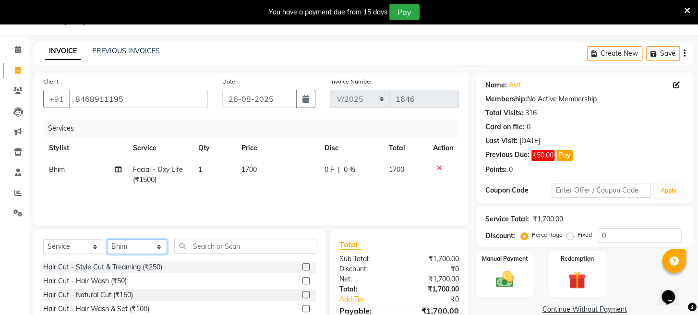
click at [146, 245] on select "Select Stylist [PERSON_NAME] Mahadev Prem [PERSON_NAME]" at bounding box center [137, 246] width 60 height 15
select select "16429"
click at [107, 239] on select "Select Stylist [PERSON_NAME] Mahadev Prem [PERSON_NAME]" at bounding box center [137, 246] width 60 height 15
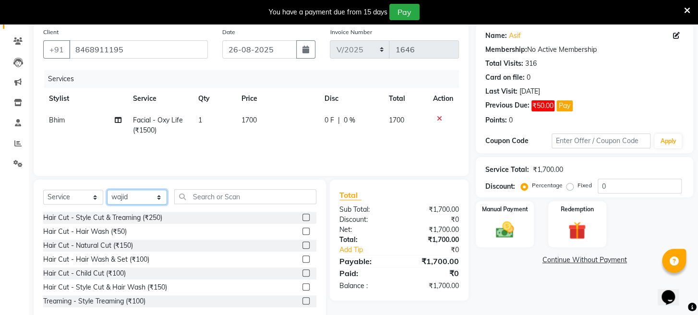
scroll to position [93, 0]
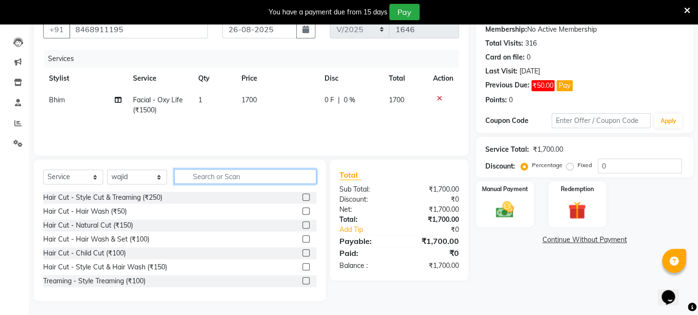
click at [251, 175] on input "text" at bounding box center [245, 176] width 142 height 15
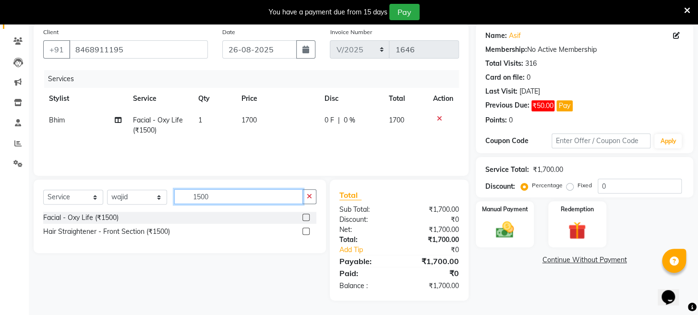
type input "1500"
click at [306, 218] on label at bounding box center [306, 217] width 7 height 7
click at [306, 218] on input "checkbox" at bounding box center [306, 218] width 6 height 6
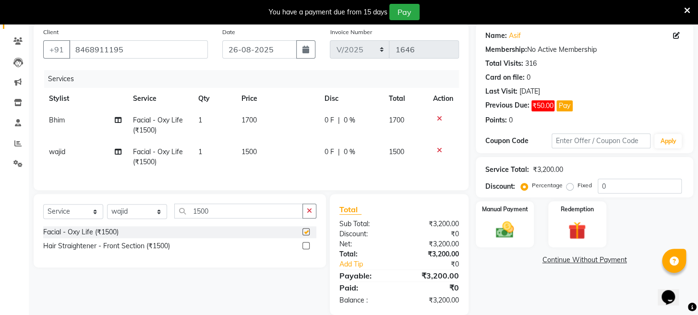
checkbox input "false"
click at [250, 146] on td "1500" at bounding box center [277, 157] width 83 height 32
select select "16429"
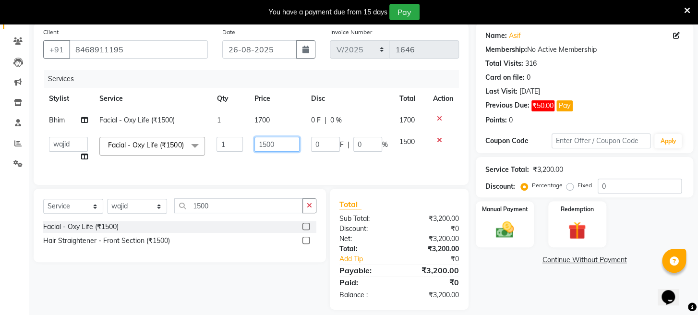
click at [269, 143] on input "1500" at bounding box center [277, 144] width 45 height 15
type input "1530"
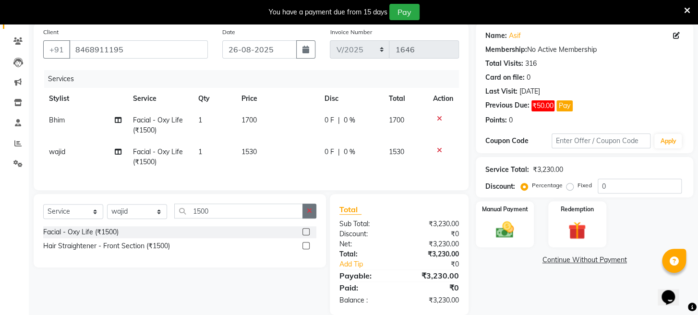
click at [309, 214] on icon "button" at bounding box center [309, 210] width 5 height 7
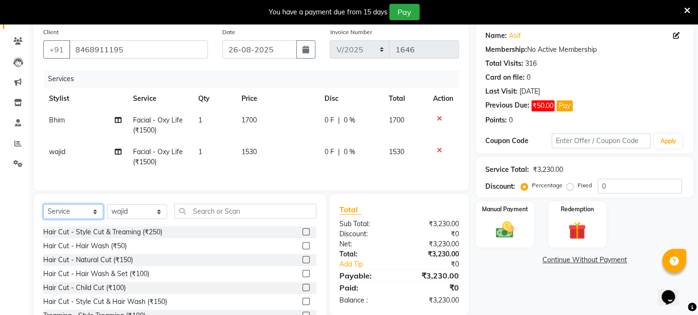
click at [85, 219] on select "Select Service Product Membership Package Voucher Prepaid Gift Card" at bounding box center [73, 211] width 60 height 15
select select "product"
click at [43, 212] on select "Select Service Product Membership Package Voucher Prepaid Gift Card" at bounding box center [73, 211] width 60 height 15
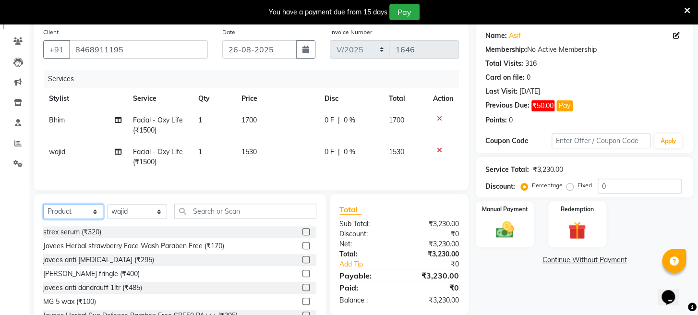
click at [89, 219] on select "Select Service Product Membership Package Voucher Prepaid Gift Card" at bounding box center [73, 211] width 60 height 15
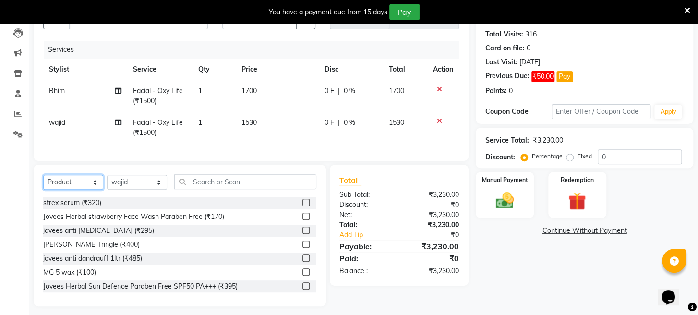
scroll to position [116, 0]
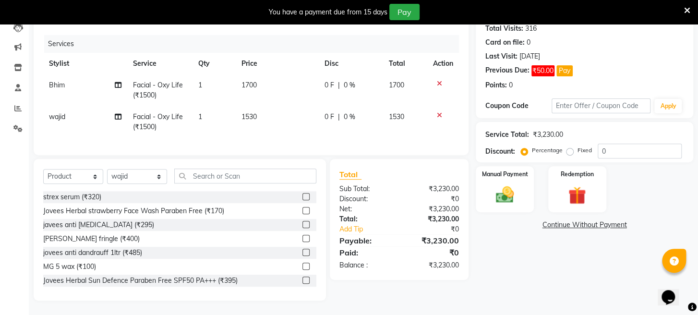
click at [303, 224] on label at bounding box center [306, 224] width 7 height 7
click at [303, 224] on input "checkbox" at bounding box center [306, 225] width 6 height 6
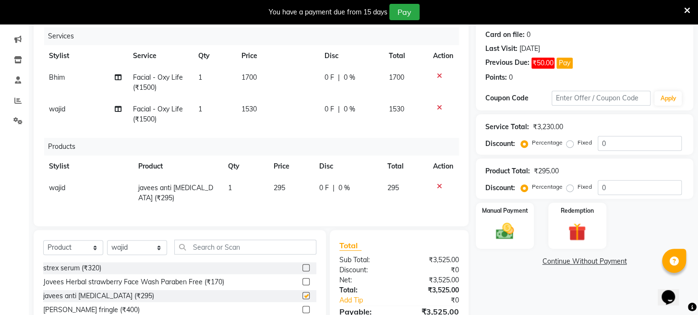
checkbox input "false"
click at [154, 255] on select "Select Stylist [PERSON_NAME] Mahadev Prem [PERSON_NAME]" at bounding box center [137, 247] width 60 height 15
select select "63247"
click at [107, 248] on select "Select Stylist [PERSON_NAME] Mahadev Prem [PERSON_NAME]" at bounding box center [137, 247] width 60 height 15
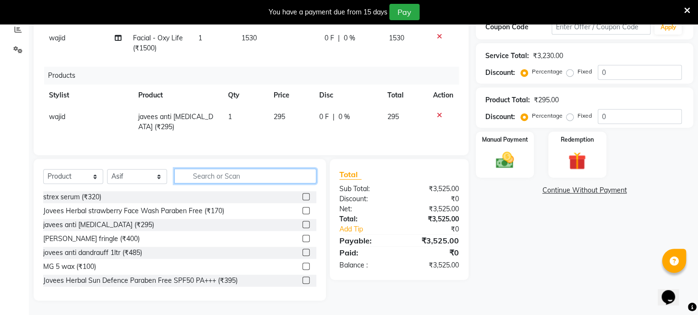
click at [234, 180] on input "text" at bounding box center [245, 176] width 142 height 15
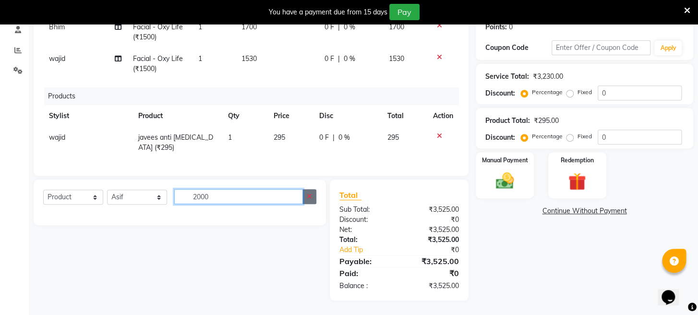
type input "2000"
click at [308, 197] on icon "button" at bounding box center [309, 196] width 5 height 7
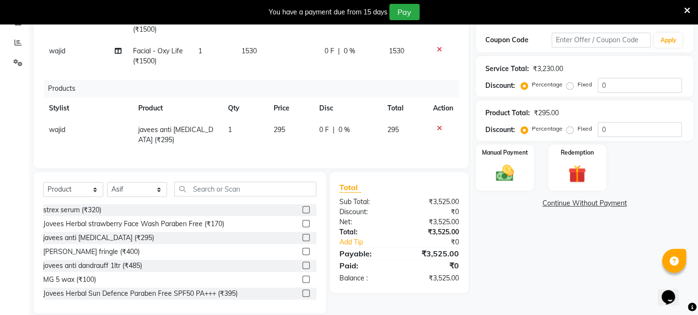
click at [438, 125] on icon at bounding box center [439, 128] width 5 height 7
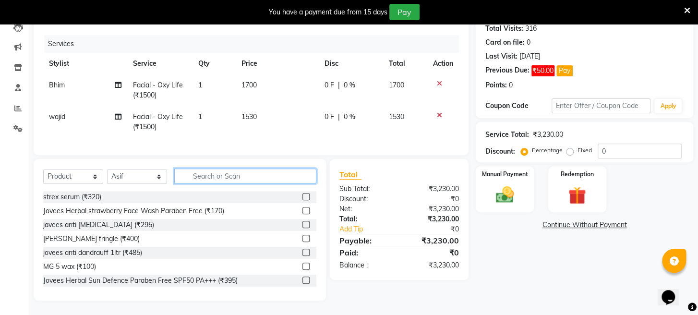
click at [274, 177] on input "text" at bounding box center [245, 176] width 142 height 15
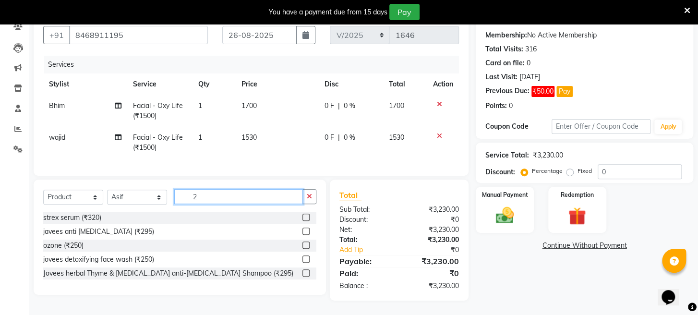
scroll to position [96, 0]
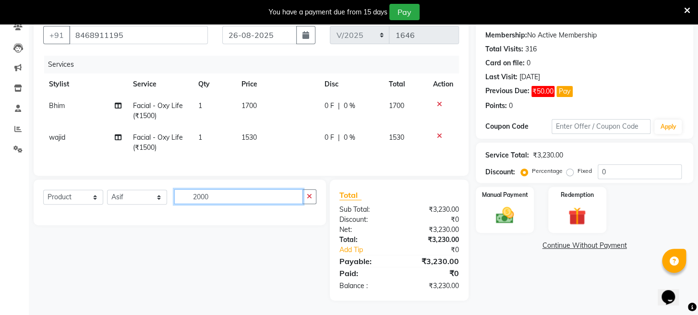
type input "2000"
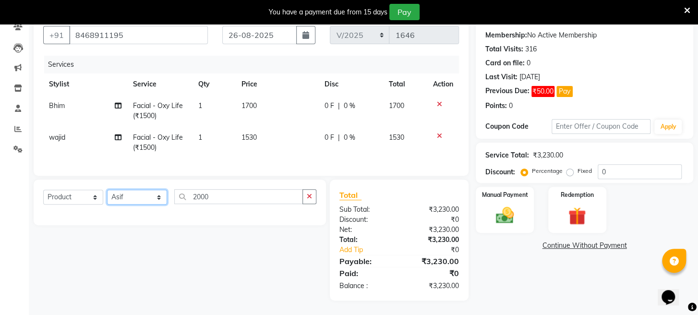
click at [145, 200] on select "Select Stylist [PERSON_NAME] Mahadev Prem [PERSON_NAME]" at bounding box center [137, 197] width 60 height 15
click at [313, 194] on button "button" at bounding box center [310, 196] width 14 height 15
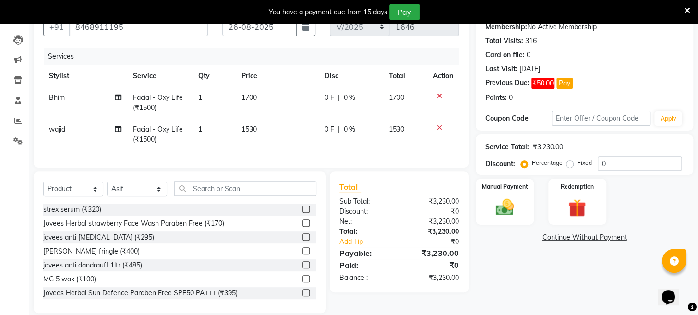
drag, startPoint x: 437, startPoint y: 125, endPoint x: 445, endPoint y: 97, distance: 29.4
click at [437, 124] on icon at bounding box center [439, 127] width 5 height 7
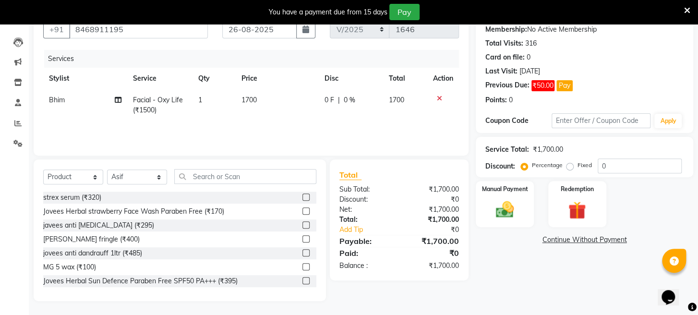
click at [439, 96] on icon at bounding box center [439, 98] width 5 height 7
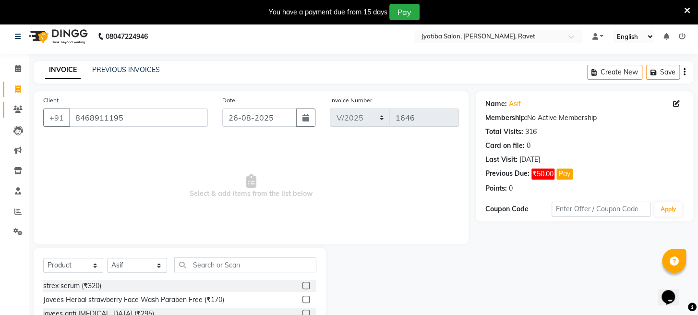
scroll to position [0, 0]
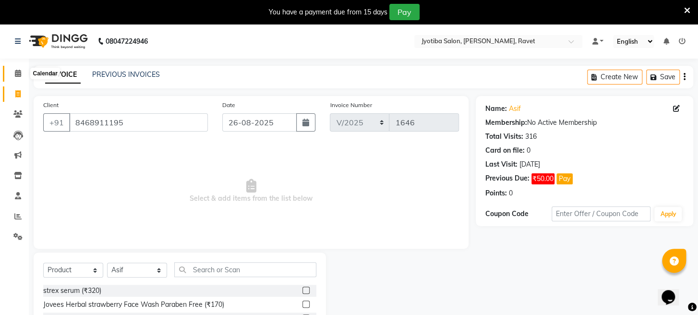
click at [21, 74] on span at bounding box center [18, 73] width 17 height 11
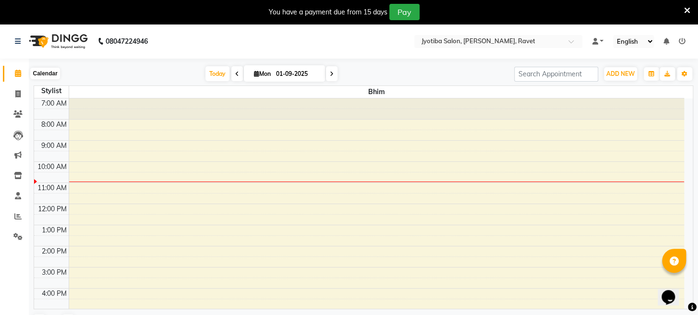
click at [20, 73] on icon at bounding box center [18, 73] width 6 height 7
click at [16, 95] on icon at bounding box center [17, 93] width 5 height 7
select select "service"
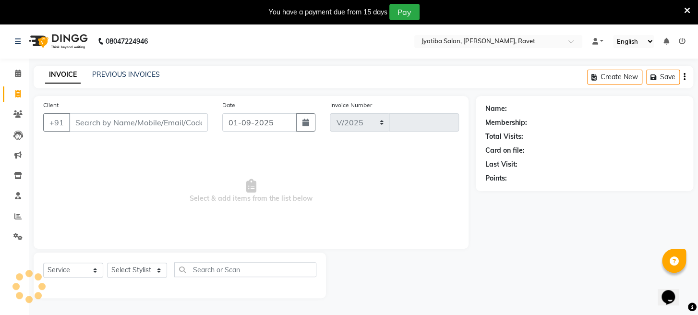
select select "779"
type input "1646"
click at [262, 116] on input "01-09-2025" at bounding box center [259, 122] width 74 height 18
select select "9"
select select "2025"
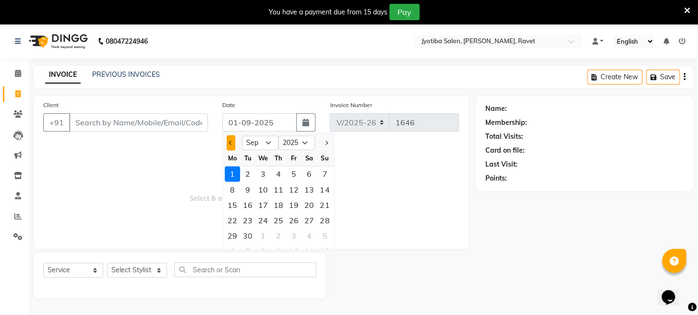
click at [234, 143] on button "Previous month" at bounding box center [231, 142] width 8 height 15
select select "8"
click at [249, 235] on div "26" at bounding box center [247, 235] width 15 height 15
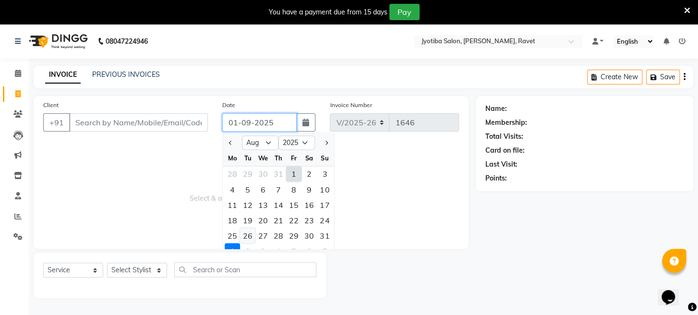
type input "26-08-2025"
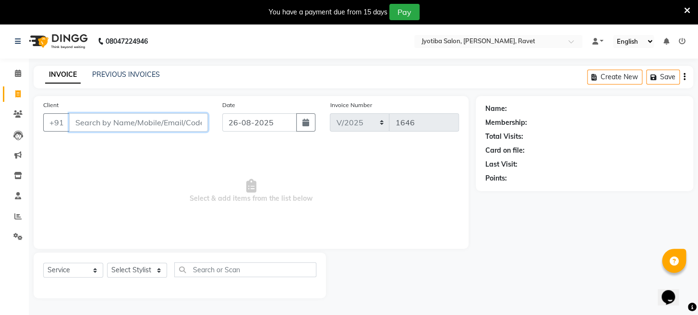
click at [147, 125] on input "Client" at bounding box center [138, 122] width 139 height 18
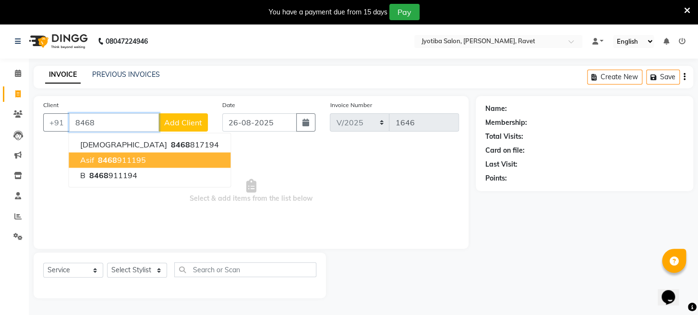
click at [127, 161] on ngb-highlight "8468 911195" at bounding box center [121, 160] width 50 height 10
type input "8468911195"
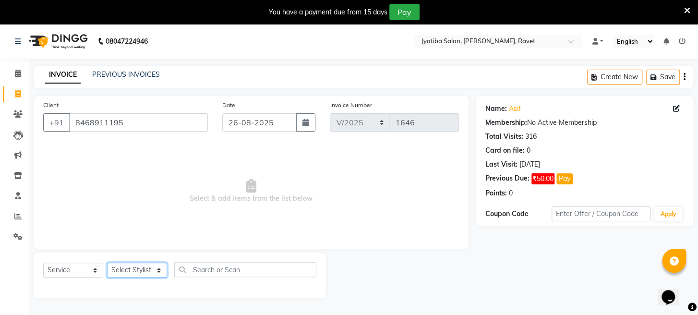
drag, startPoint x: 141, startPoint y: 274, endPoint x: 138, endPoint y: 266, distance: 8.2
click at [141, 274] on select "Select Stylist [PERSON_NAME] Mahadev Prem [PERSON_NAME]" at bounding box center [137, 270] width 60 height 15
select select "12803"
click at [107, 263] on select "Select Stylist [PERSON_NAME] Mahadev Prem [PERSON_NAME]" at bounding box center [137, 270] width 60 height 15
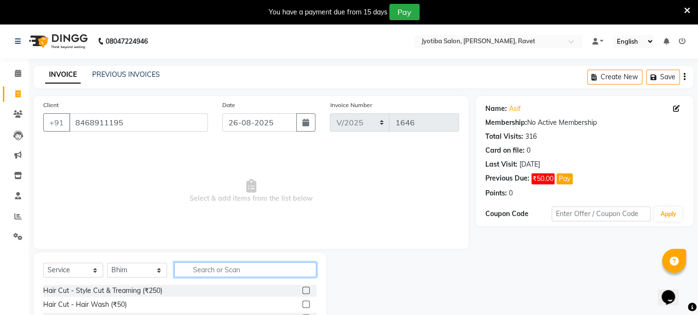
click at [219, 269] on input "text" at bounding box center [245, 269] width 142 height 15
type input "1500"
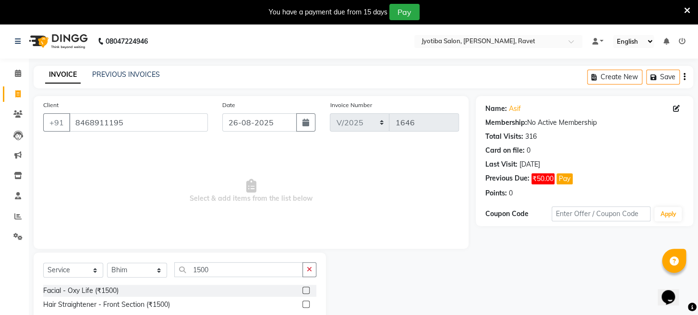
click at [309, 290] on label at bounding box center [306, 290] width 7 height 7
click at [309, 290] on input "checkbox" at bounding box center [306, 291] width 6 height 6
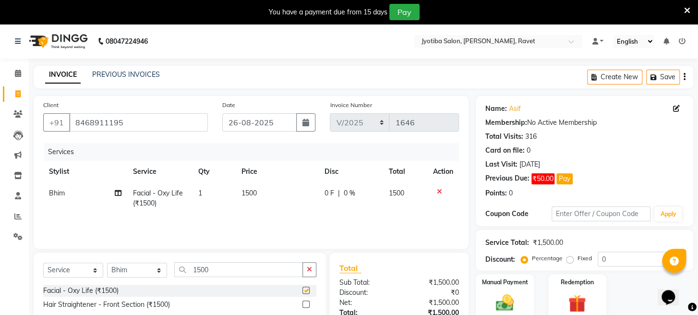
checkbox input "false"
click at [249, 191] on span "1500" at bounding box center [249, 193] width 15 height 9
select select "12803"
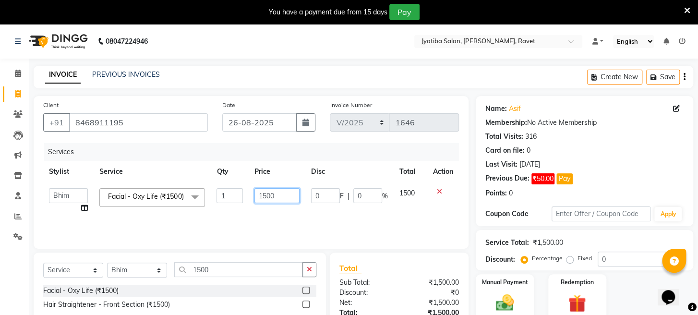
click at [265, 195] on input "1500" at bounding box center [277, 195] width 45 height 15
type input "1700"
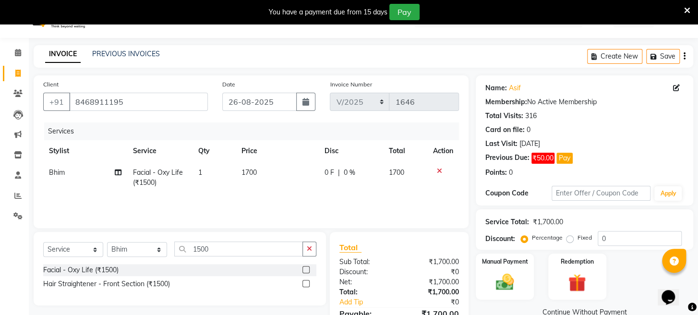
scroll to position [73, 0]
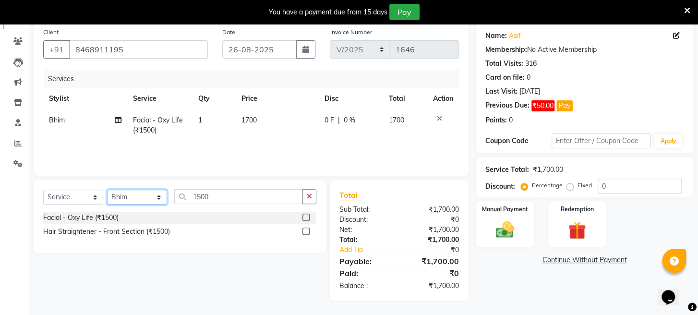
click at [125, 198] on select "Select Stylist [PERSON_NAME] Mahadev Prem [PERSON_NAME]" at bounding box center [137, 197] width 60 height 15
select select "63247"
click at [107, 190] on select "Select Stylist [PERSON_NAME] Mahadev Prem [PERSON_NAME]" at bounding box center [137, 197] width 60 height 15
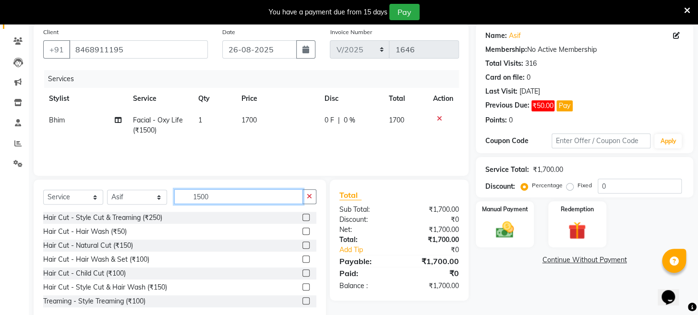
click at [254, 203] on input "1500" at bounding box center [238, 196] width 129 height 15
click at [308, 200] on button "button" at bounding box center [310, 196] width 14 height 15
click at [235, 200] on input "text" at bounding box center [245, 196] width 142 height 15
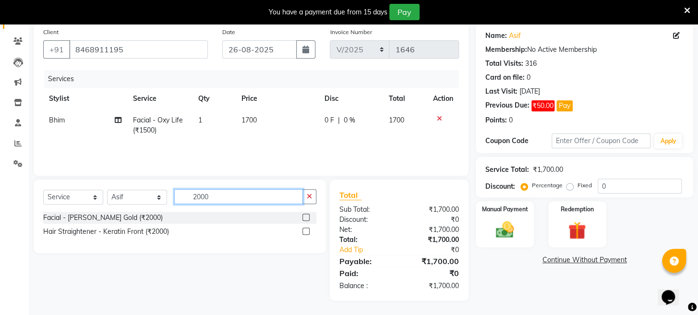
type input "2000"
click at [307, 215] on label at bounding box center [306, 217] width 7 height 7
click at [307, 215] on input "checkbox" at bounding box center [306, 218] width 6 height 6
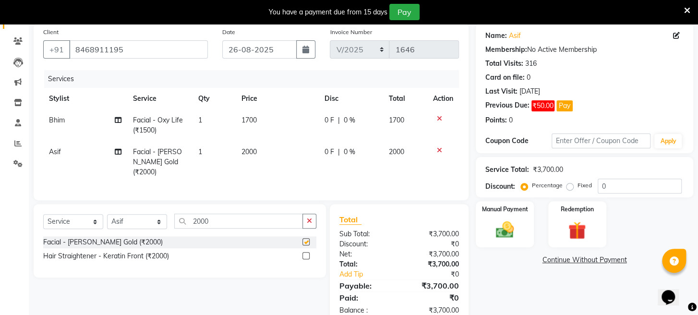
checkbox input "false"
click at [248, 149] on span "2000" at bounding box center [249, 151] width 15 height 9
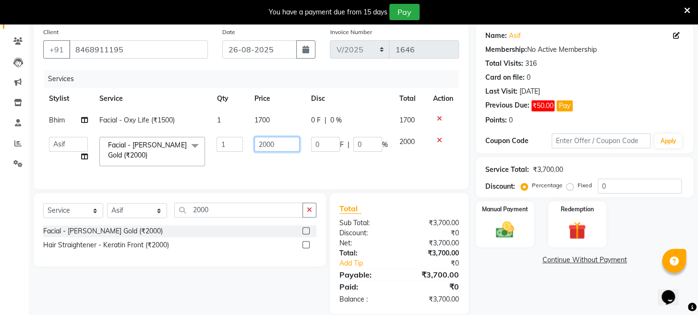
click at [265, 143] on input "2000" at bounding box center [277, 144] width 45 height 15
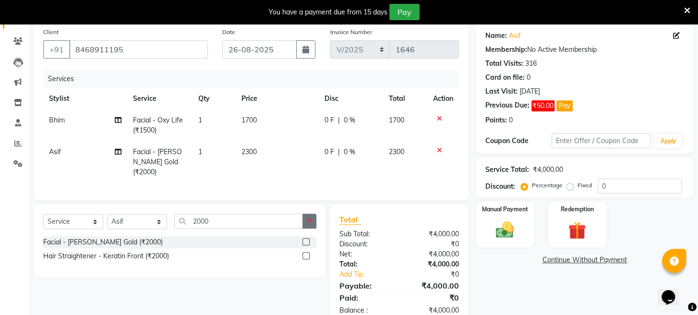
click at [309, 224] on icon "button" at bounding box center [309, 221] width 5 height 7
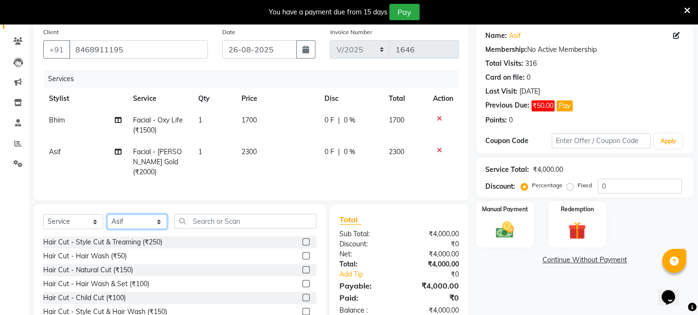
click at [140, 229] on select "Select Stylist [PERSON_NAME] Mahadev Prem [PERSON_NAME]" at bounding box center [137, 221] width 60 height 15
click at [107, 222] on select "Select Stylist [PERSON_NAME] Mahadev Prem [PERSON_NAME]" at bounding box center [137, 221] width 60 height 15
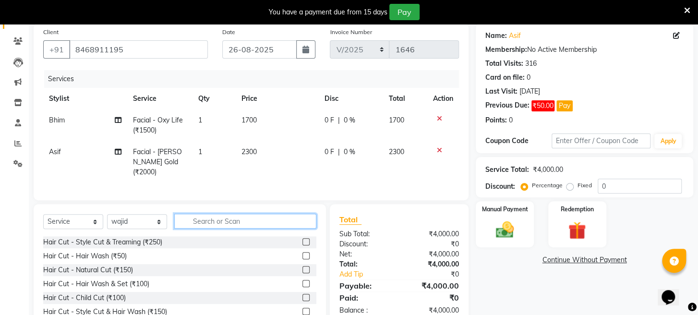
click at [261, 229] on input "text" at bounding box center [245, 221] width 142 height 15
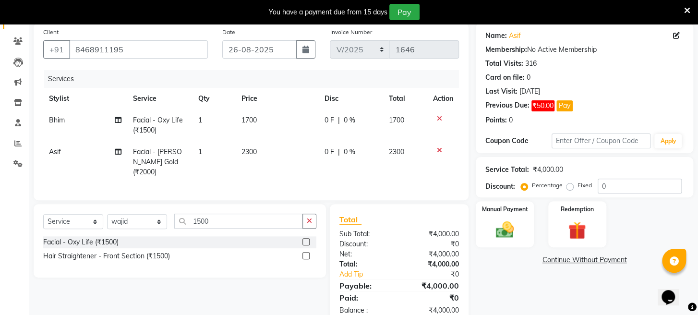
click at [306, 245] on label at bounding box center [306, 241] width 7 height 7
click at [306, 245] on input "checkbox" at bounding box center [306, 242] width 6 height 6
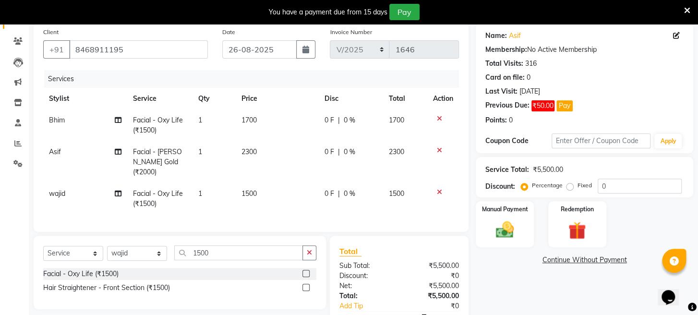
click at [248, 192] on span "1500" at bounding box center [249, 193] width 15 height 9
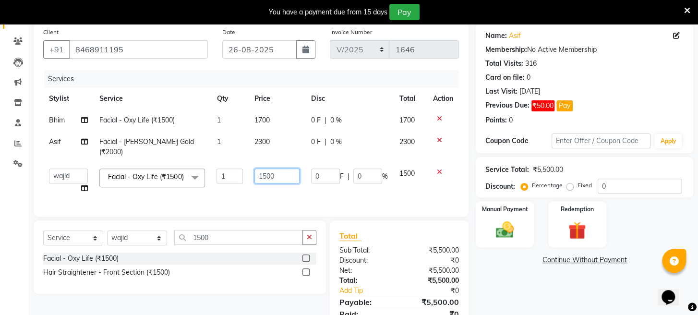
click at [270, 176] on input "1500" at bounding box center [277, 176] width 45 height 15
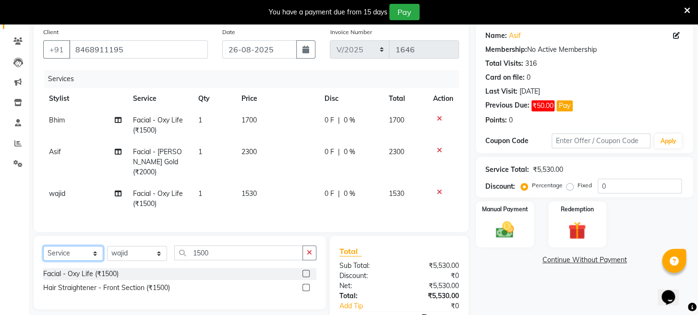
click at [87, 257] on select "Select Service Product Membership Package Voucher Prepaid Gift Card" at bounding box center [73, 253] width 60 height 15
click at [43, 254] on select "Select Service Product Membership Package Voucher Prepaid Gift Card" at bounding box center [73, 253] width 60 height 15
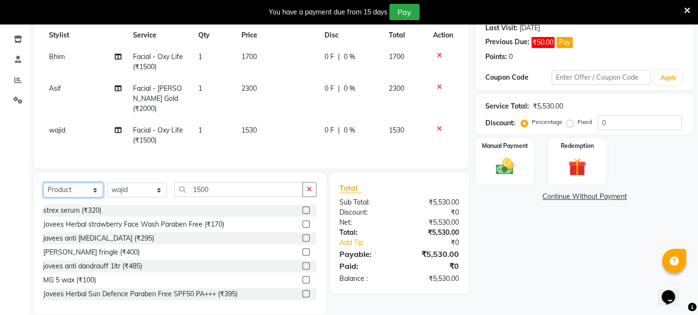
scroll to position [158, 0]
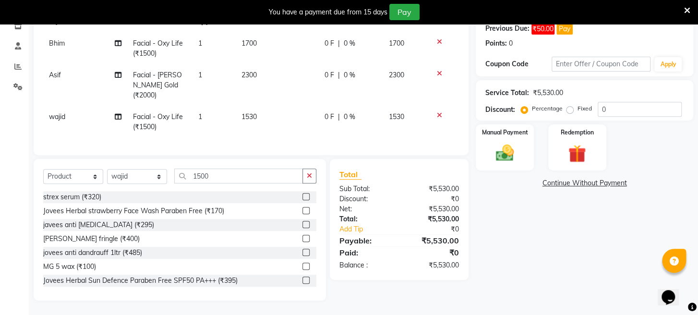
click at [303, 224] on label at bounding box center [306, 224] width 7 height 7
click at [303, 224] on input "checkbox" at bounding box center [306, 225] width 6 height 6
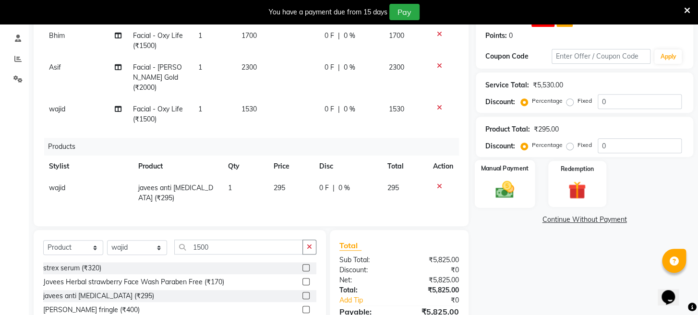
click at [499, 201] on img at bounding box center [505, 190] width 30 height 22
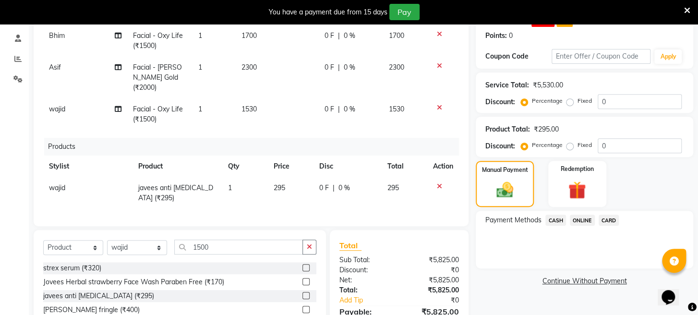
click at [583, 226] on span "ONLINE" at bounding box center [582, 220] width 25 height 11
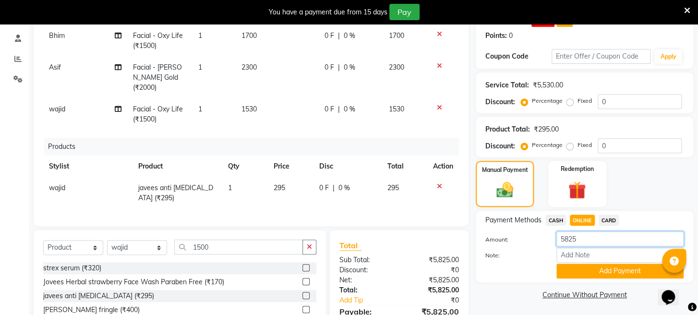
click at [571, 246] on input "5825" at bounding box center [620, 238] width 127 height 15
click at [577, 279] on button "Add Payment" at bounding box center [620, 271] width 127 height 15
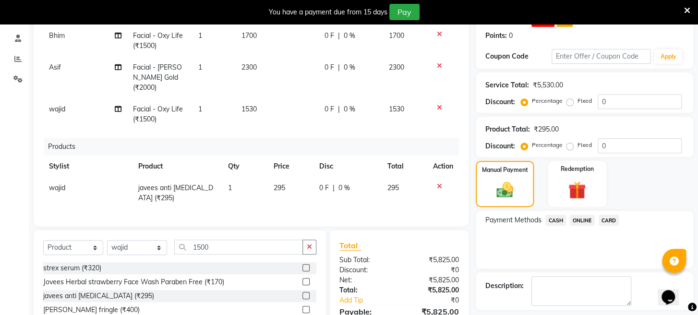
click at [561, 226] on span "CASH" at bounding box center [556, 220] width 21 height 11
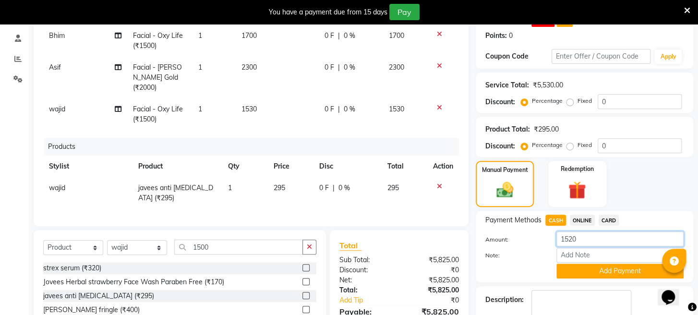
click at [567, 246] on input "1520" at bounding box center [620, 238] width 127 height 15
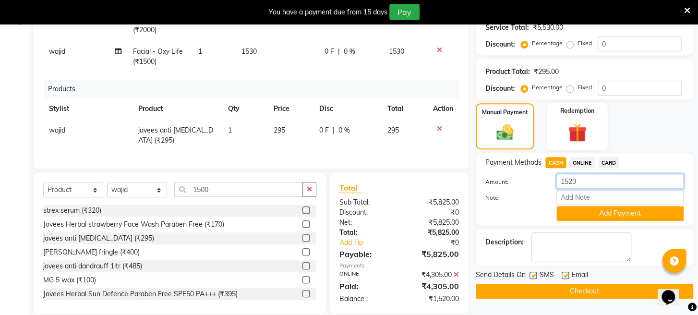
scroll to position [236, 0]
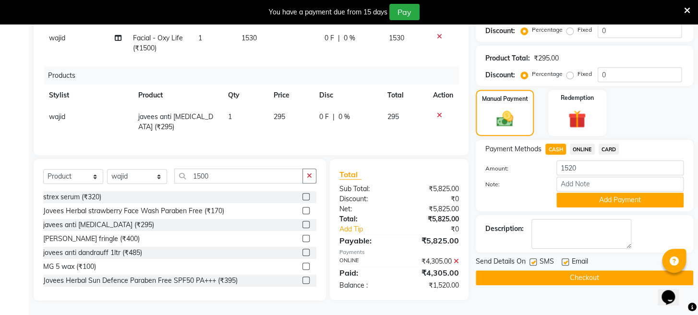
click at [457, 262] on icon at bounding box center [456, 261] width 5 height 7
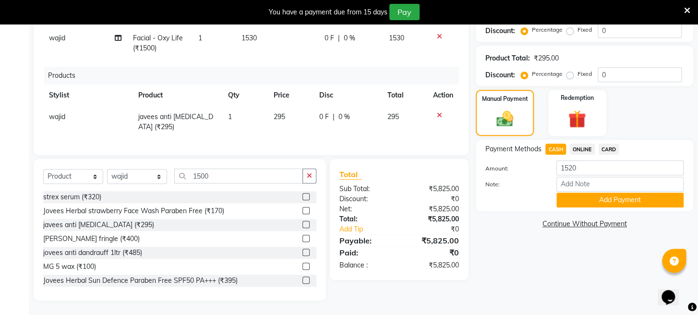
click at [586, 155] on span "ONLINE" at bounding box center [582, 149] width 25 height 11
click at [581, 175] on input "5825" at bounding box center [620, 167] width 127 height 15
click at [576, 207] on button "Add Payment" at bounding box center [620, 200] width 127 height 15
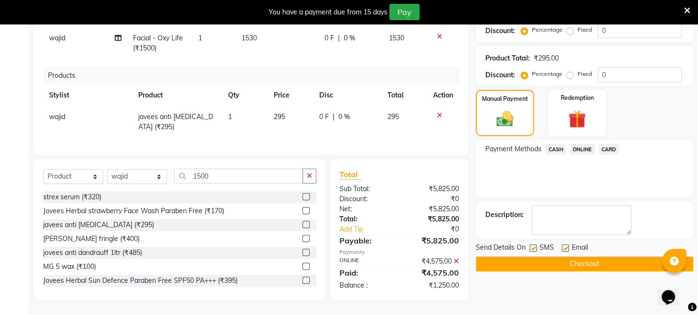
click at [558, 155] on span "CASH" at bounding box center [556, 149] width 21 height 11
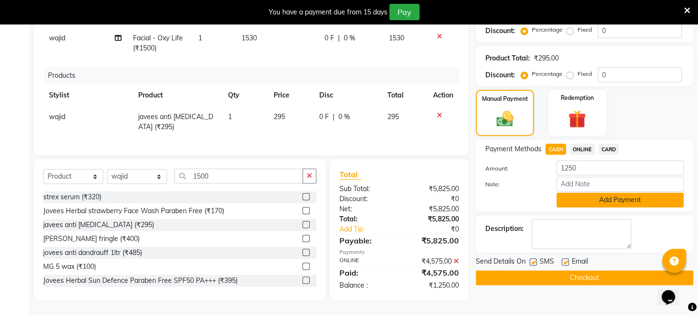
click at [576, 207] on button "Add Payment" at bounding box center [620, 200] width 127 height 15
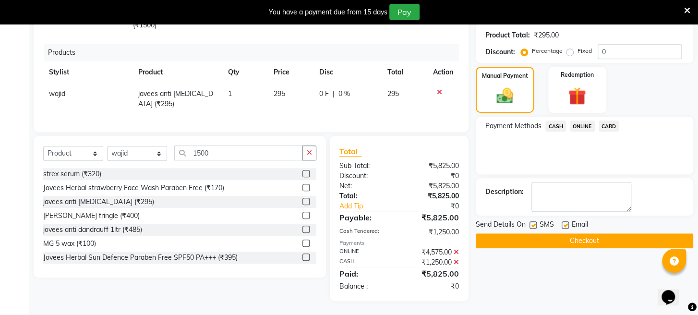
scroll to position [260, 0]
click at [557, 248] on button "Checkout" at bounding box center [585, 240] width 218 height 15
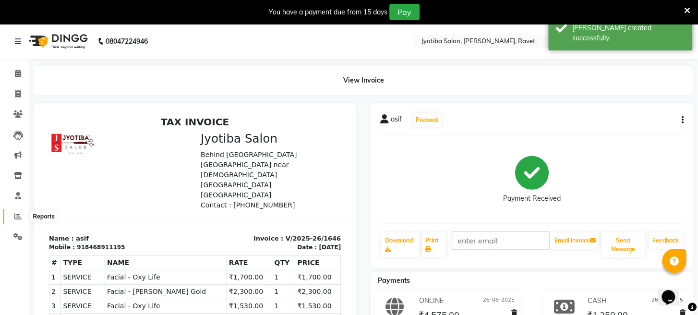
click at [17, 215] on icon at bounding box center [17, 216] width 7 height 7
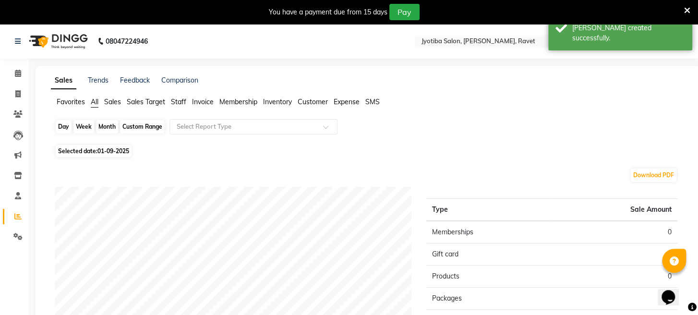
click at [64, 123] on div "Day" at bounding box center [64, 126] width 16 height 13
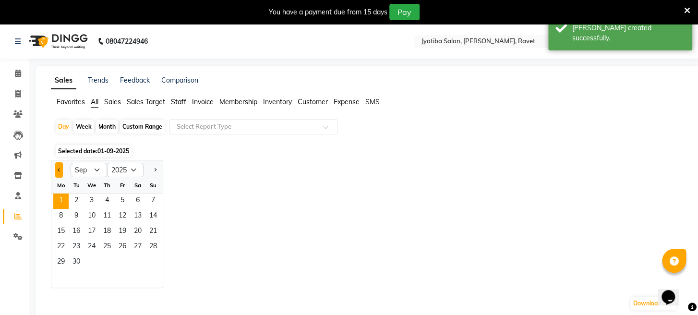
click at [59, 166] on button "Previous month" at bounding box center [59, 169] width 8 height 15
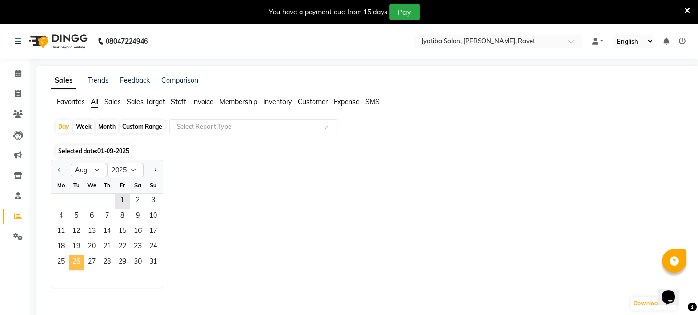
click at [81, 257] on span "26" at bounding box center [76, 262] width 15 height 15
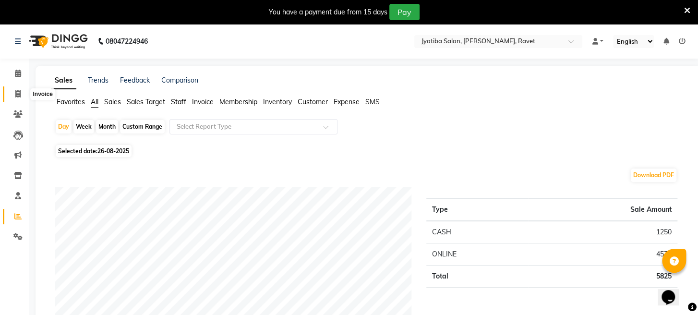
click at [17, 91] on icon at bounding box center [17, 93] width 5 height 7
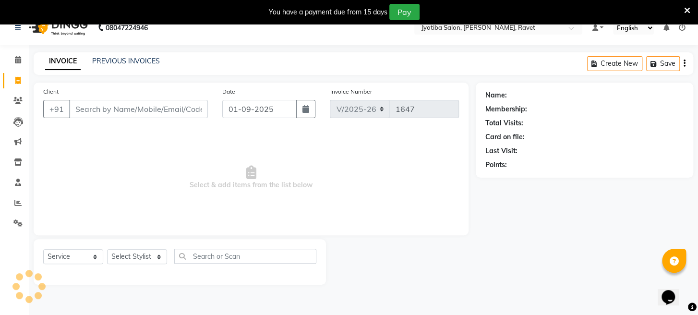
scroll to position [24, 0]
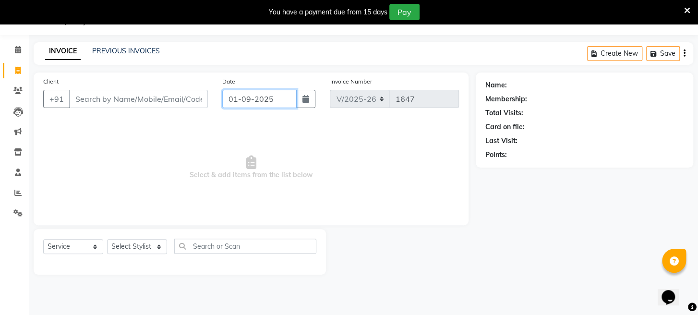
click at [266, 104] on input "01-09-2025" at bounding box center [259, 99] width 74 height 18
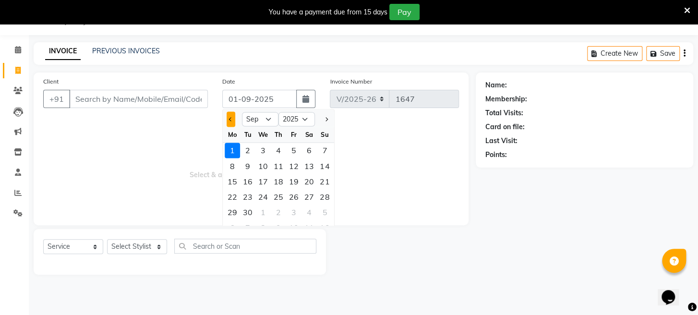
click at [233, 118] on button "Previous month" at bounding box center [231, 118] width 8 height 15
click at [264, 215] on div "27" at bounding box center [262, 211] width 15 height 15
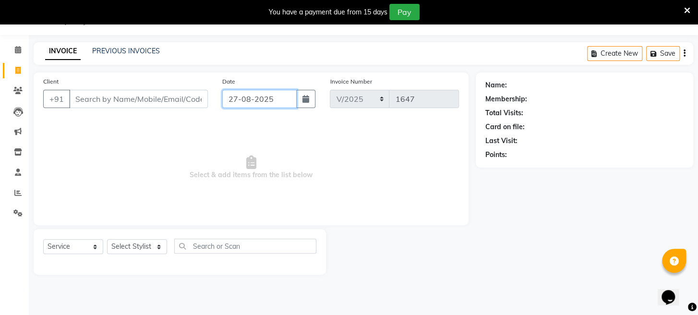
click at [247, 99] on input "27-08-2025" at bounding box center [259, 99] width 74 height 18
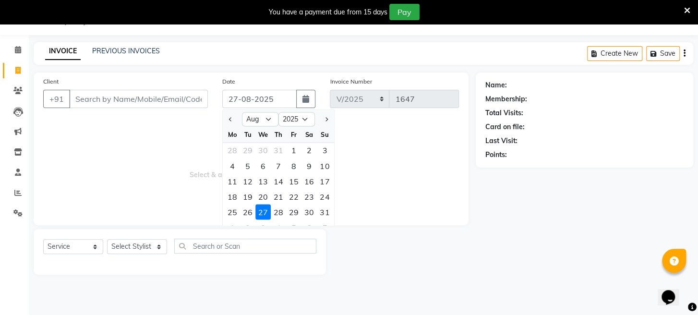
click at [260, 212] on div "27" at bounding box center [262, 211] width 15 height 15
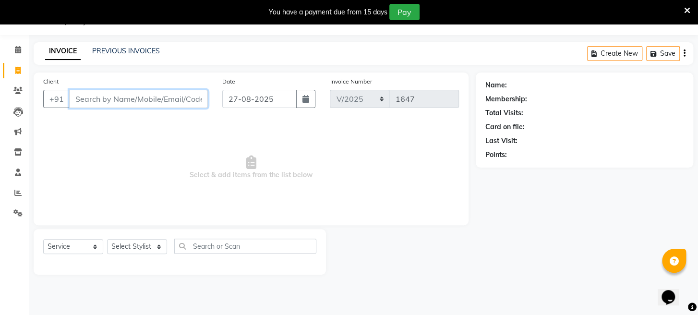
click at [170, 97] on input "Client" at bounding box center [138, 99] width 139 height 18
